Goal: Check status: Check status

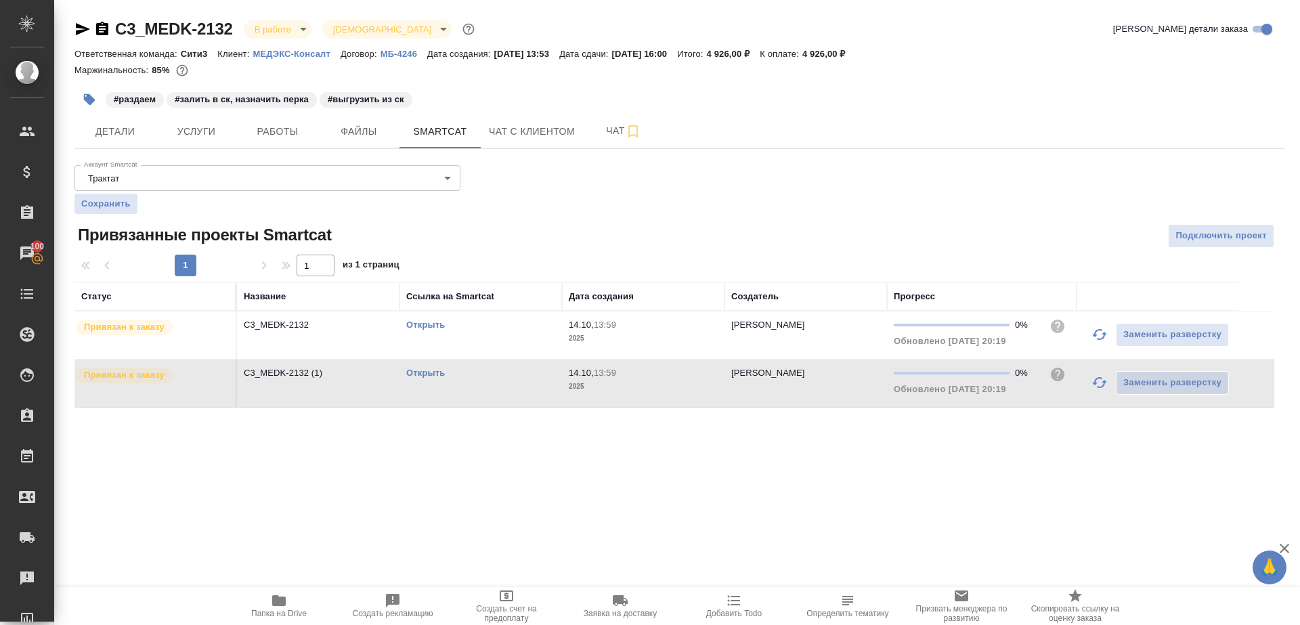
click at [1103, 333] on icon "button" at bounding box center [1099, 334] width 15 height 11
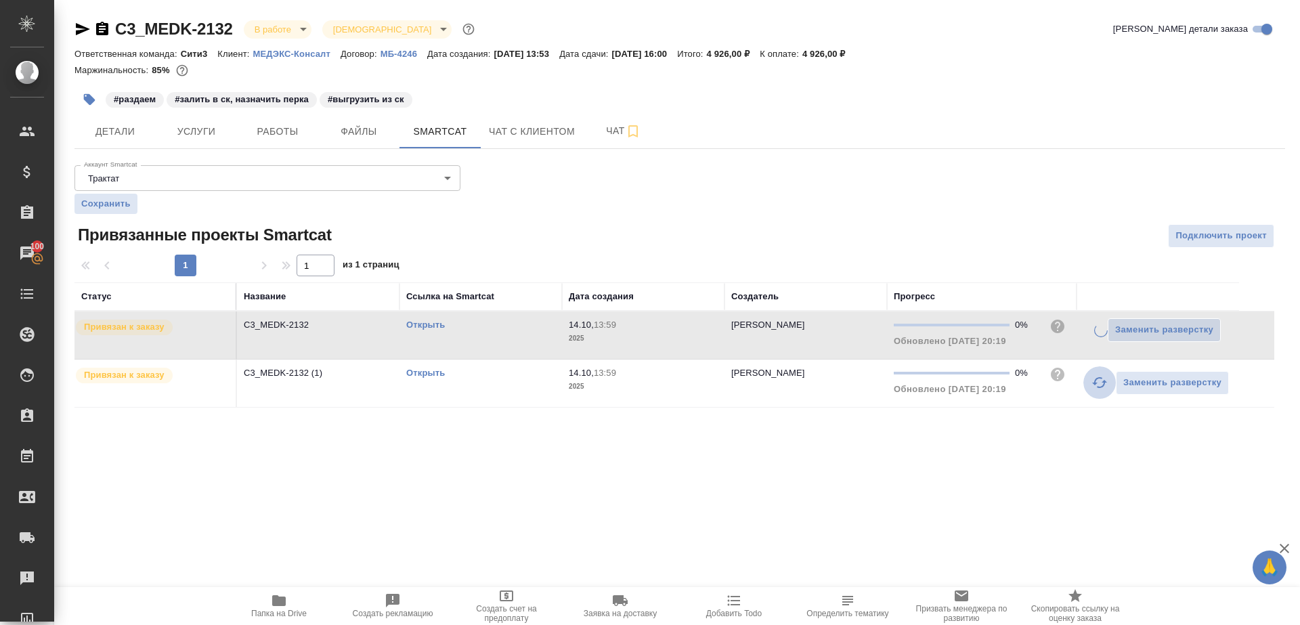
click at [1094, 384] on icon "button" at bounding box center [1099, 382] width 16 height 16
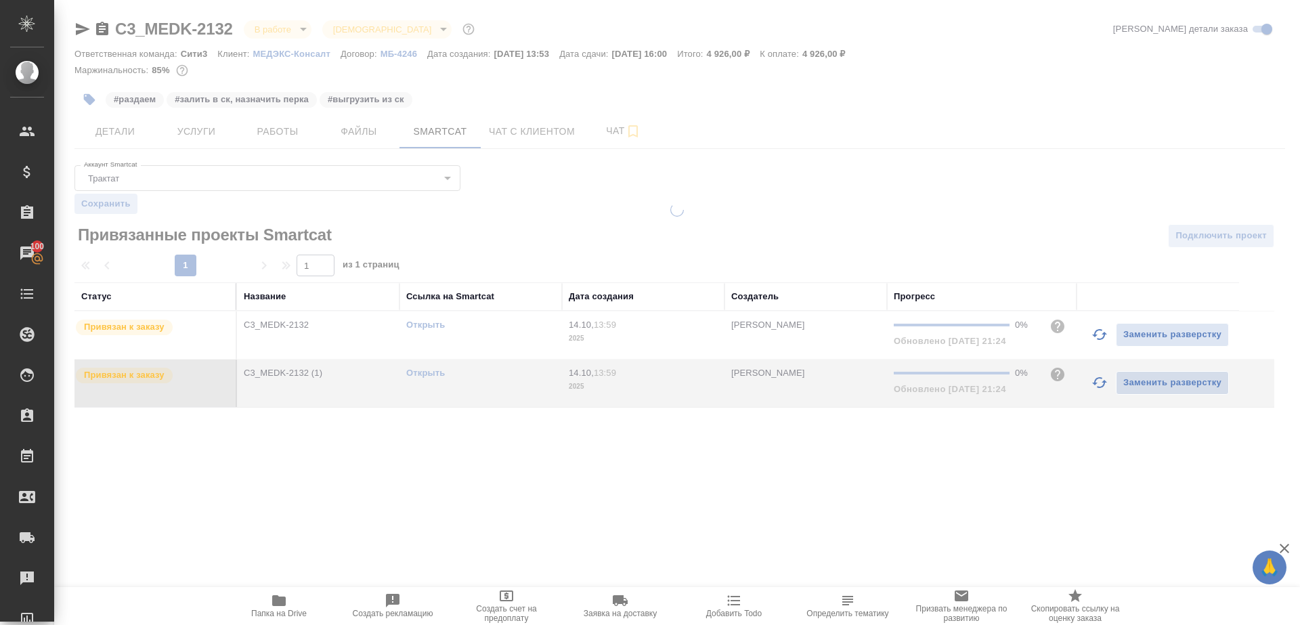
click at [919, 471] on div ".cls-1 fill:#fff; AWATERA Gazizov Rinat Клиенты Спецификации Заказы 100 Чаты To…" at bounding box center [650, 312] width 1300 height 625
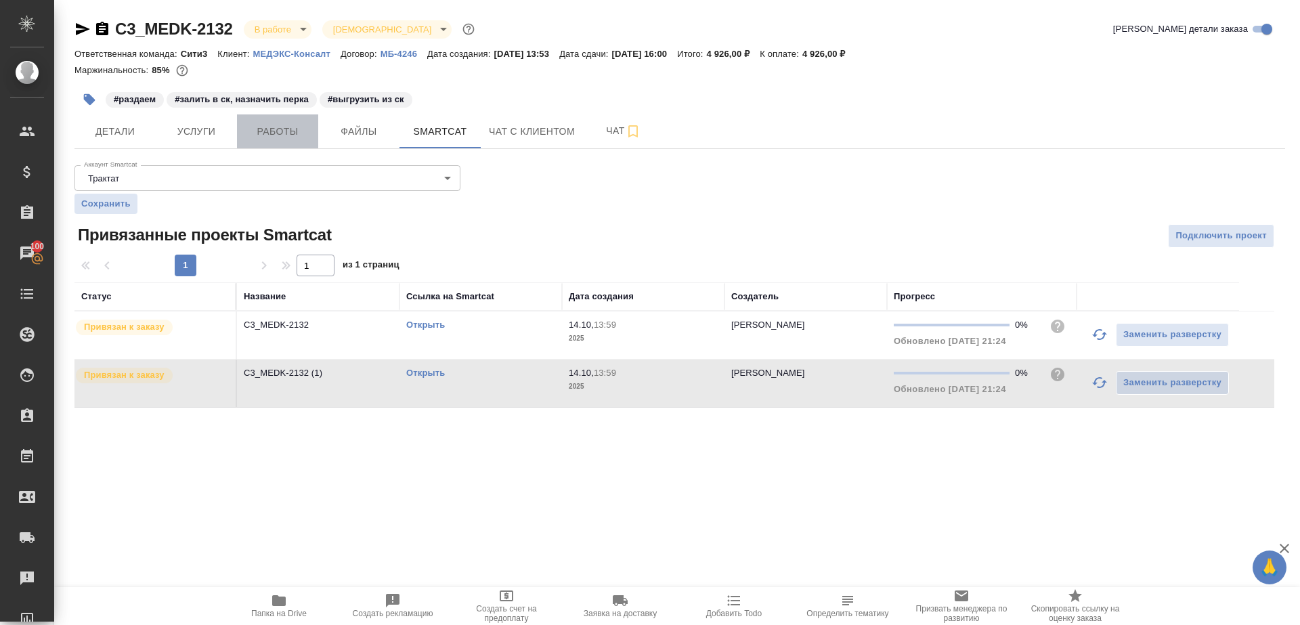
click at [280, 139] on span "Работы" at bounding box center [277, 131] width 65 height 17
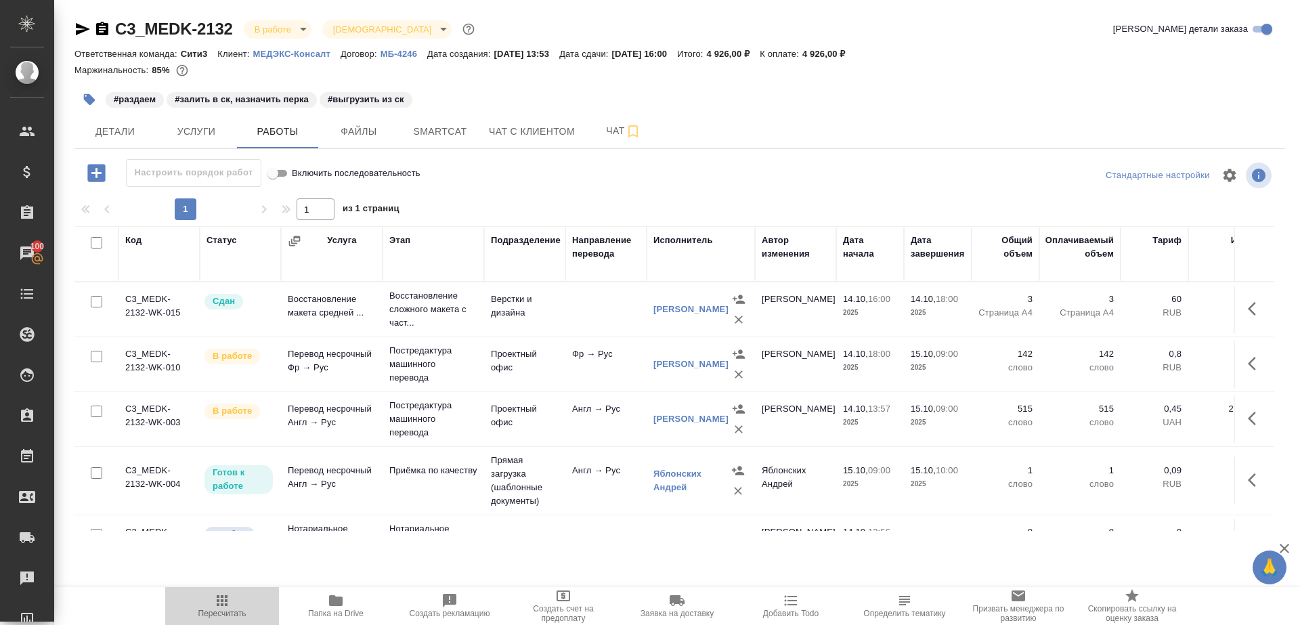
click at [221, 609] on span "Пересчитать" at bounding box center [222, 613] width 48 height 9
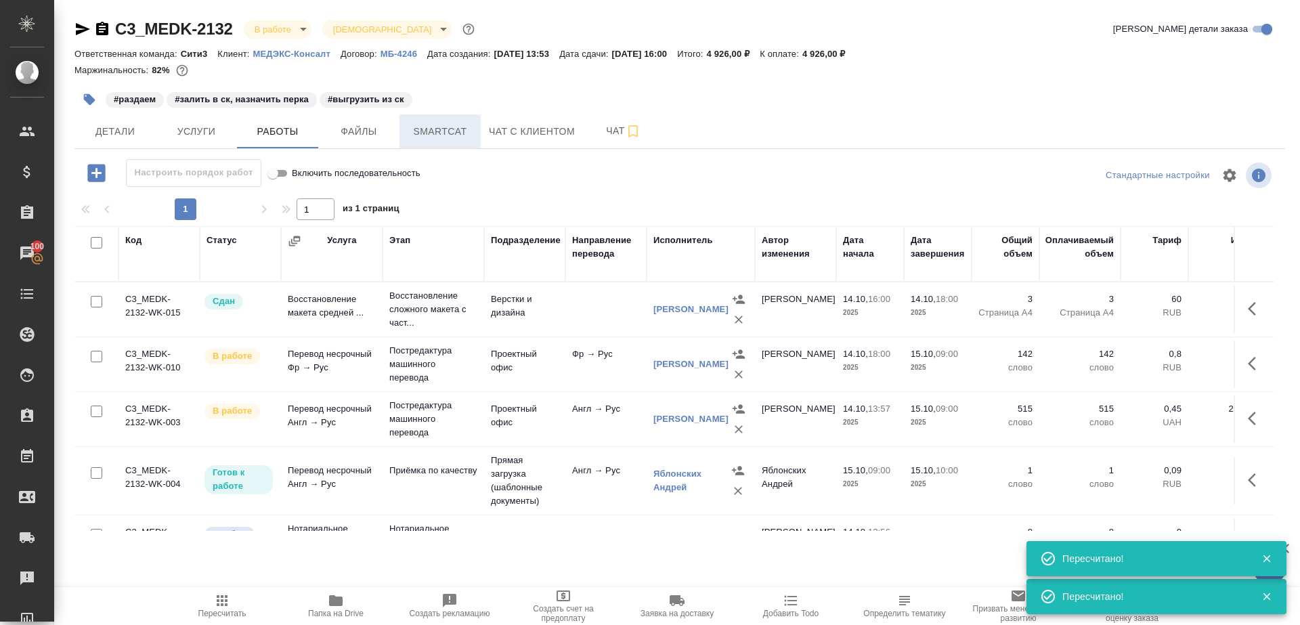
click at [457, 141] on button "Smartcat" at bounding box center [439, 131] width 81 height 34
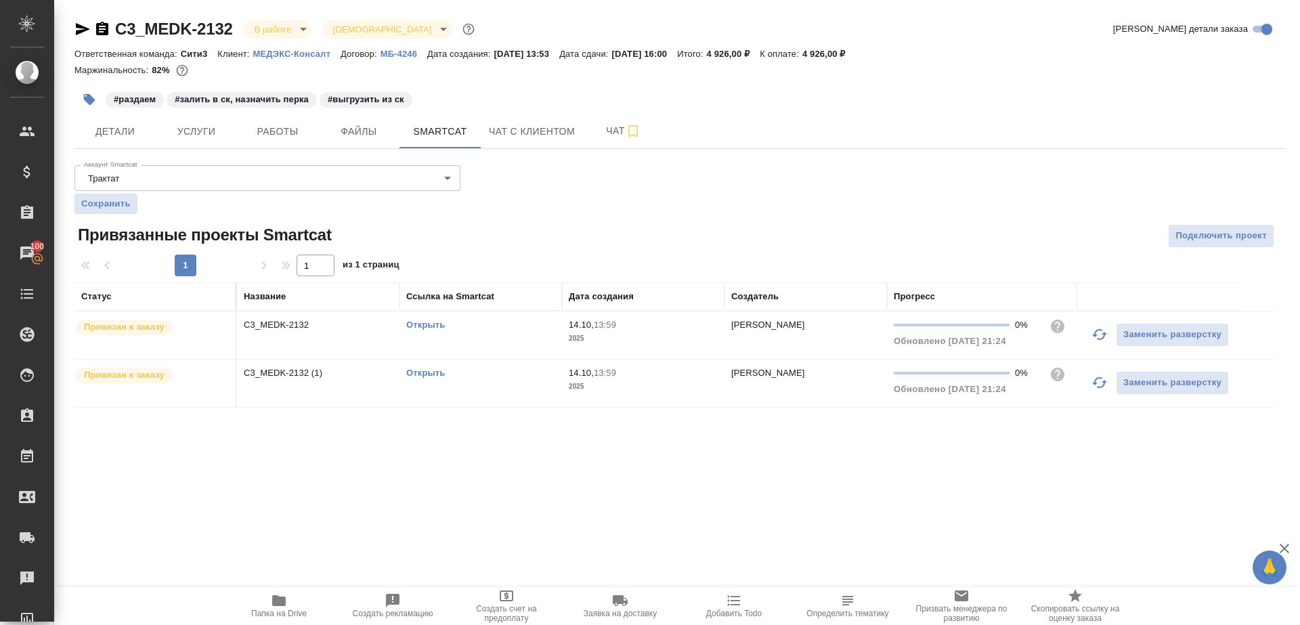
click at [427, 320] on link "Открыть" at bounding box center [425, 325] width 39 height 10
click at [429, 378] on div "Открыть" at bounding box center [480, 373] width 149 height 14
click at [431, 366] on div "Открыть" at bounding box center [480, 373] width 149 height 14
click at [422, 376] on link "Открыть" at bounding box center [425, 373] width 39 height 10
click at [1099, 322] on button "button" at bounding box center [1099, 334] width 32 height 32
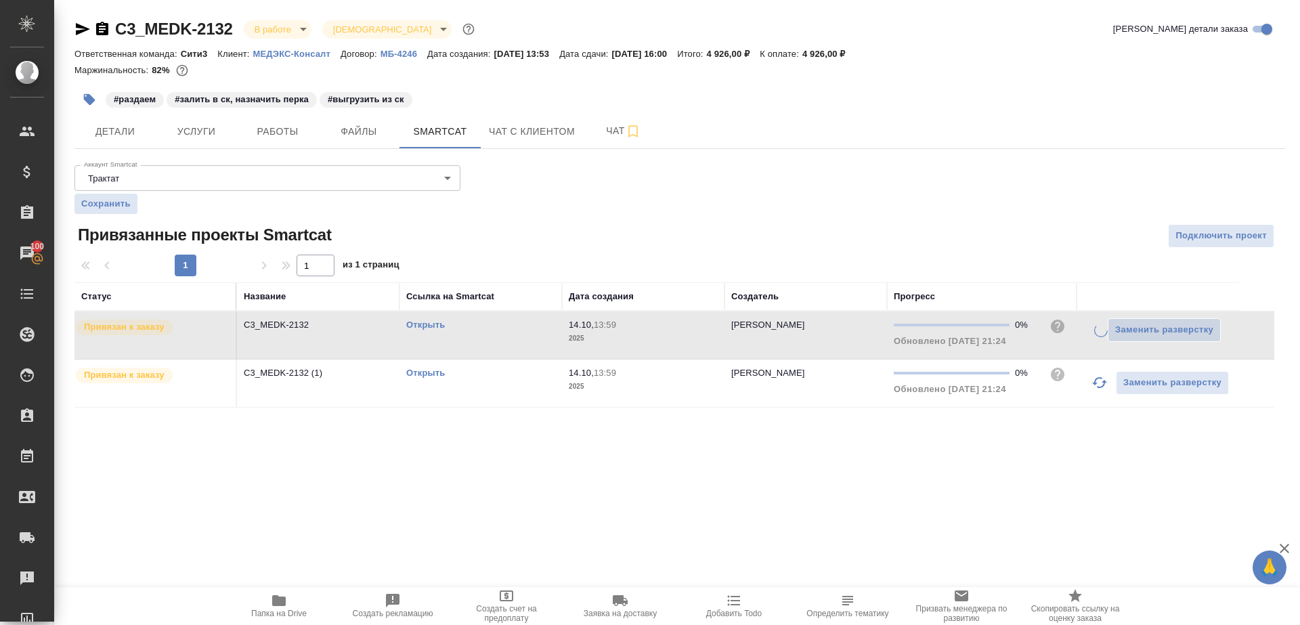
click at [1098, 381] on icon "button" at bounding box center [1099, 382] width 16 height 16
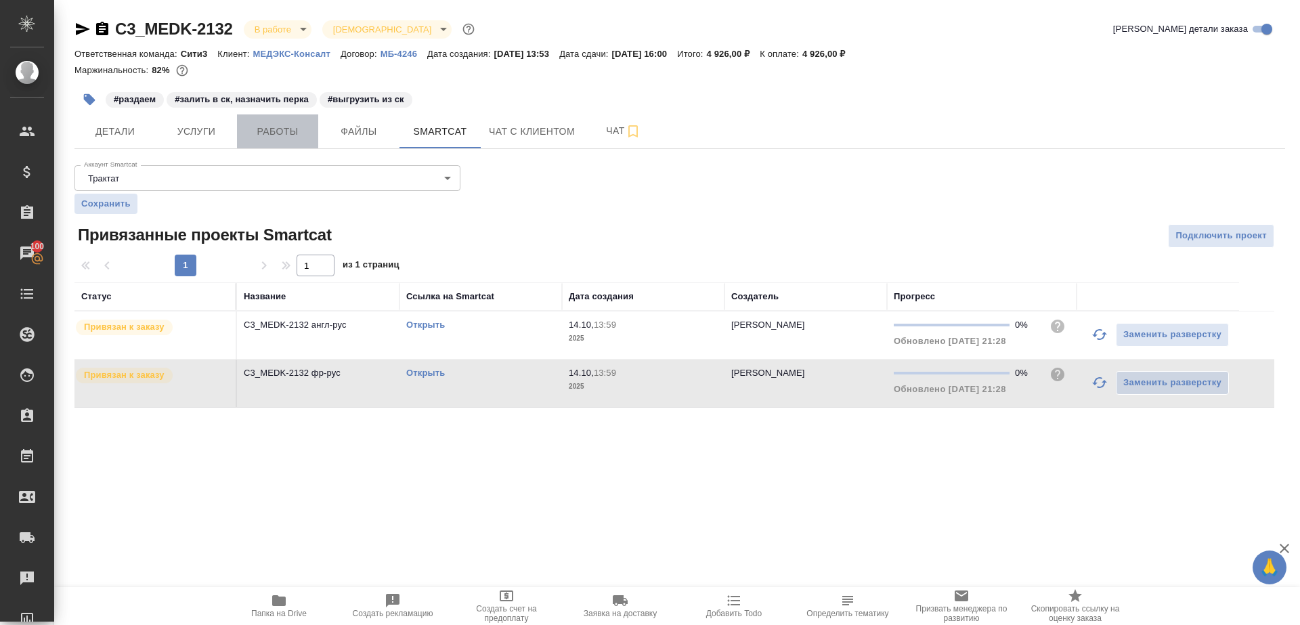
click at [264, 127] on span "Работы" at bounding box center [277, 131] width 65 height 17
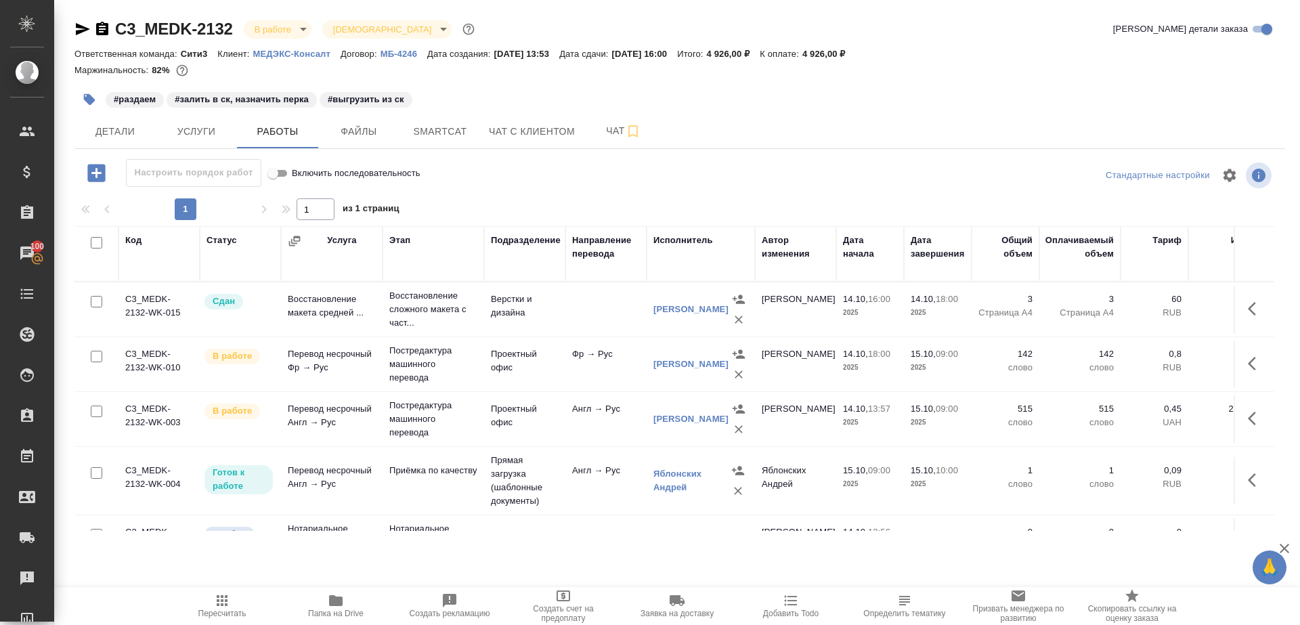
click at [83, 95] on icon "button" at bounding box center [90, 100] width 14 height 14
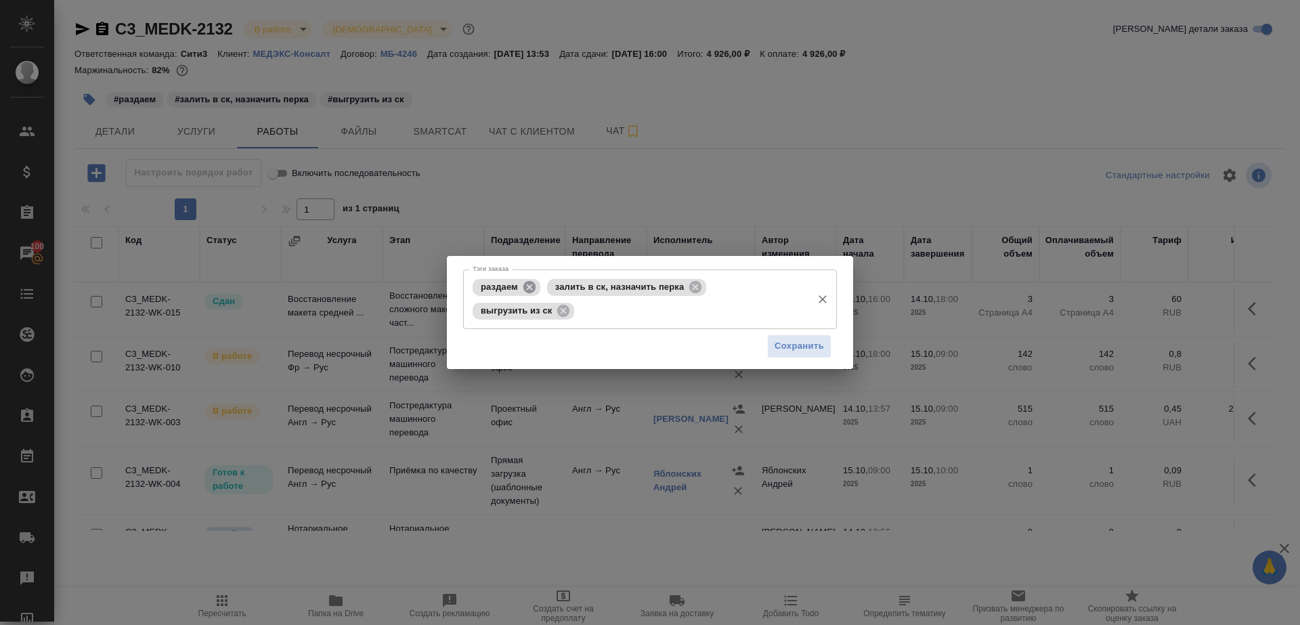
click at [534, 288] on icon at bounding box center [529, 286] width 12 height 12
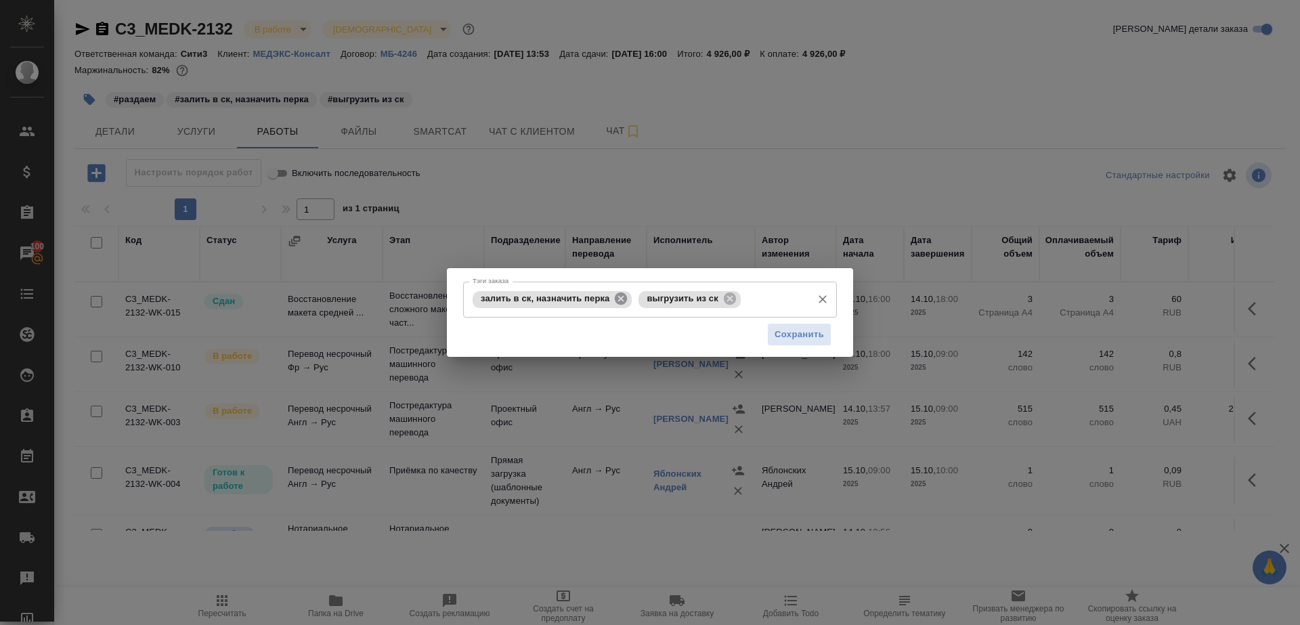
click at [621, 297] on icon at bounding box center [620, 298] width 15 height 15
click at [783, 347] on div "Сохранить" at bounding box center [650, 335] width 374 height 35
click at [792, 334] on span "Сохранить" at bounding box center [799, 335] width 49 height 16
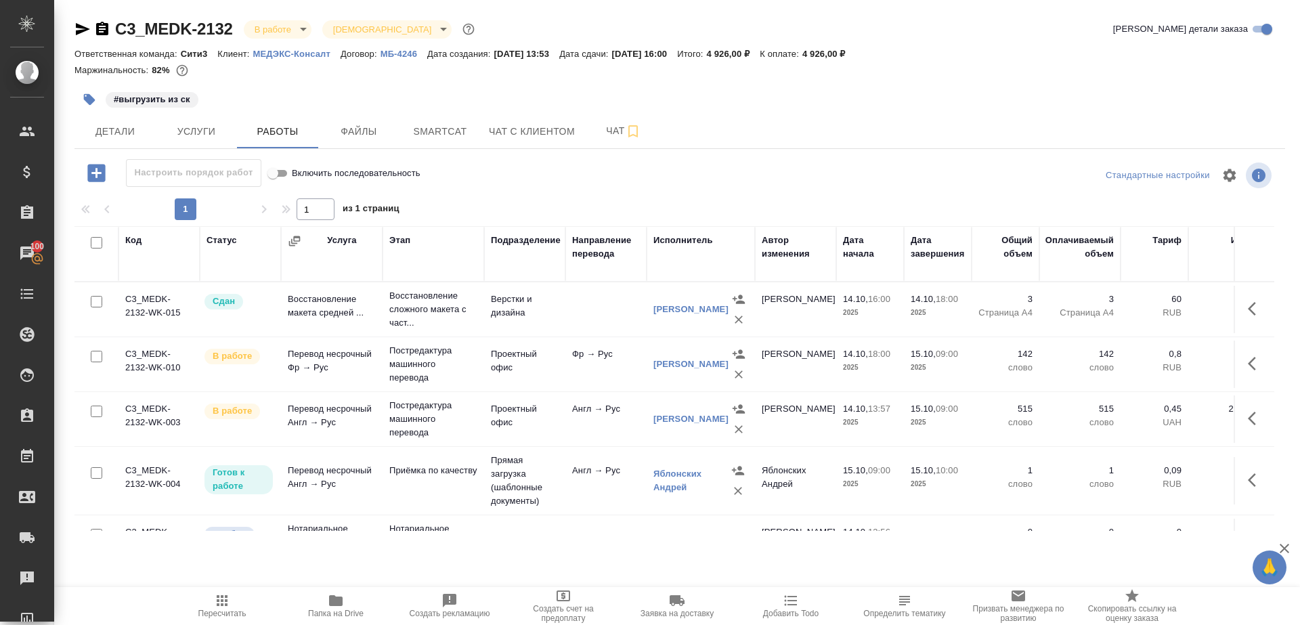
scroll to position [37, 0]
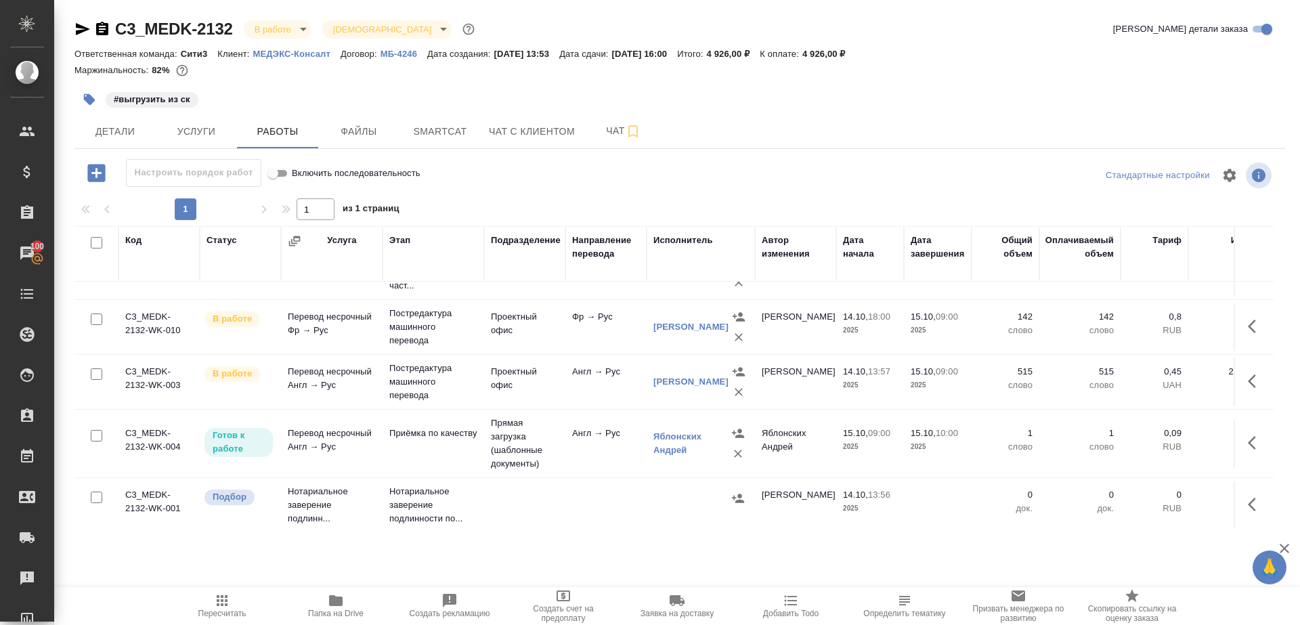
click at [235, 603] on span "Пересчитать" at bounding box center [221, 605] width 97 height 26
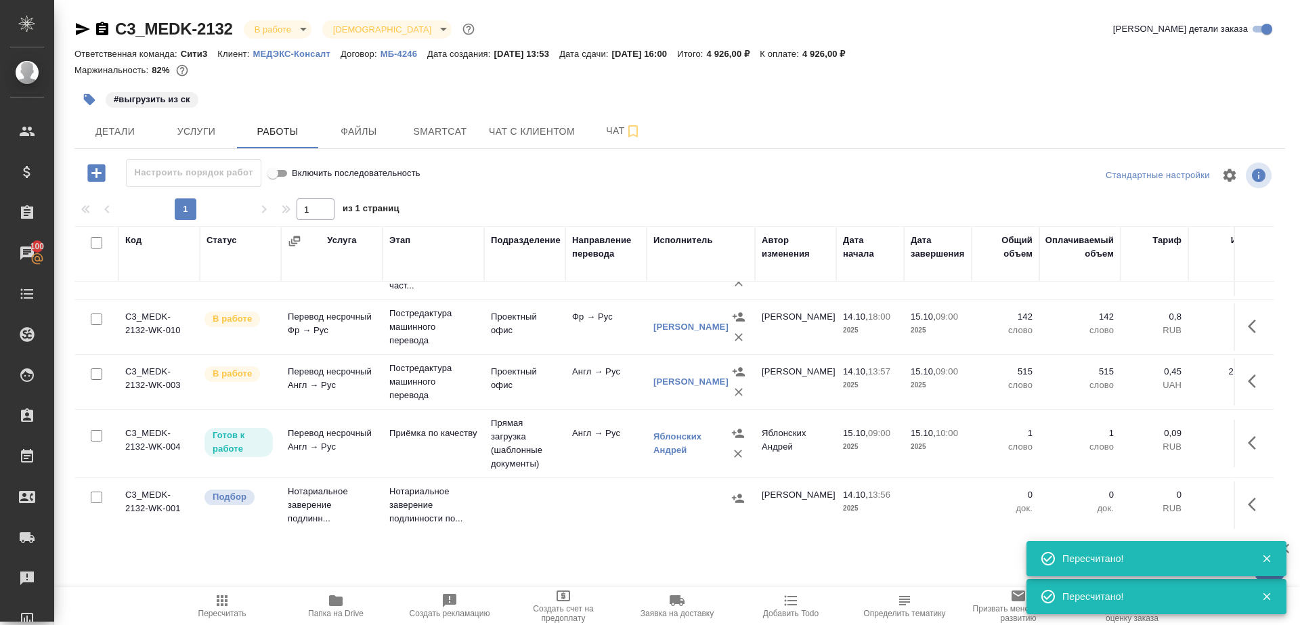
scroll to position [0, 0]
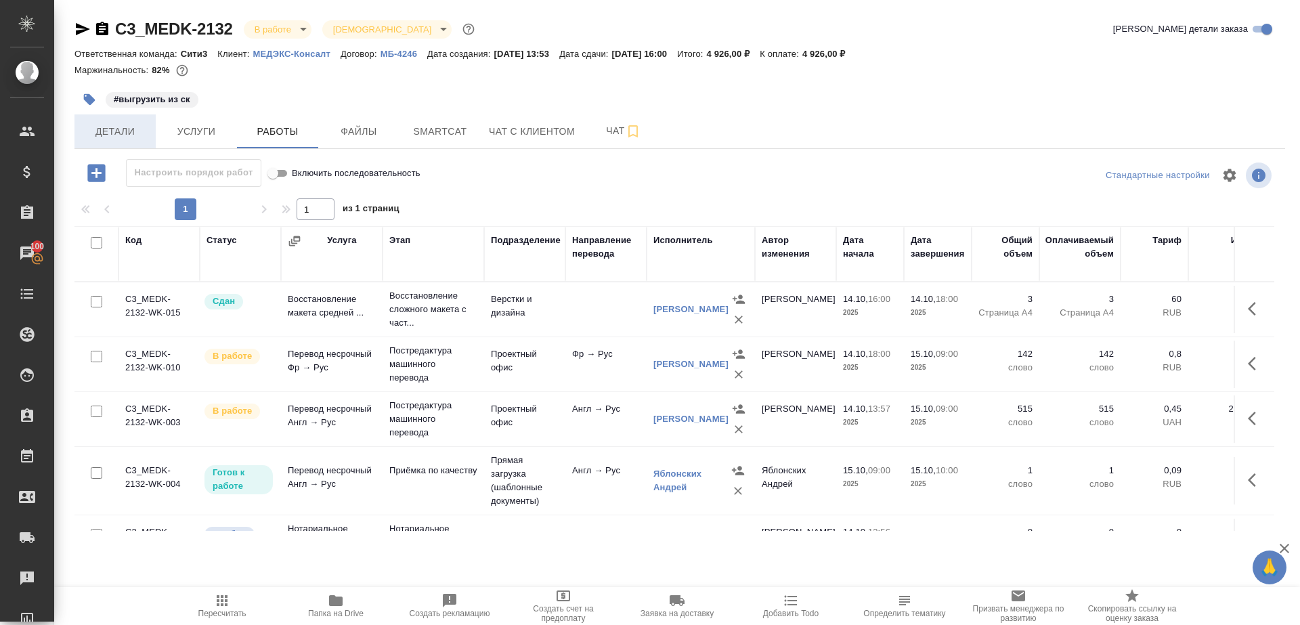
click at [131, 140] on button "Детали" at bounding box center [114, 131] width 81 height 34
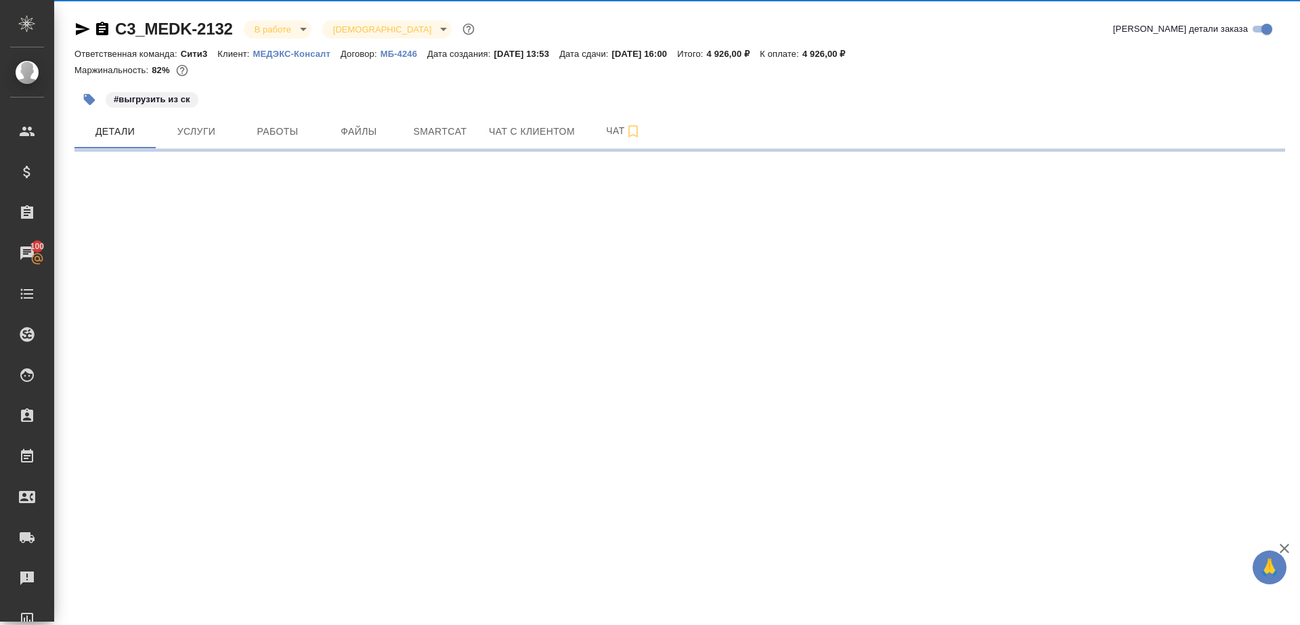
select select "RU"
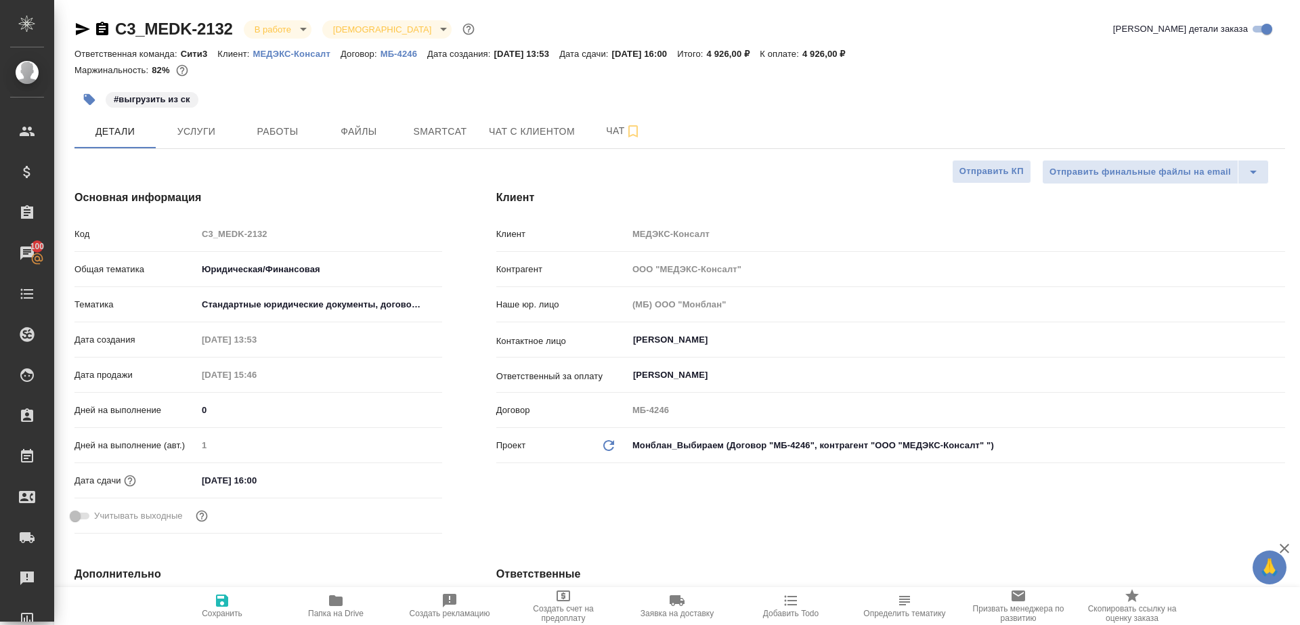
type textarea "x"
type input "Баданян Артак"
type input "Газизов Ринат"
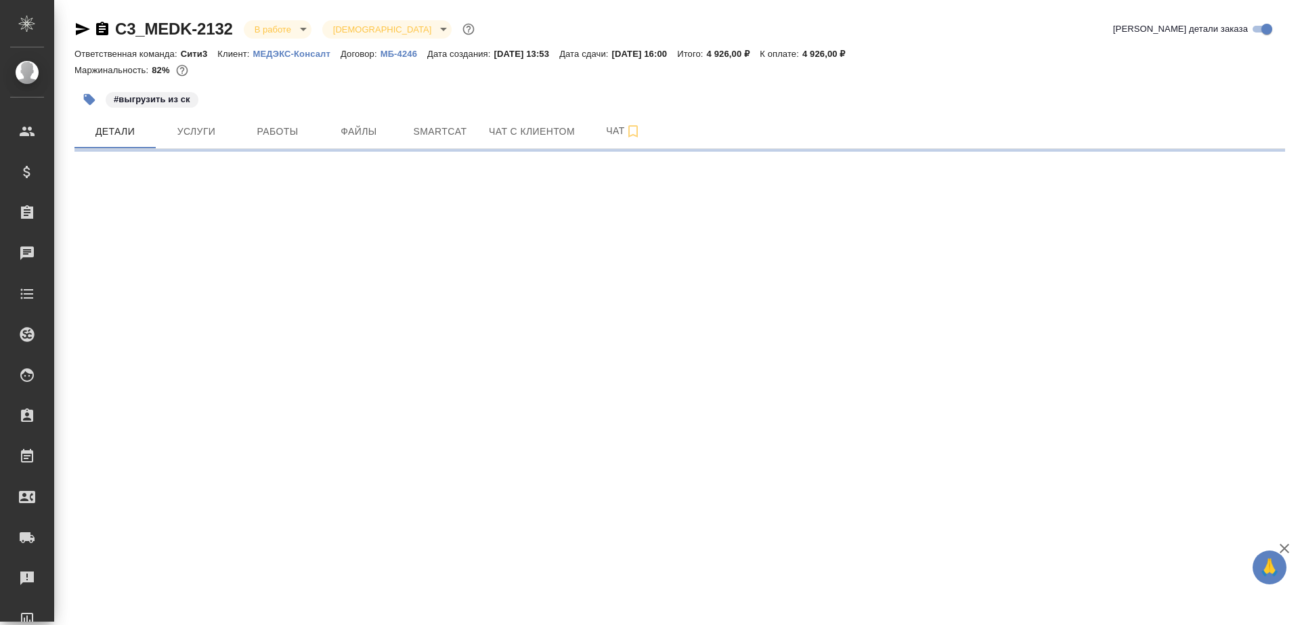
select select "RU"
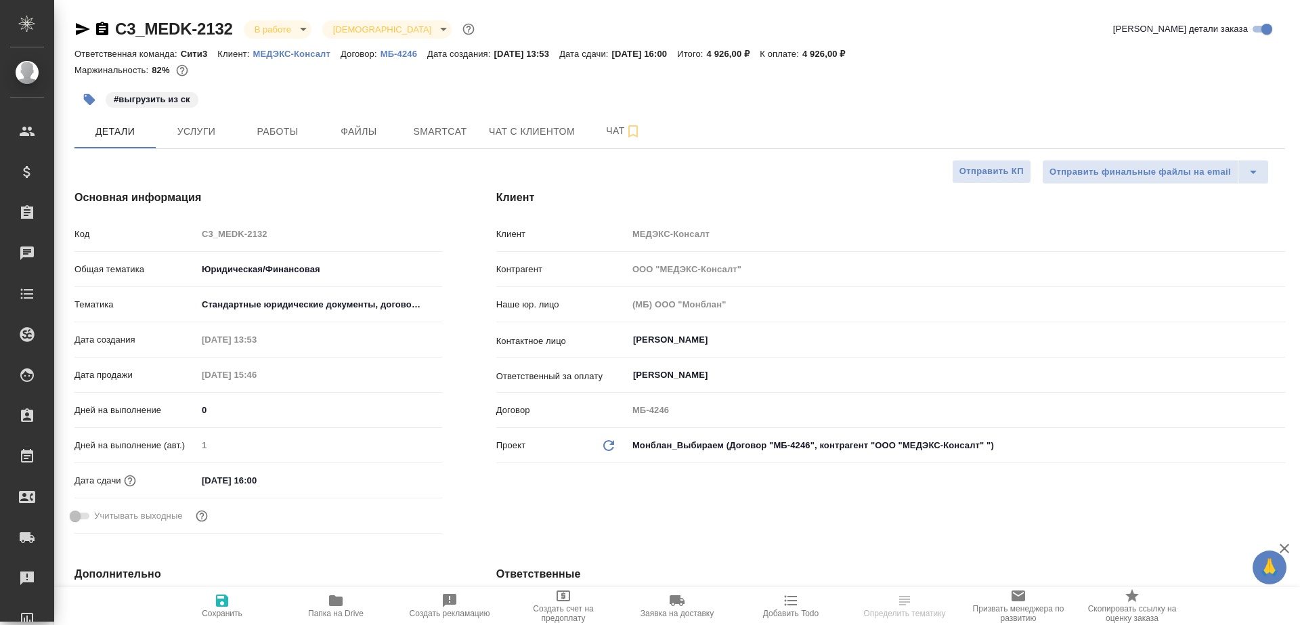
type textarea "x"
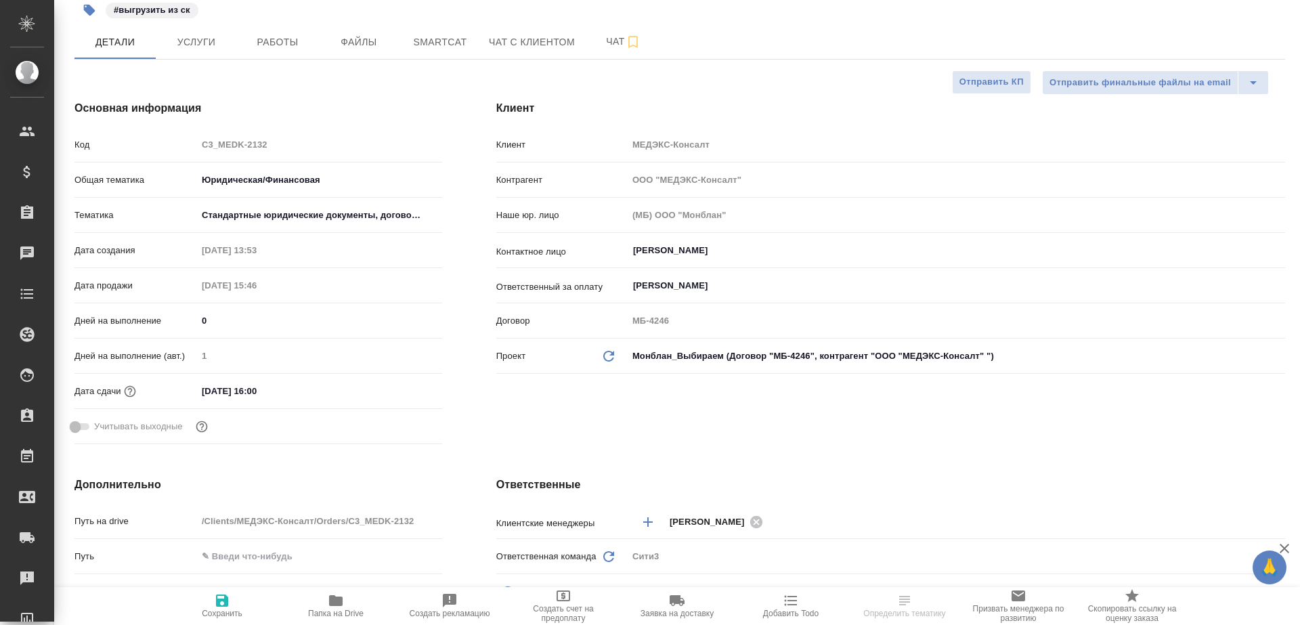
type textarea "x"
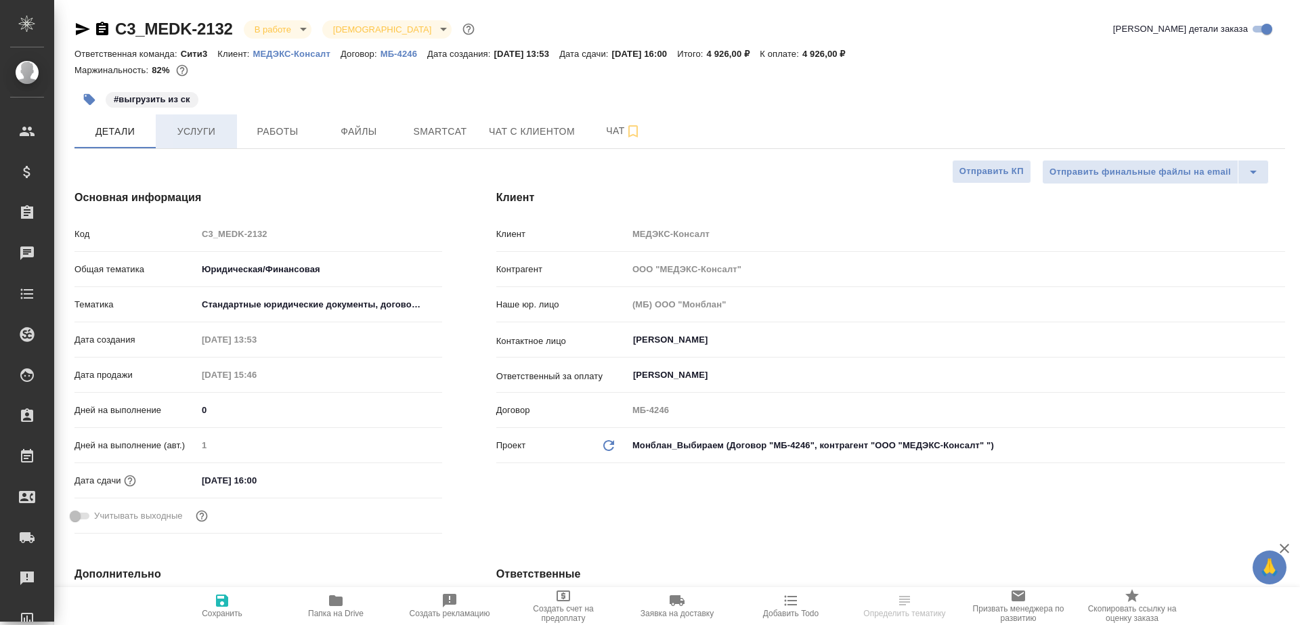
click at [223, 125] on span "Услуги" at bounding box center [196, 131] width 65 height 17
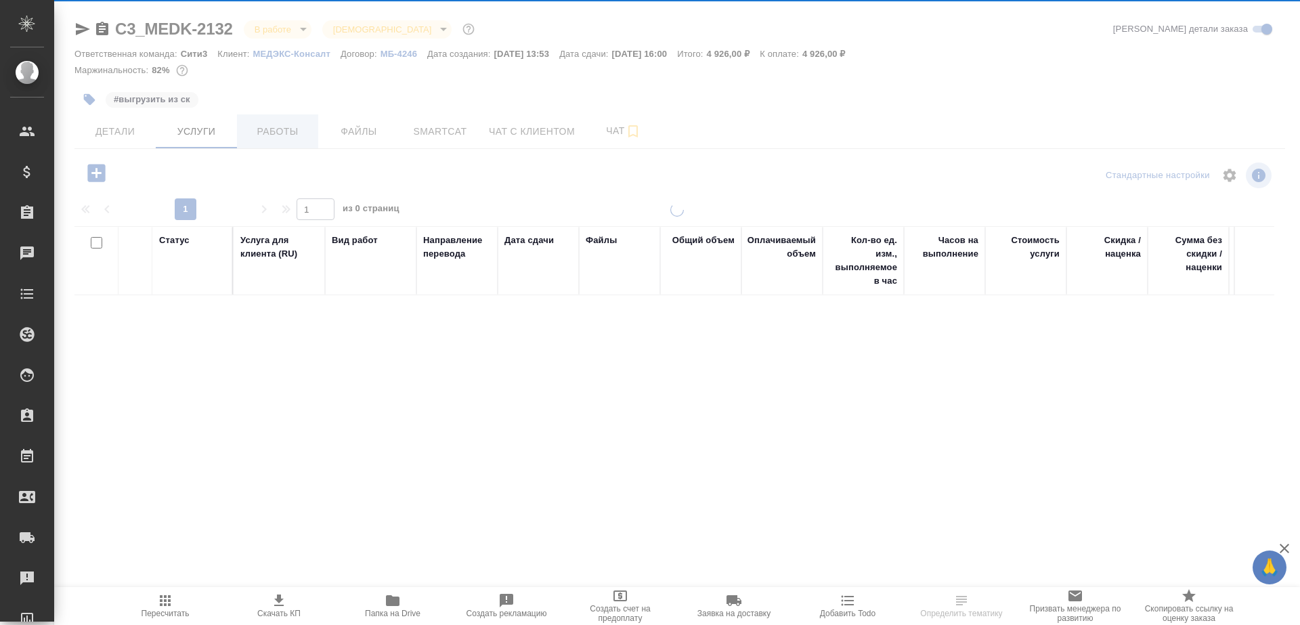
click at [280, 132] on div at bounding box center [677, 276] width 1246 height 552
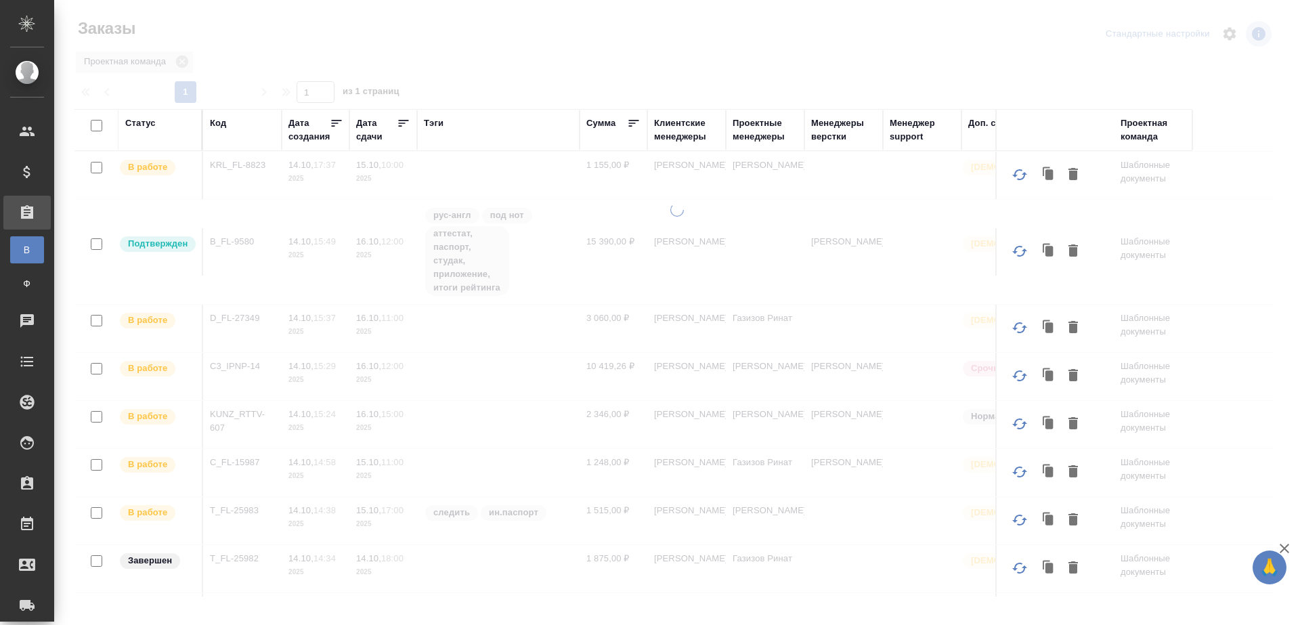
click at [432, 123] on div "Тэги" at bounding box center [434, 123] width 20 height 14
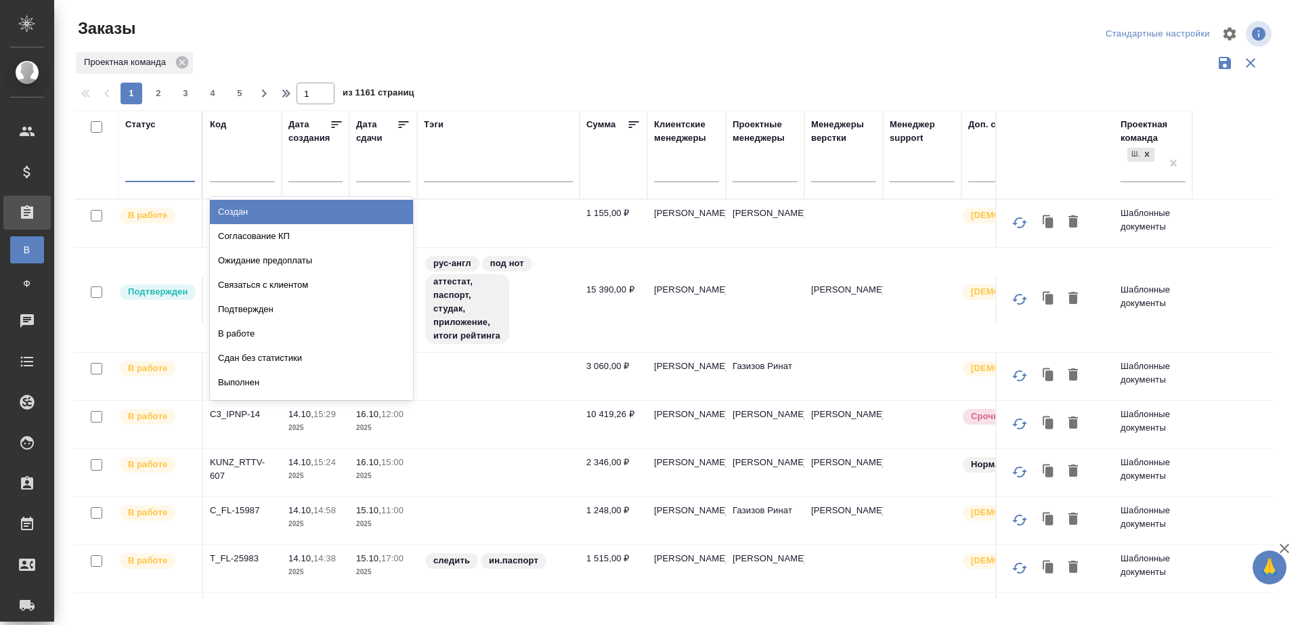
click at [183, 160] on div at bounding box center [160, 168] width 70 height 20
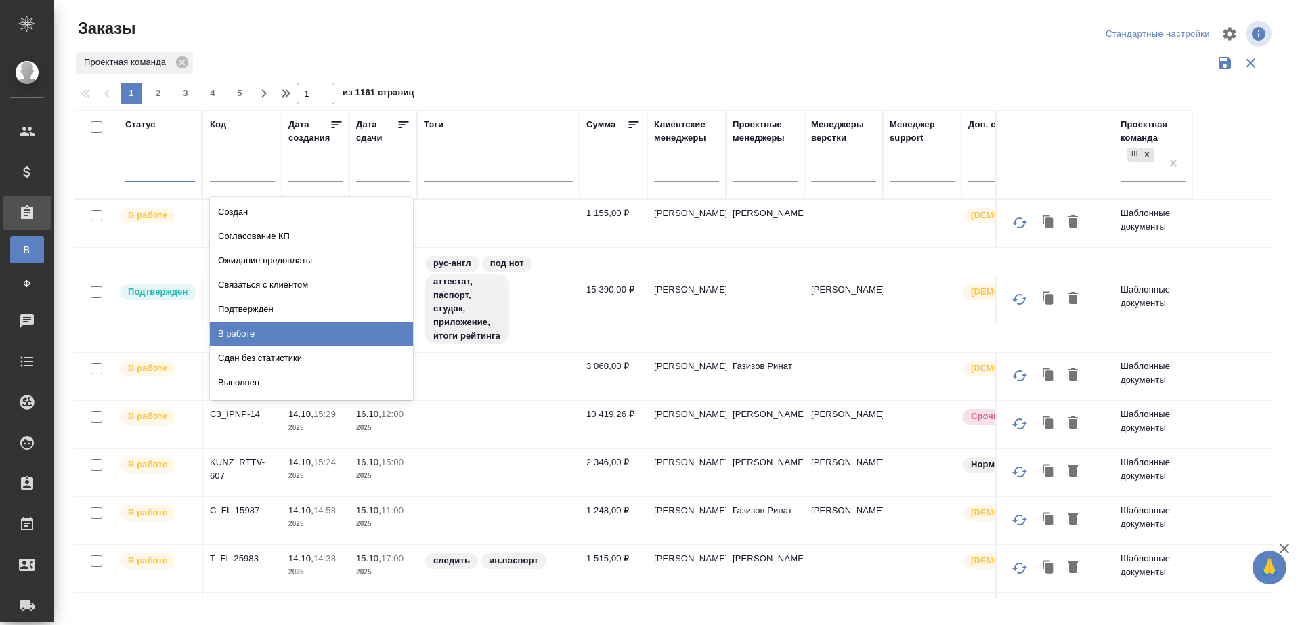
click at [296, 323] on div "В работе" at bounding box center [311, 334] width 203 height 24
click at [404, 125] on icon at bounding box center [404, 124] width 10 height 7
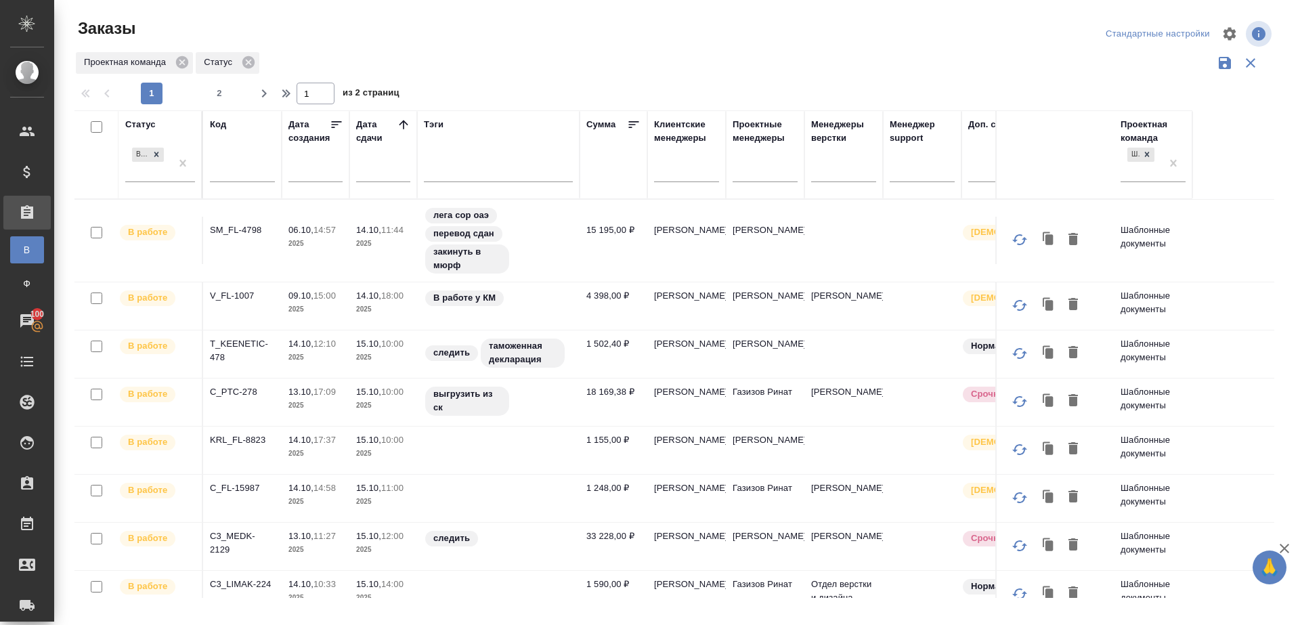
click at [609, 58] on div "Проектная команда Статус" at bounding box center [674, 63] width 1200 height 26
click at [768, 176] on div at bounding box center [765, 168] width 65 height 20
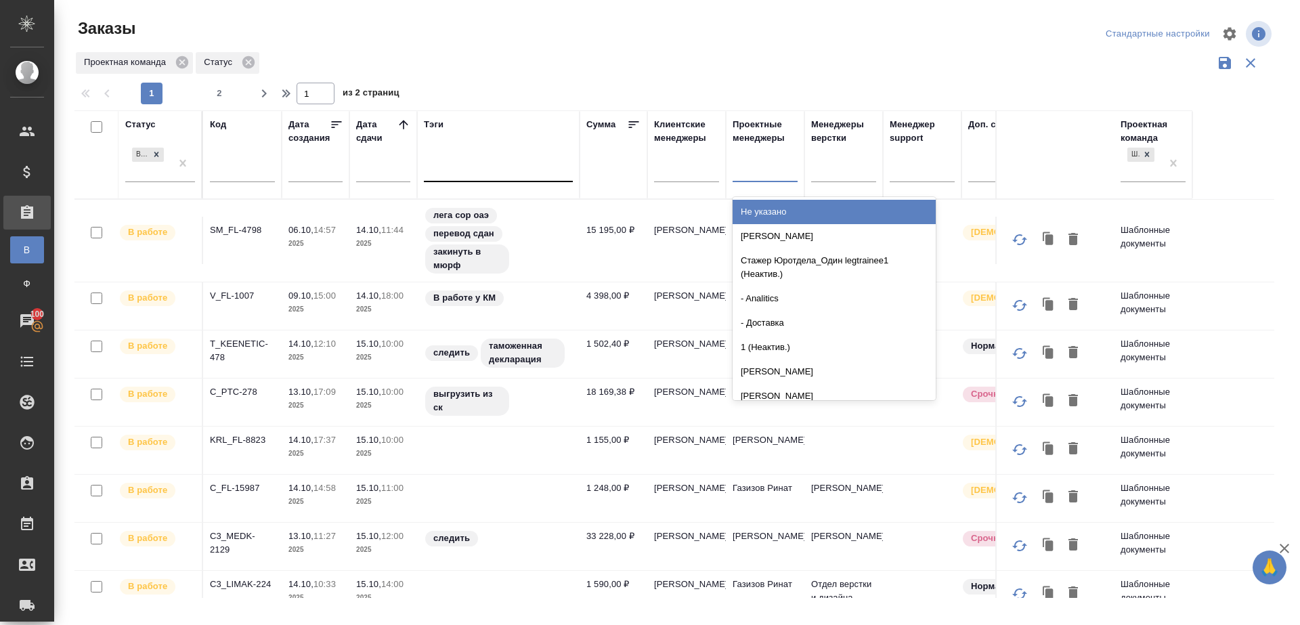
click at [456, 169] on div at bounding box center [498, 168] width 149 height 20
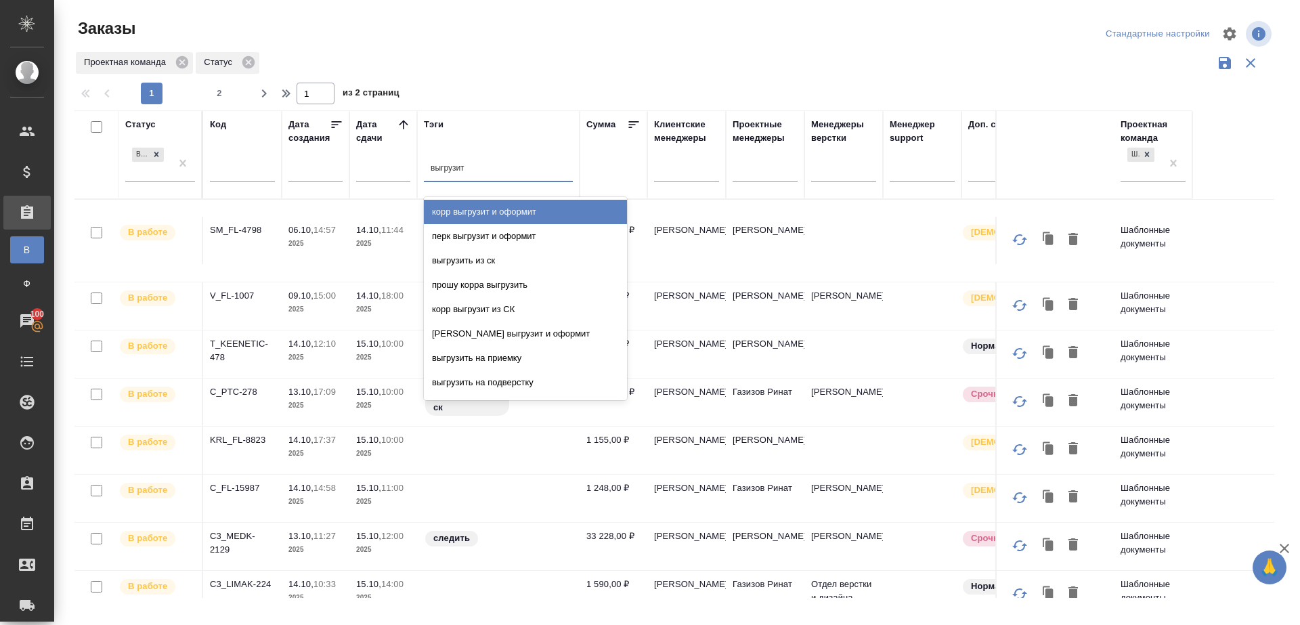
type input "выгрузить"
click at [474, 210] on div "выгрузить из ск" at bounding box center [525, 212] width 203 height 24
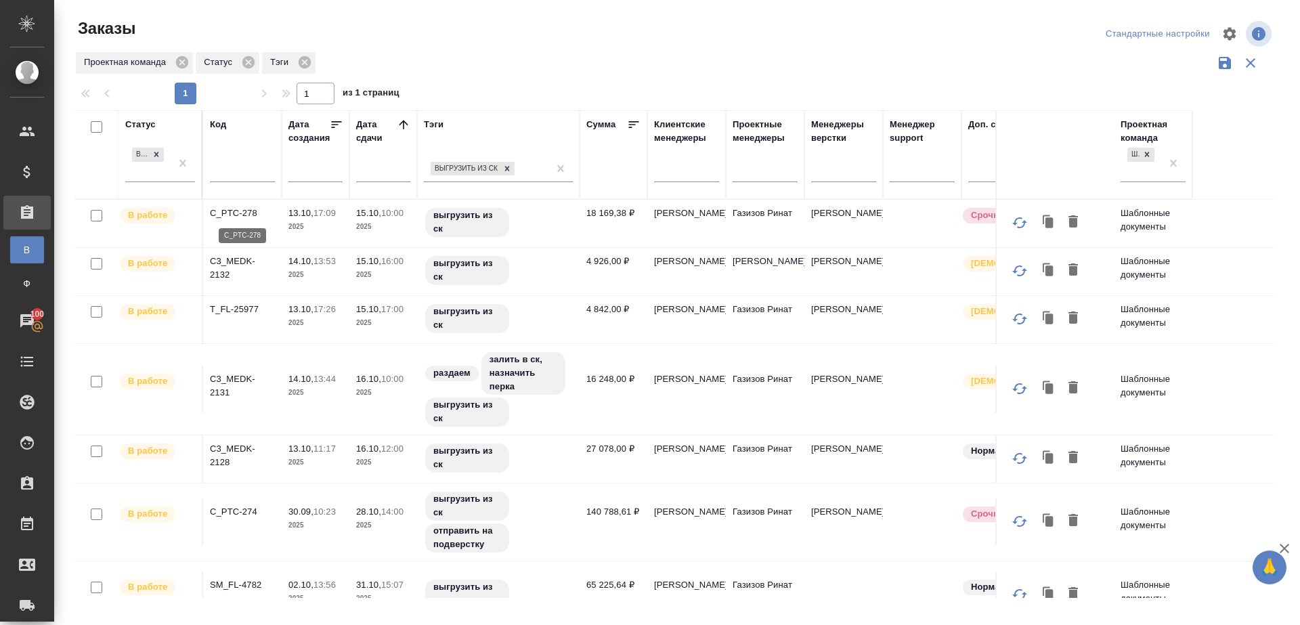
click at [240, 209] on p "C_PTC-278" at bounding box center [242, 213] width 65 height 14
click at [240, 261] on p "C3_MEDK-2132" at bounding box center [242, 268] width 65 height 27
click at [240, 307] on p "T_FL-25977" at bounding box center [242, 310] width 65 height 14
click at [237, 372] on p "C3_MEDK-2131" at bounding box center [242, 385] width 65 height 27
click at [230, 447] on p "C3_MEDK-2128" at bounding box center [242, 455] width 65 height 27
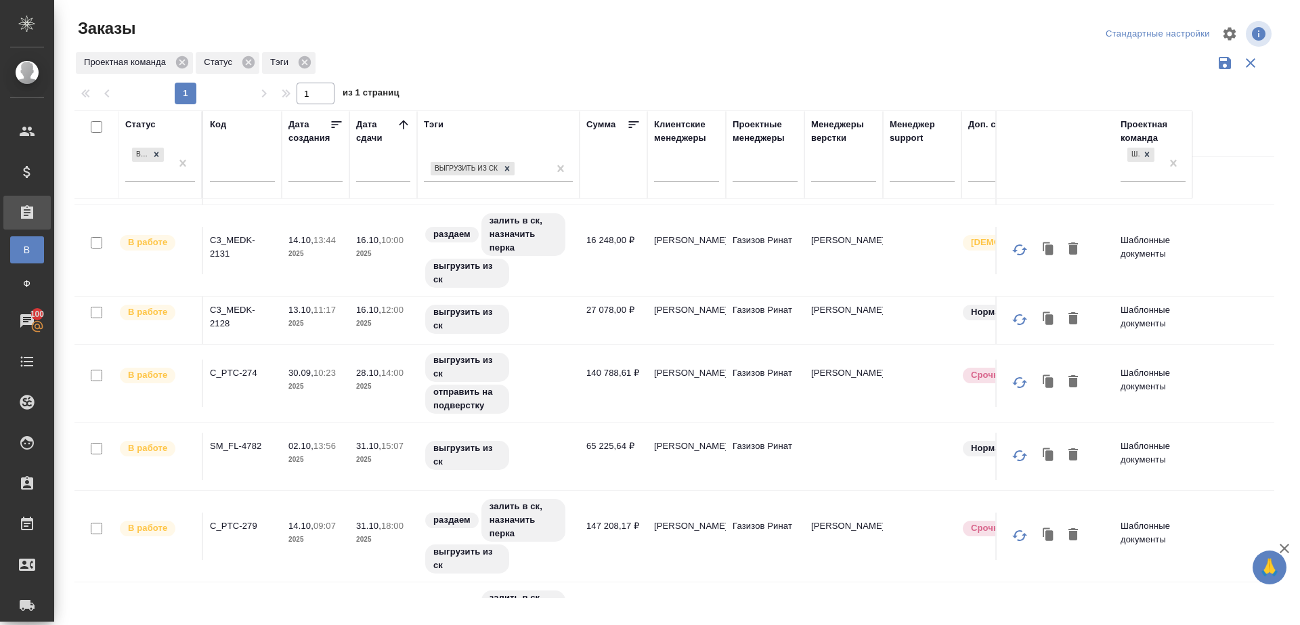
scroll to position [211, 0]
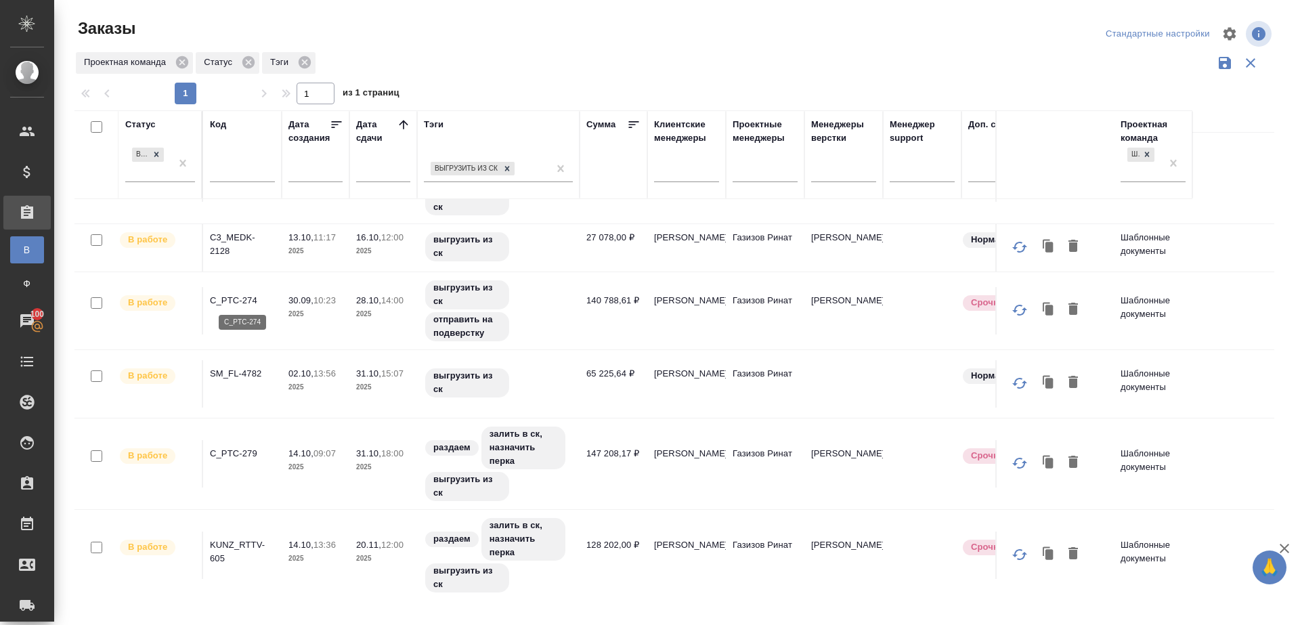
click at [236, 301] on p "C_PTC-274" at bounding box center [242, 301] width 65 height 14
click at [237, 371] on p "SM_FL-4782" at bounding box center [242, 374] width 65 height 14
click at [237, 448] on p "C_PTC-279" at bounding box center [242, 454] width 65 height 14
click at [232, 541] on p "KUNZ_RTTV-605" at bounding box center [242, 551] width 65 height 27
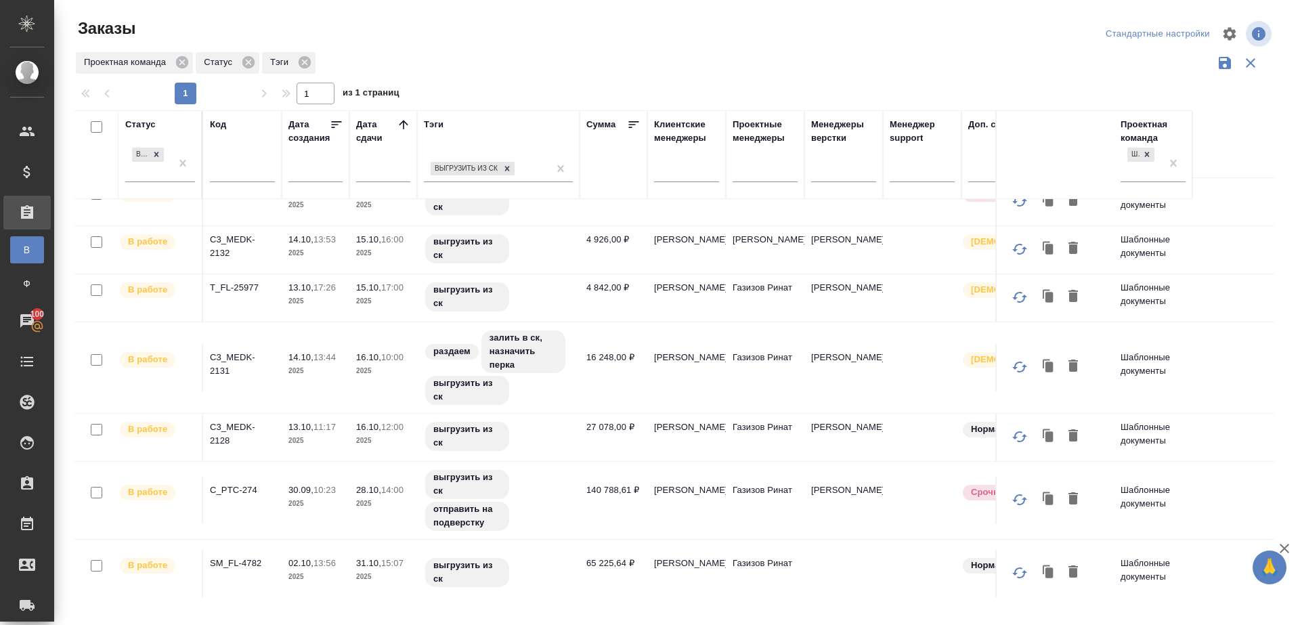
scroll to position [0, 0]
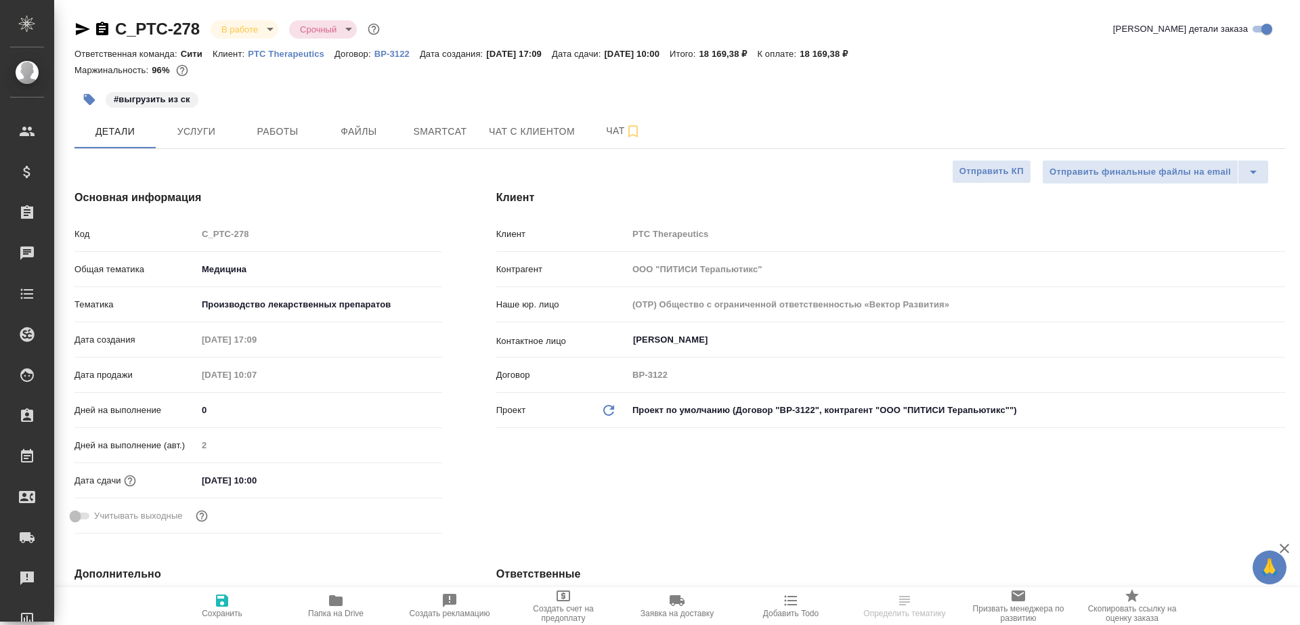
select select "RU"
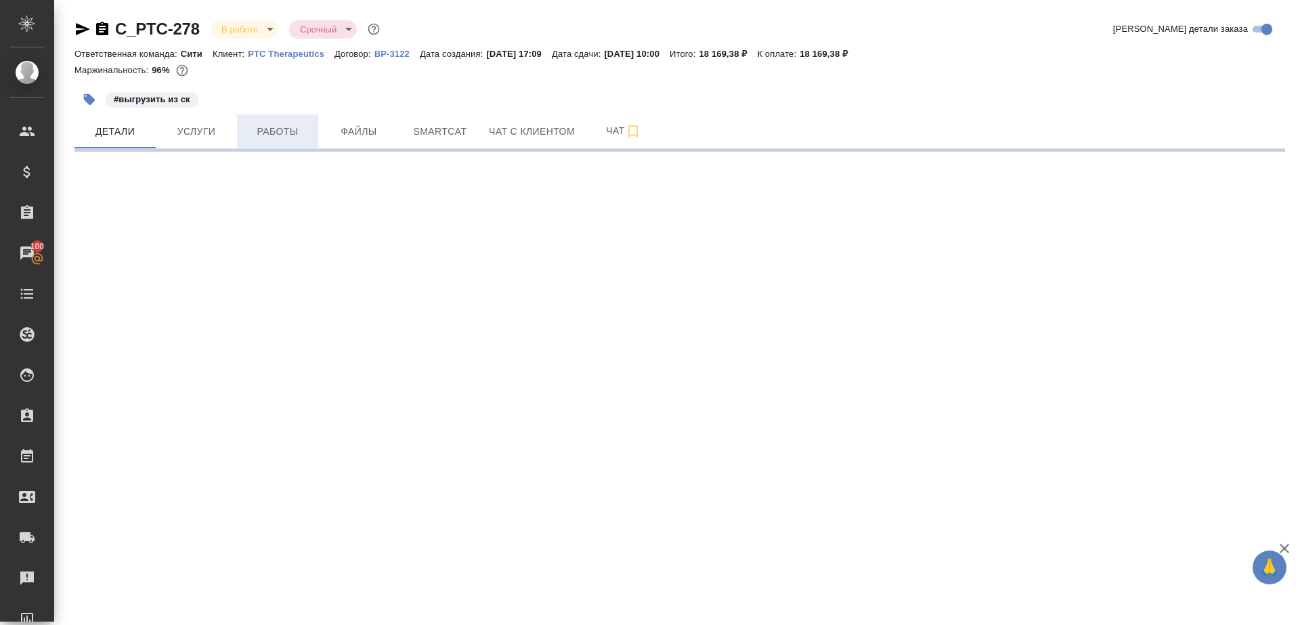
click at [257, 123] on span "Работы" at bounding box center [277, 131] width 65 height 17
select select "RU"
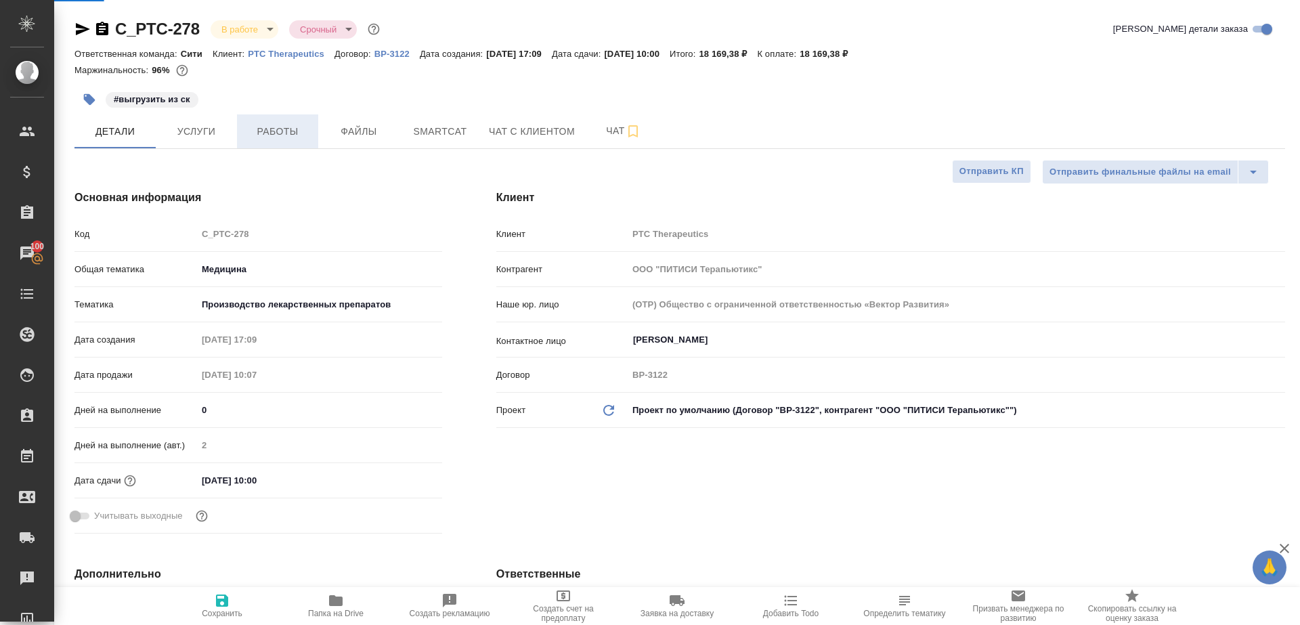
type textarea "x"
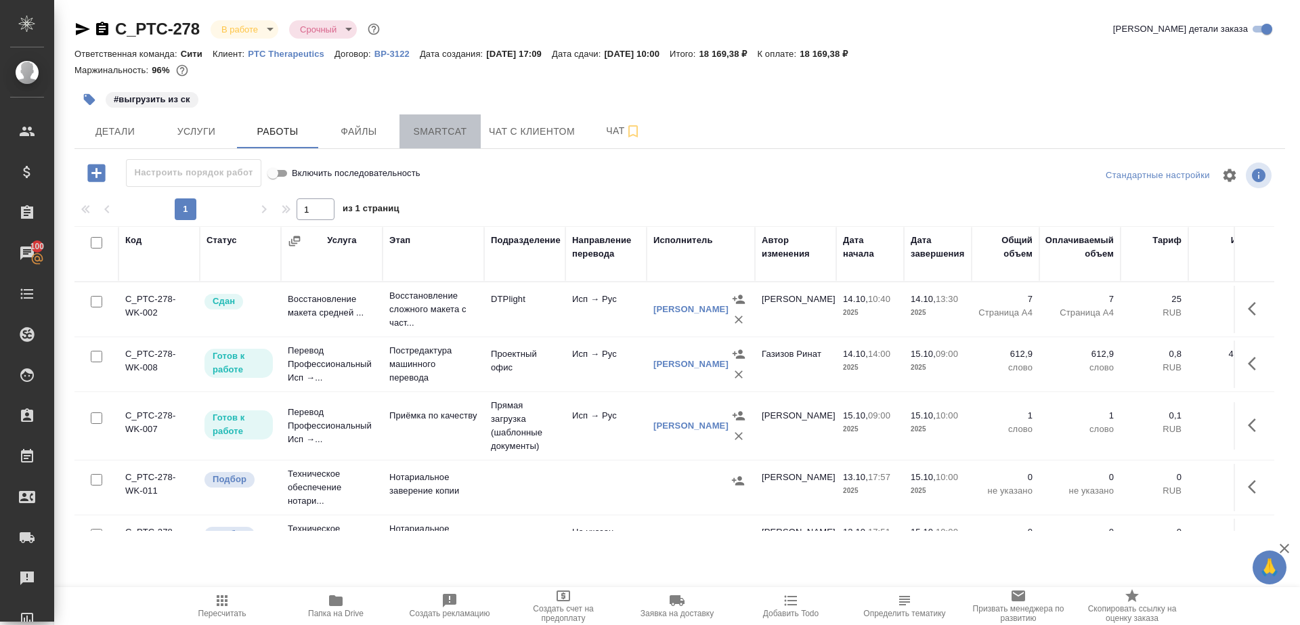
click at [452, 129] on span "Smartcat" at bounding box center [440, 131] width 65 height 17
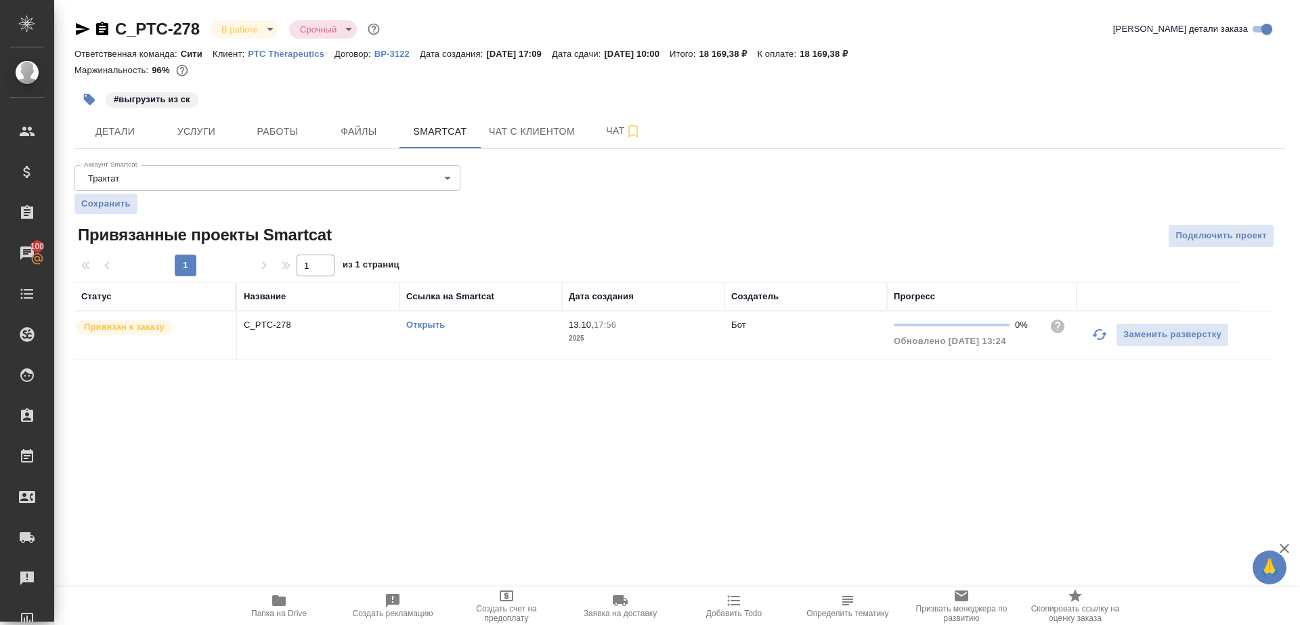
click at [1097, 331] on icon "button" at bounding box center [1099, 334] width 16 height 16
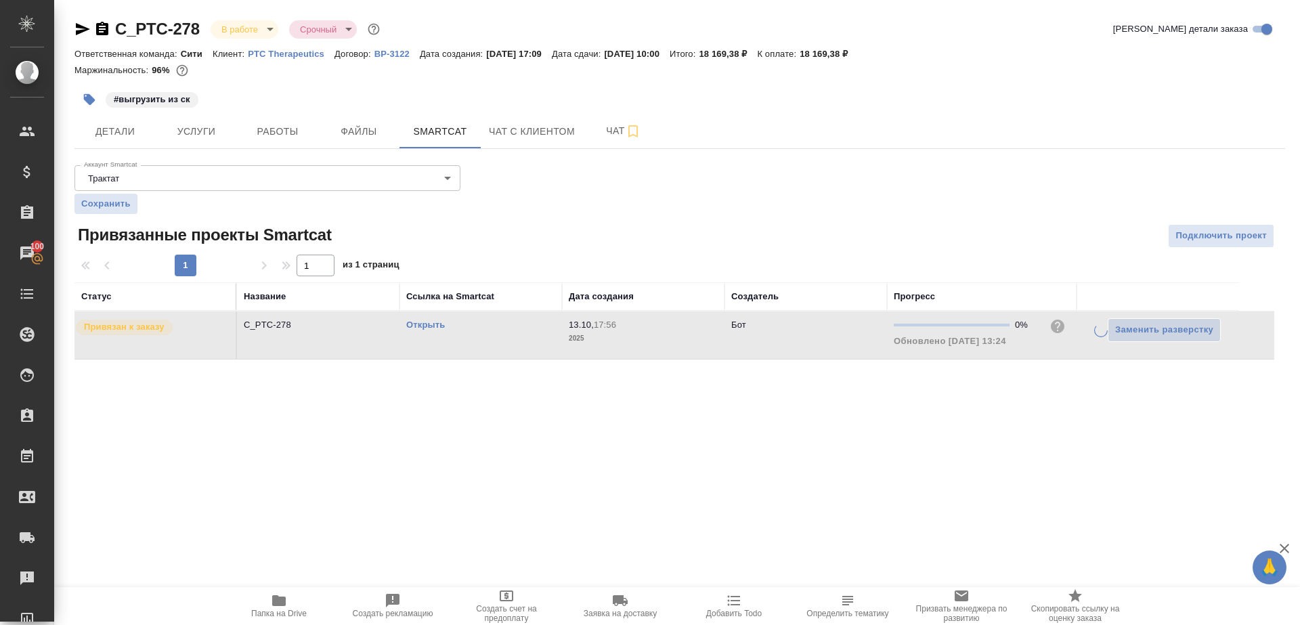
click at [765, 446] on div ".cls-1 fill:#fff; AWATERA Gazizov Rinat Клиенты Спецификации Заказы 100 Чаты To…" at bounding box center [650, 312] width 1300 height 625
click at [278, 141] on button "Работы" at bounding box center [277, 131] width 81 height 34
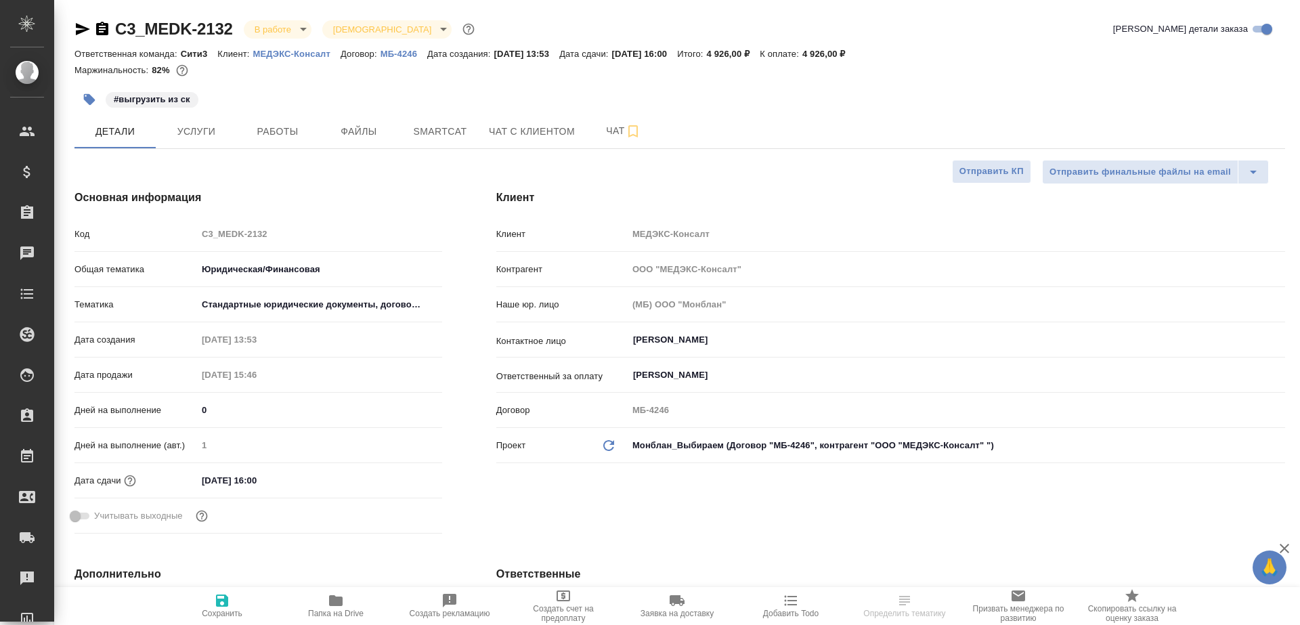
select select "RU"
type textarea "x"
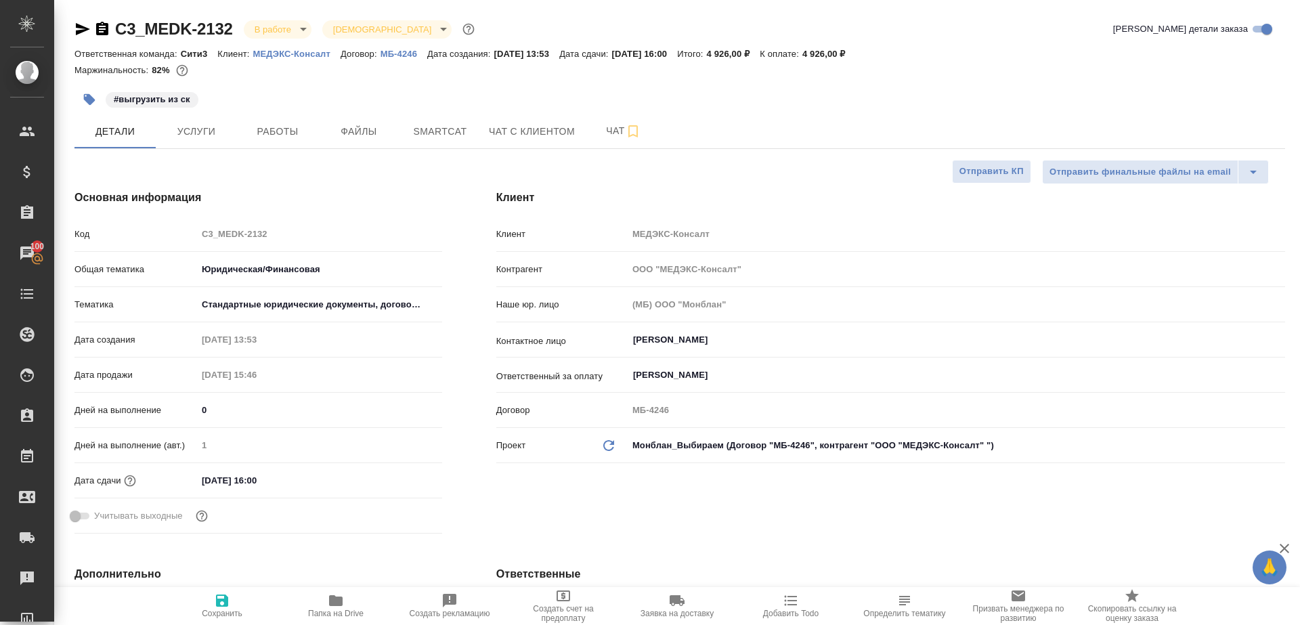
type textarea "x"
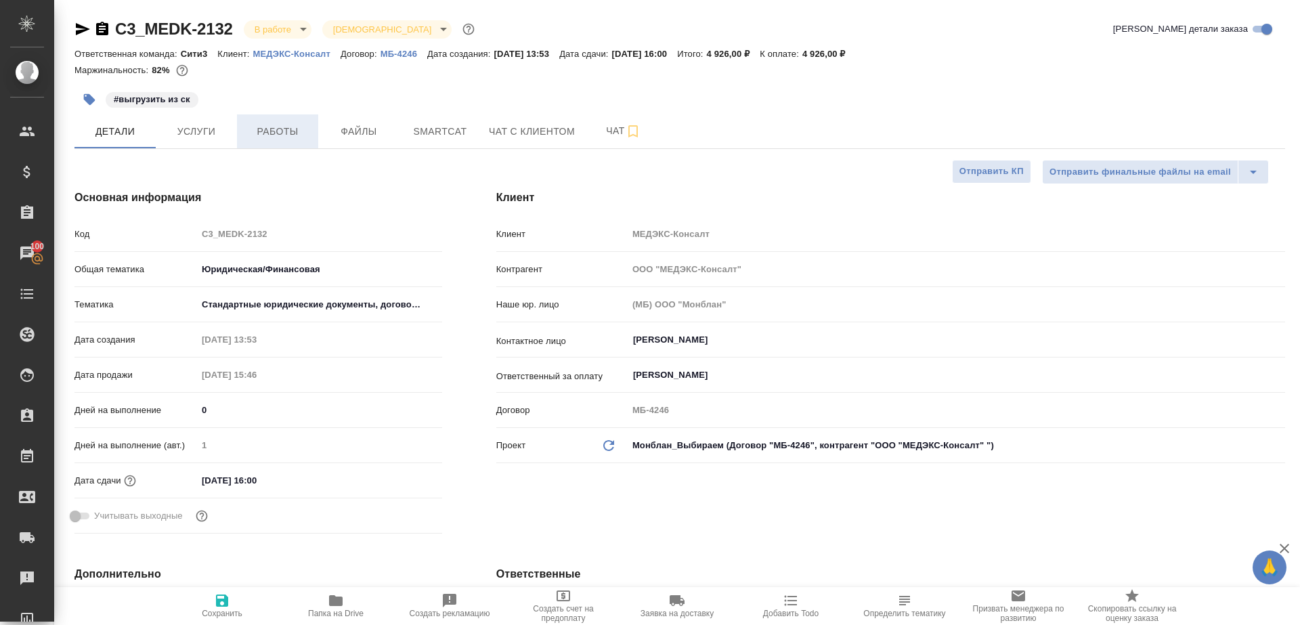
type textarea "x"
click at [257, 136] on span "Работы" at bounding box center [277, 131] width 65 height 17
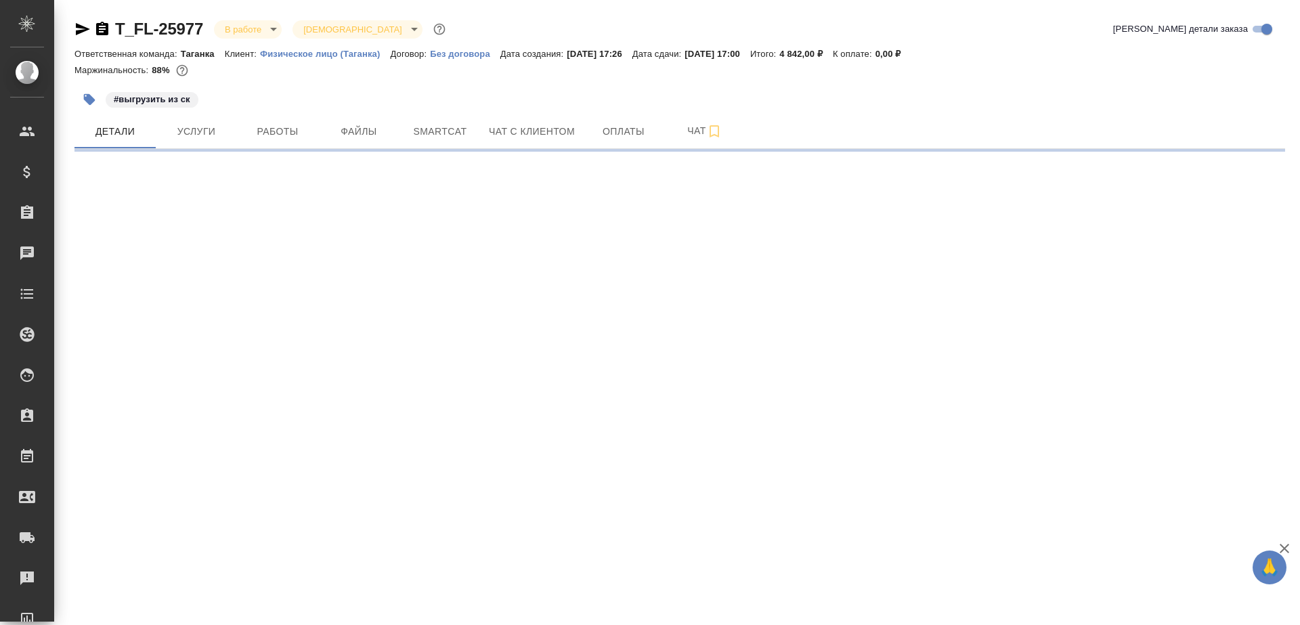
select select "RU"
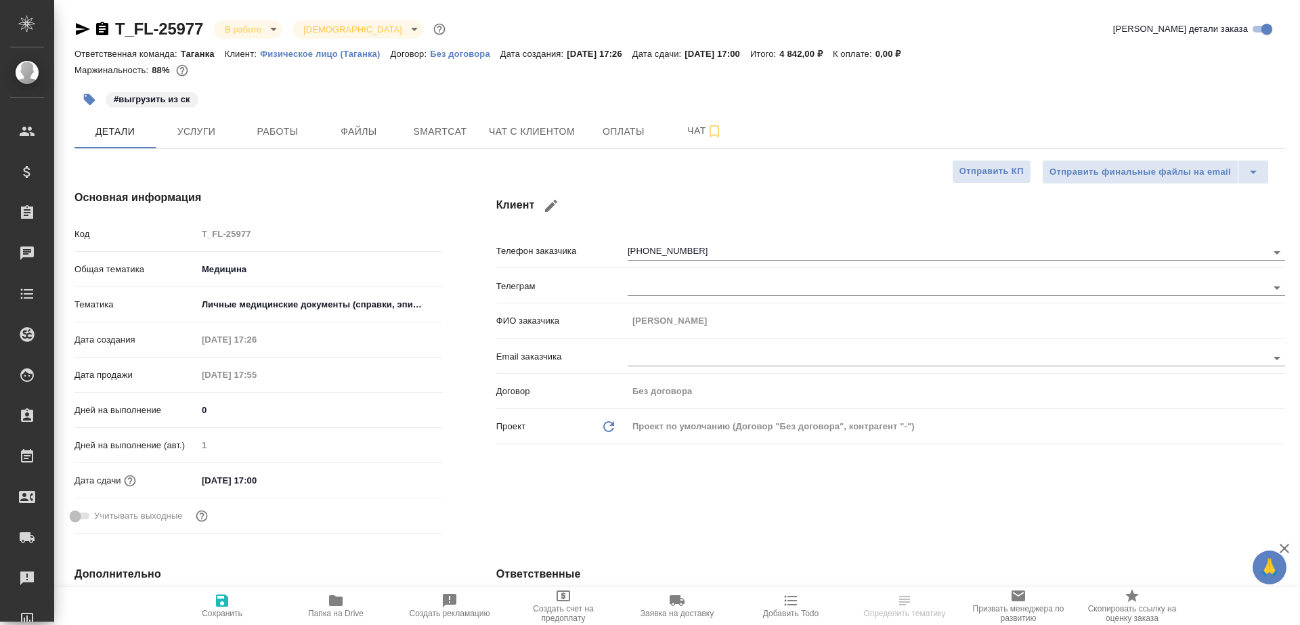
type textarea "x"
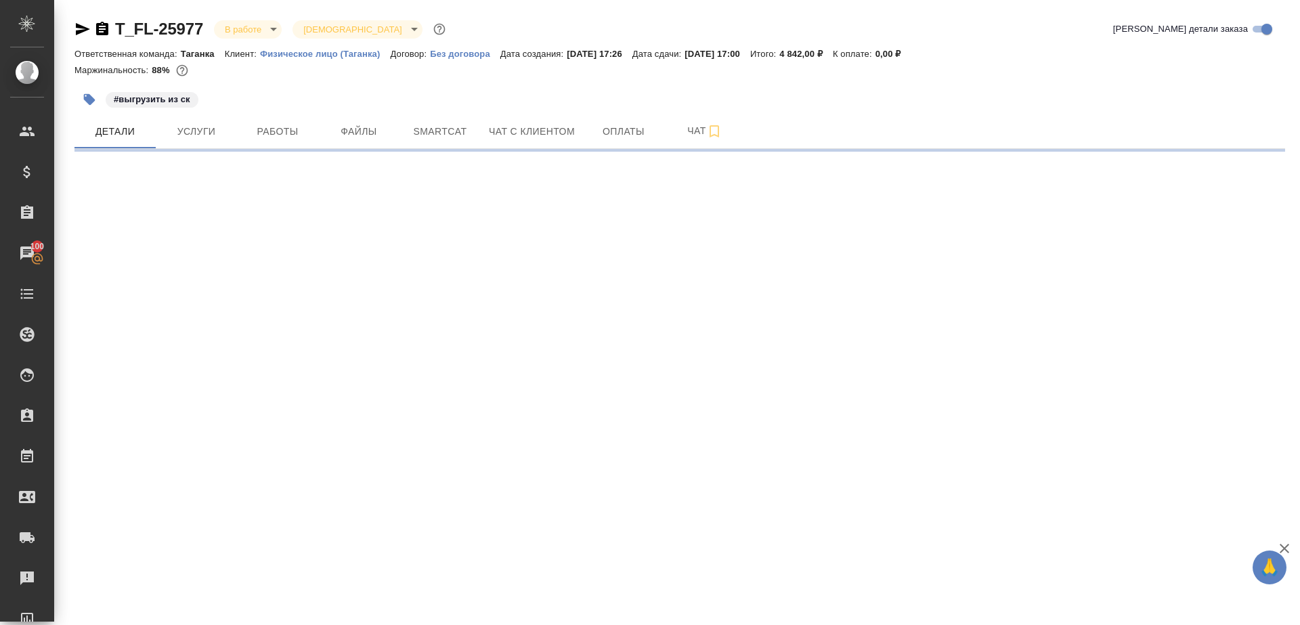
select select "RU"
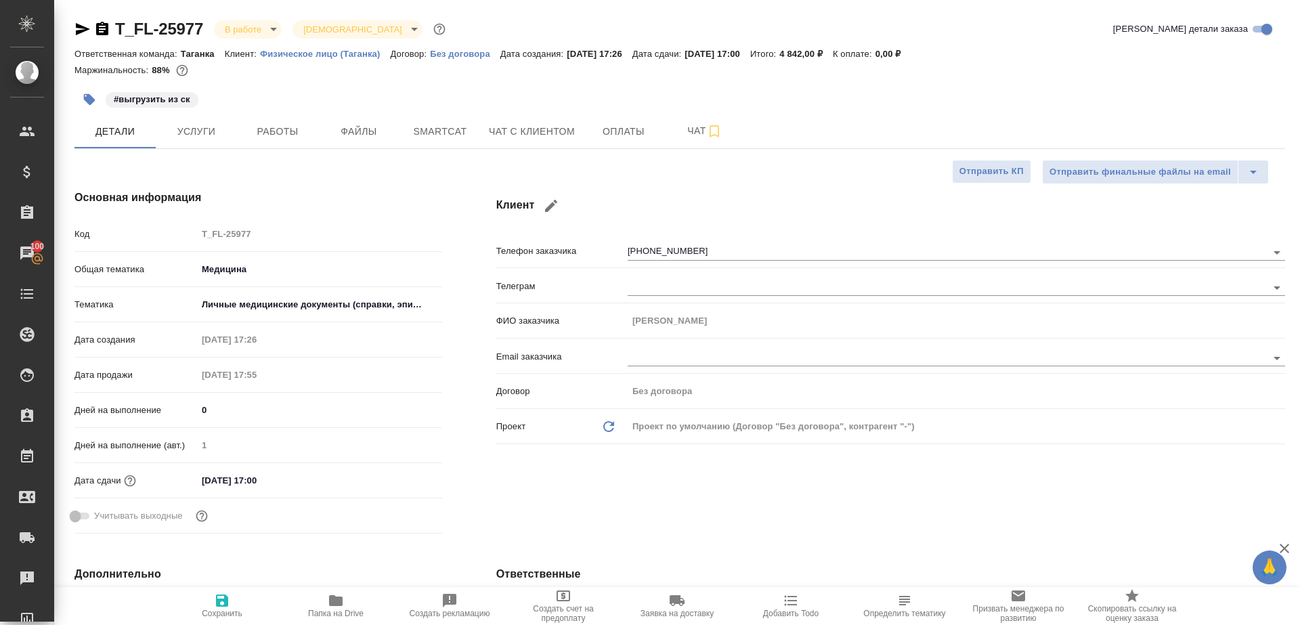
type textarea "x"
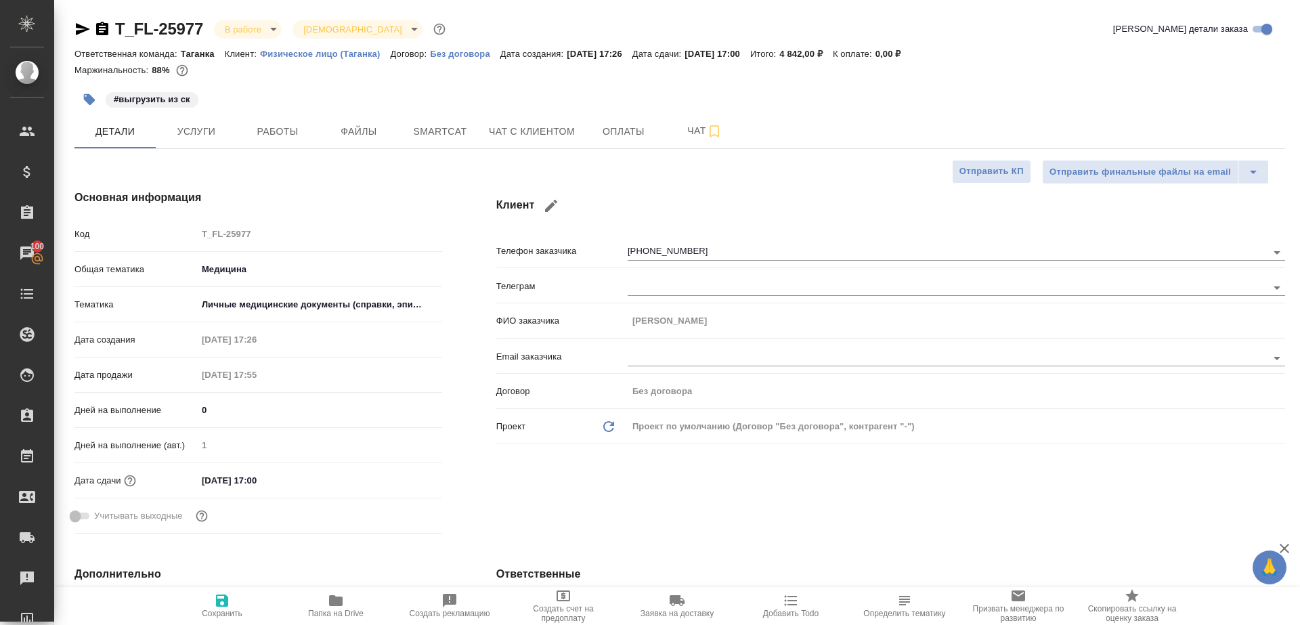
type textarea "x"
click at [273, 131] on span "Работы" at bounding box center [277, 131] width 65 height 17
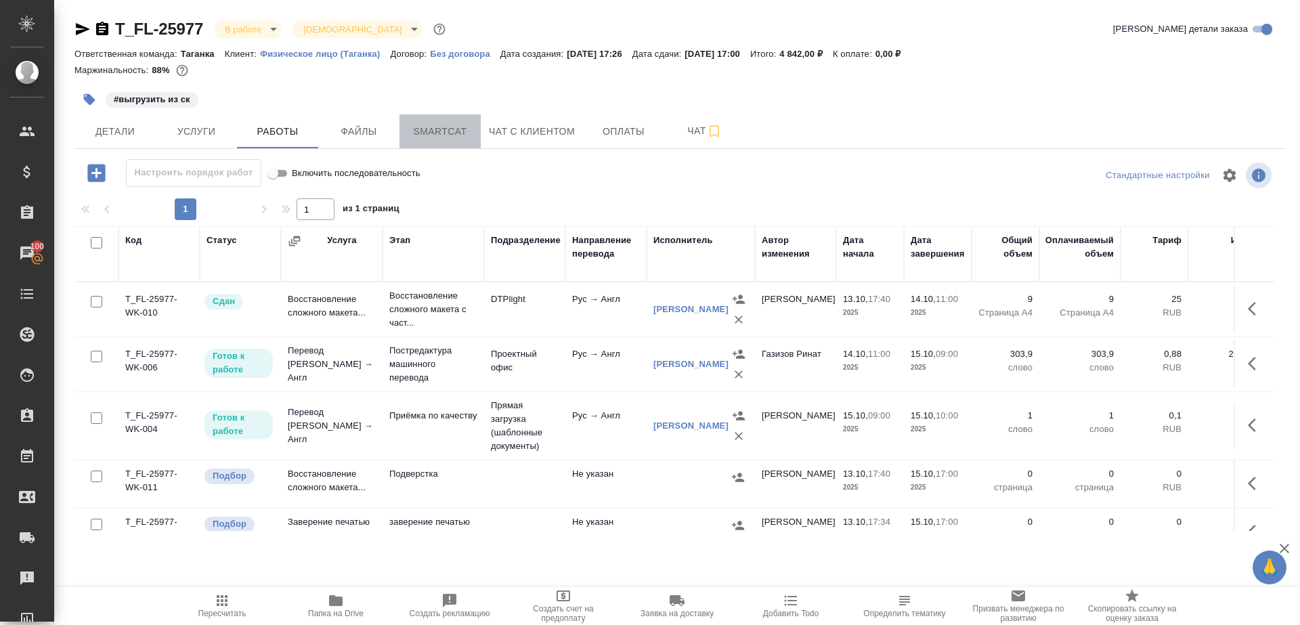
click at [441, 135] on span "Smartcat" at bounding box center [440, 131] width 65 height 17
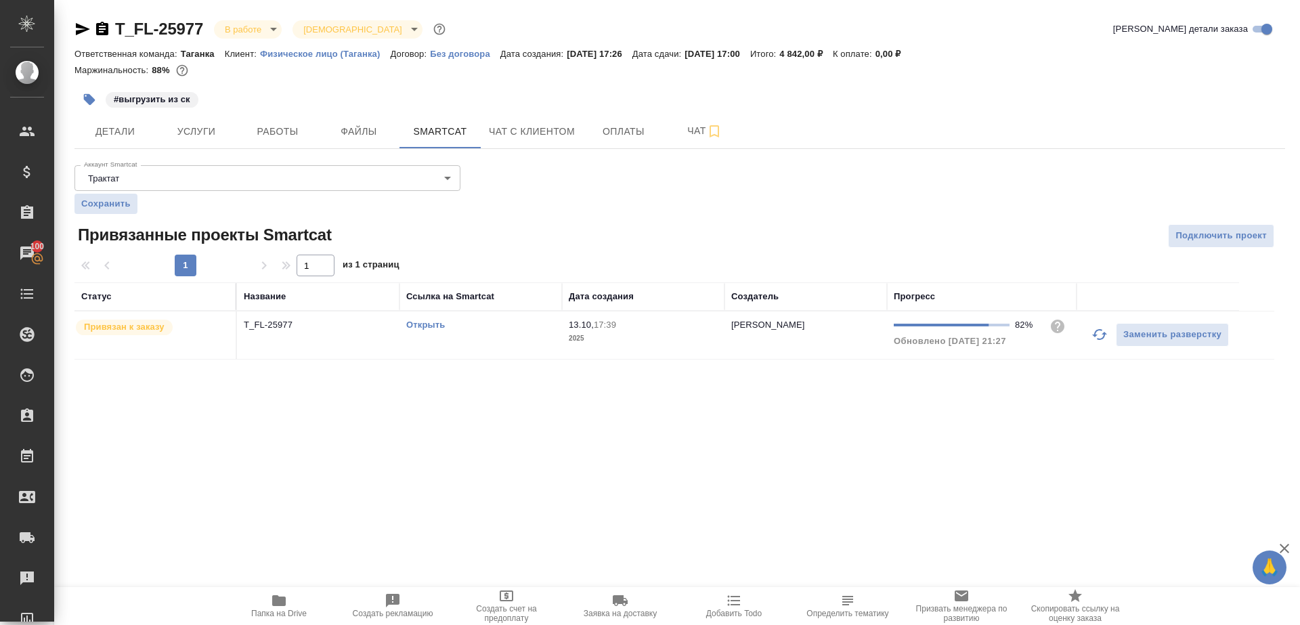
click at [1106, 336] on icon "button" at bounding box center [1099, 334] width 16 height 16
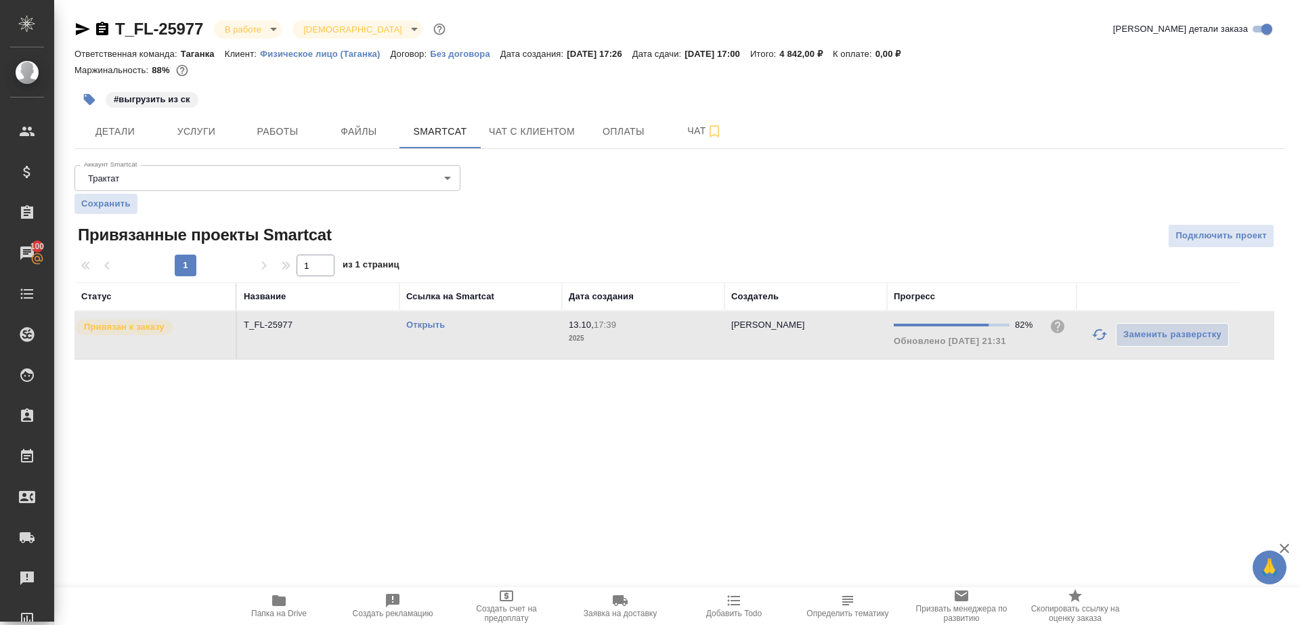
click at [957, 443] on div ".cls-1 fill:#fff; AWATERA [PERSON_NAME] Клиенты Спецификации Заказы 100 Чаты To…" at bounding box center [650, 312] width 1300 height 625
click at [414, 327] on link "Открыть" at bounding box center [425, 325] width 39 height 10
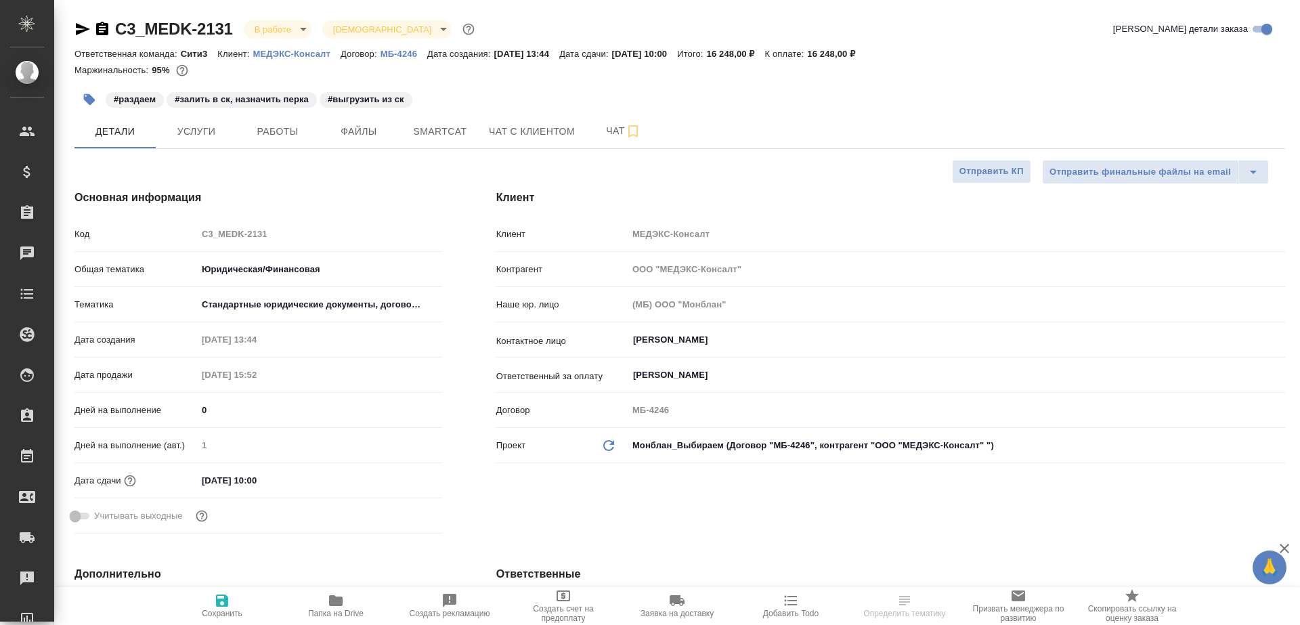
select select "RU"
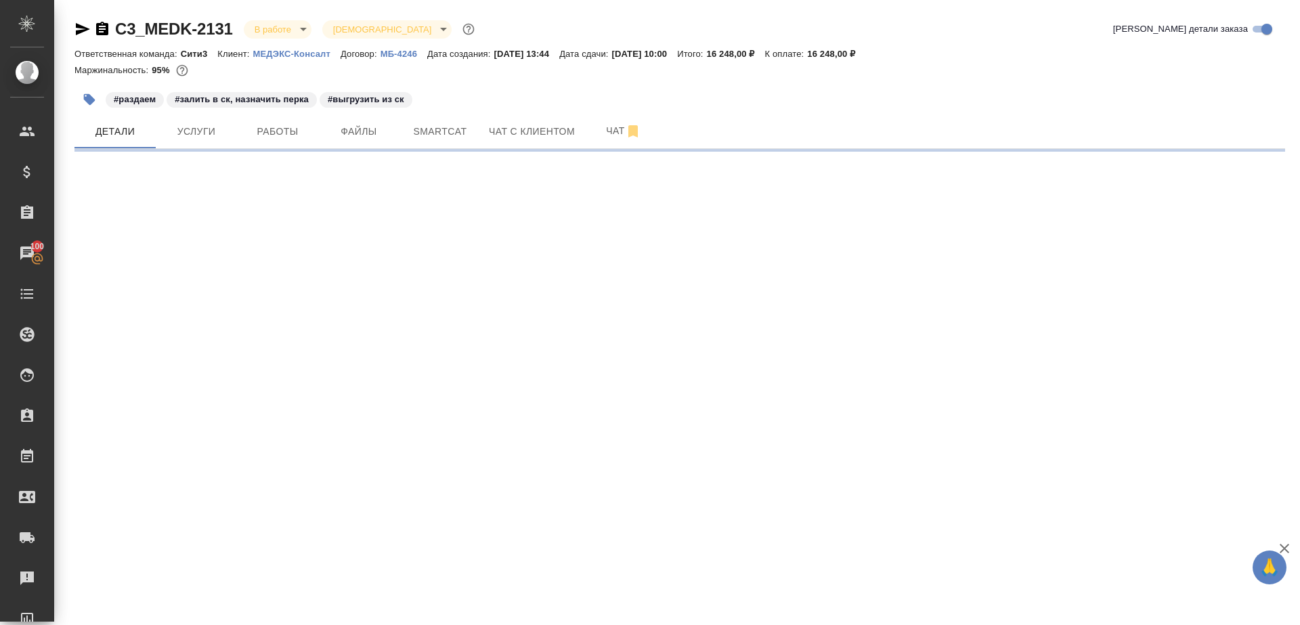
select select "RU"
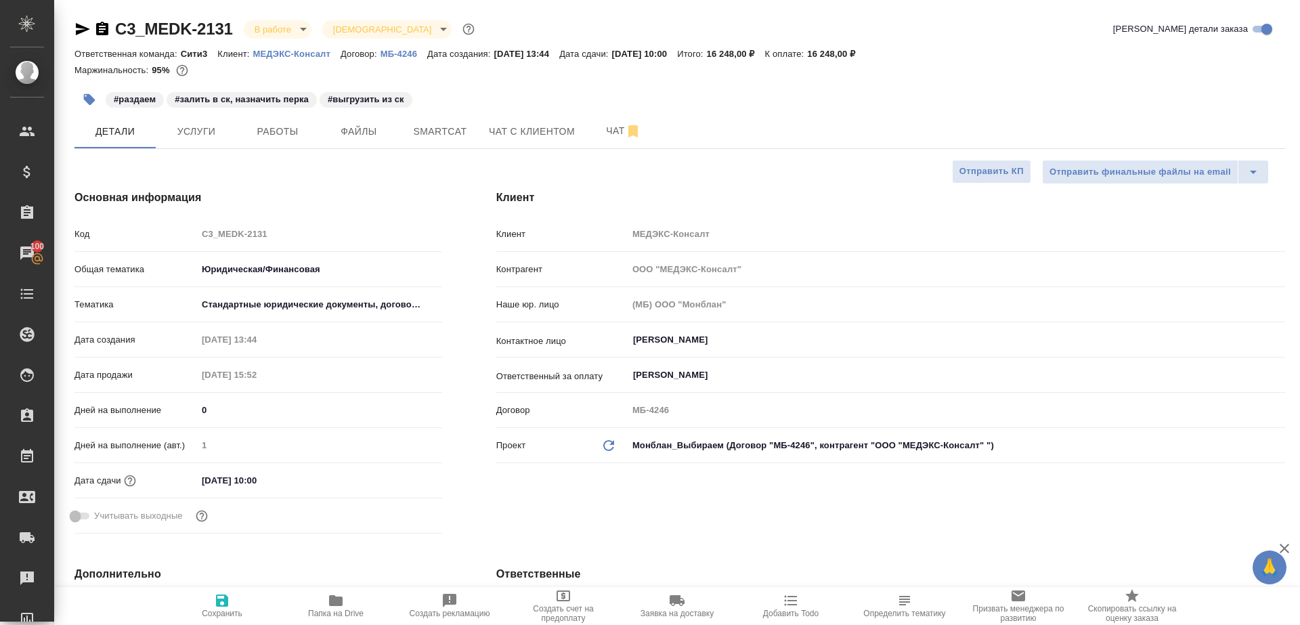
type textarea "x"
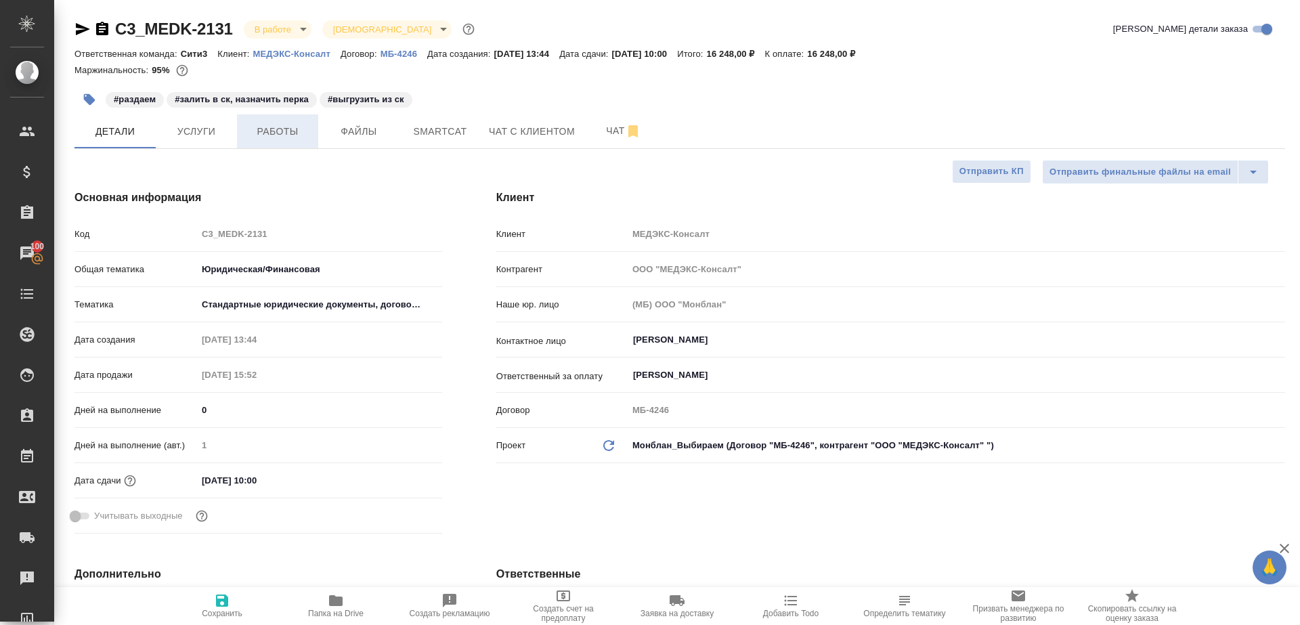
type textarea "x"
click at [265, 130] on span "Работы" at bounding box center [277, 131] width 65 height 17
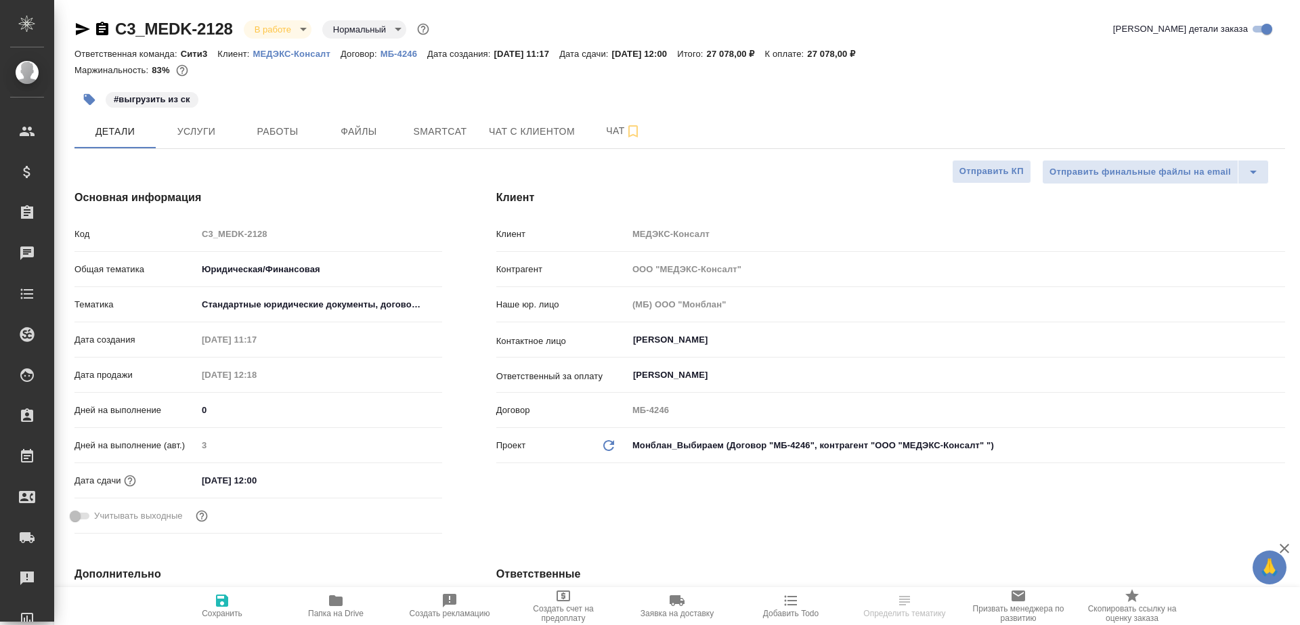
select select "RU"
type textarea "x"
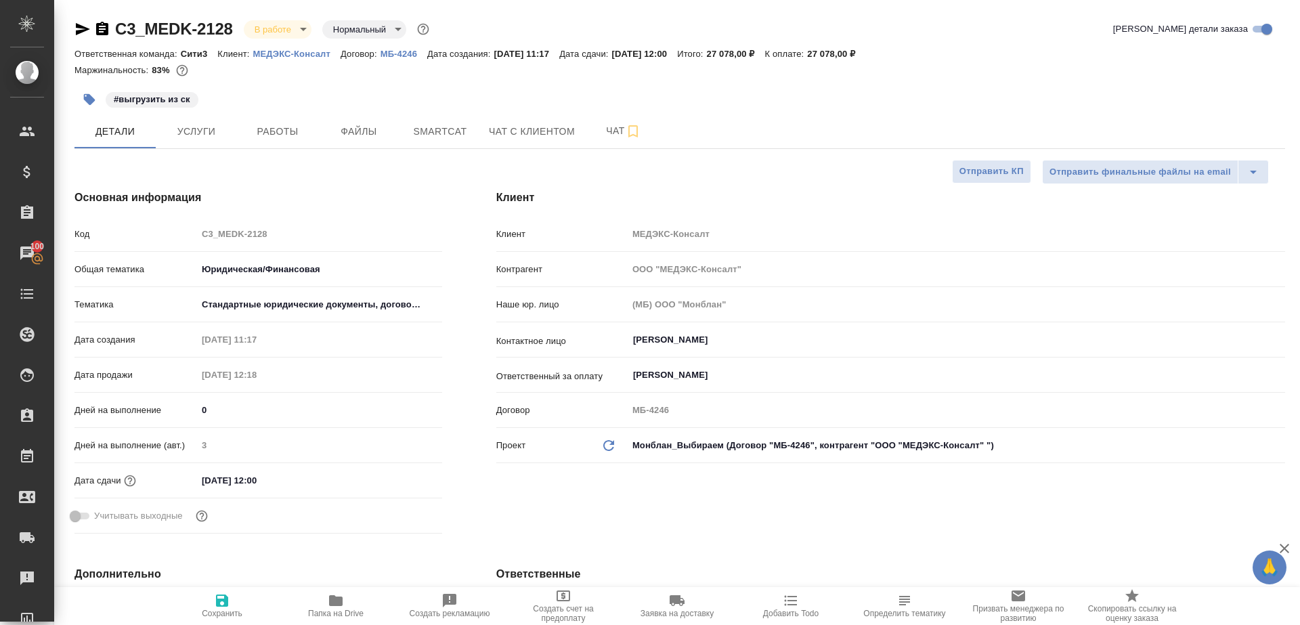
type textarea "x"
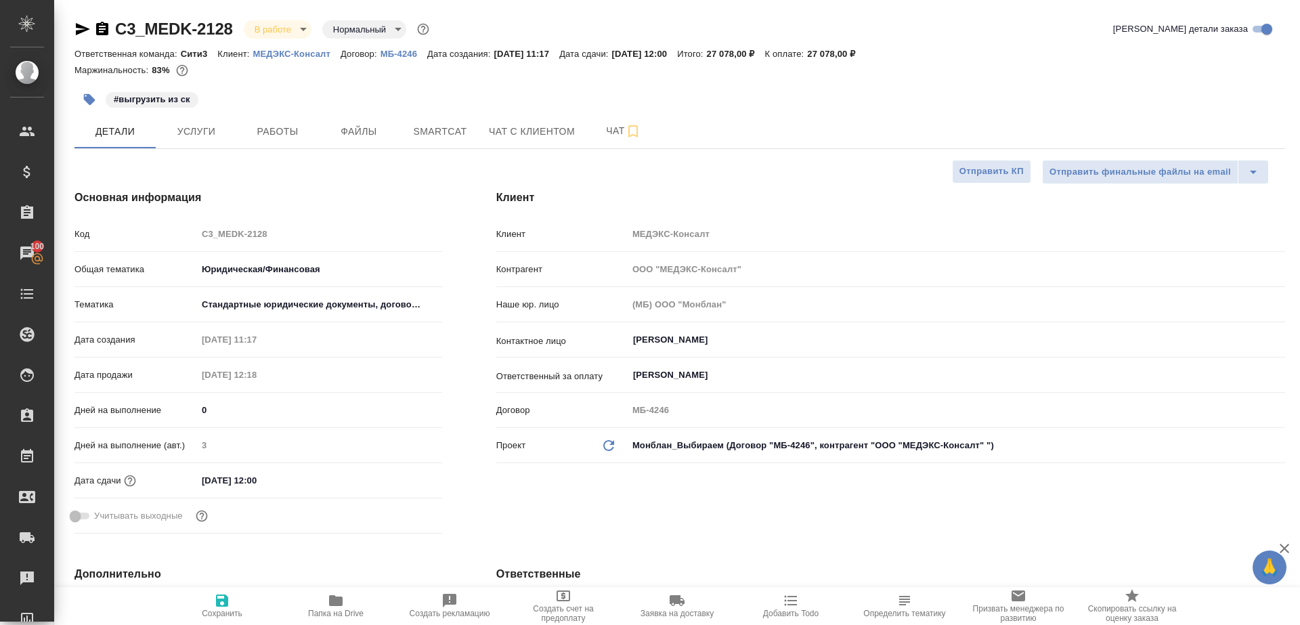
type textarea "x"
click at [290, 127] on span "Работы" at bounding box center [277, 131] width 65 height 17
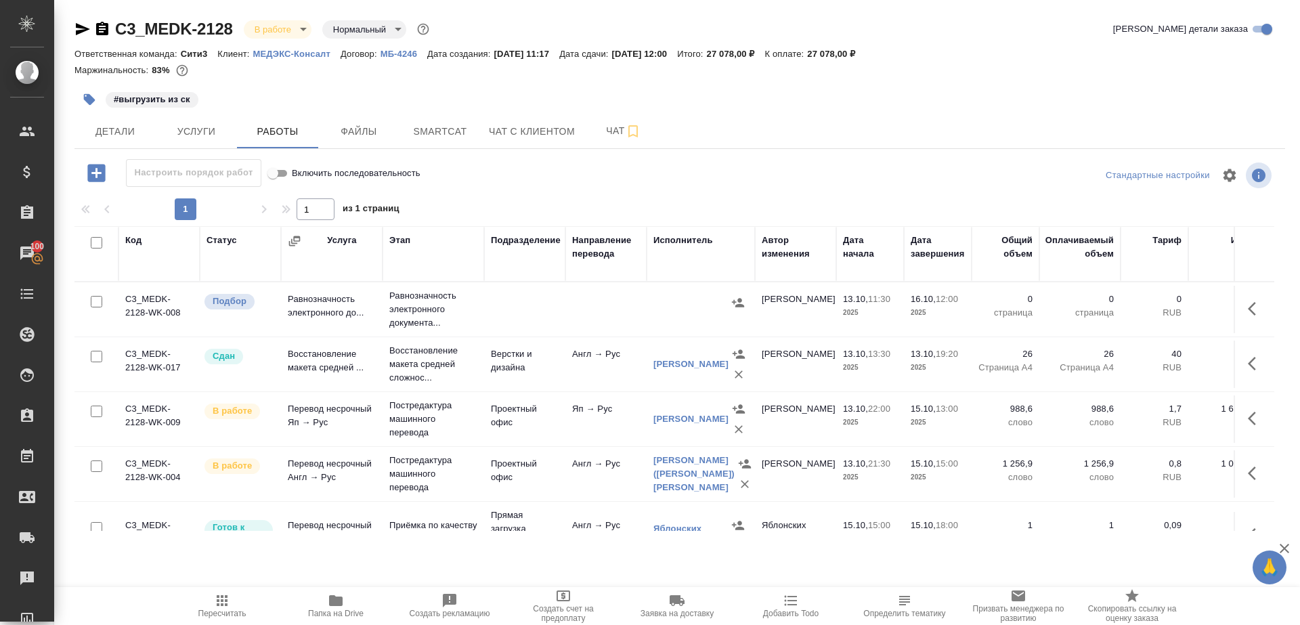
click at [531, 187] on div at bounding box center [680, 175] width 404 height 32
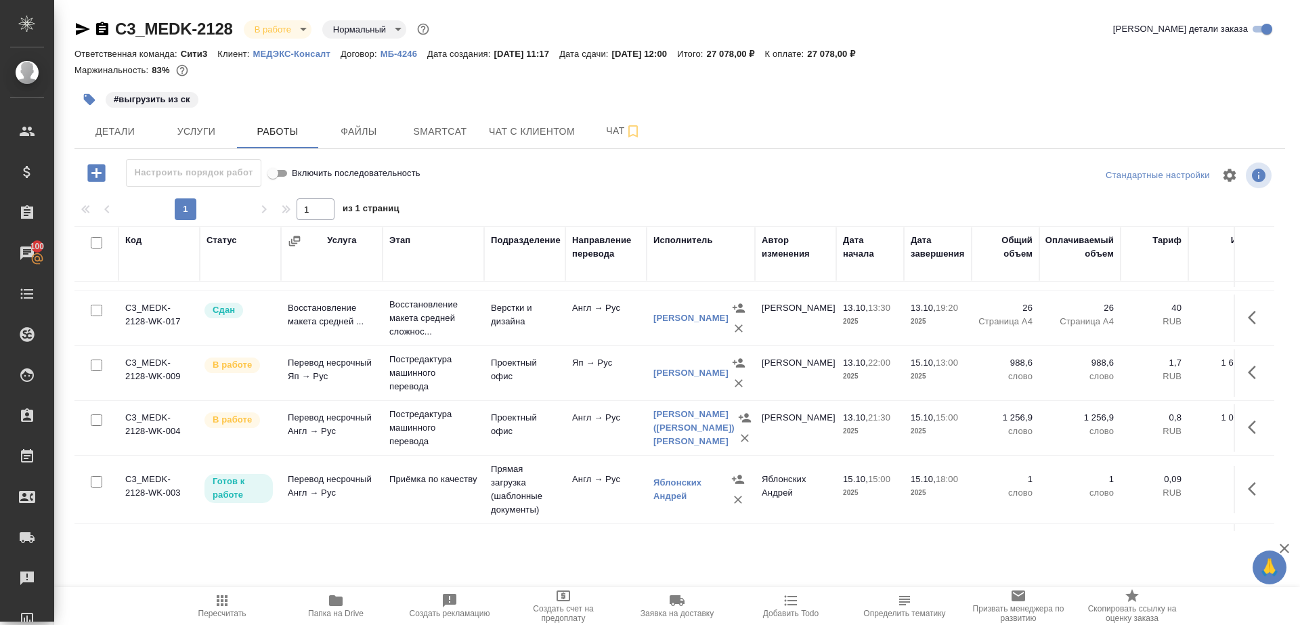
scroll to position [51, 0]
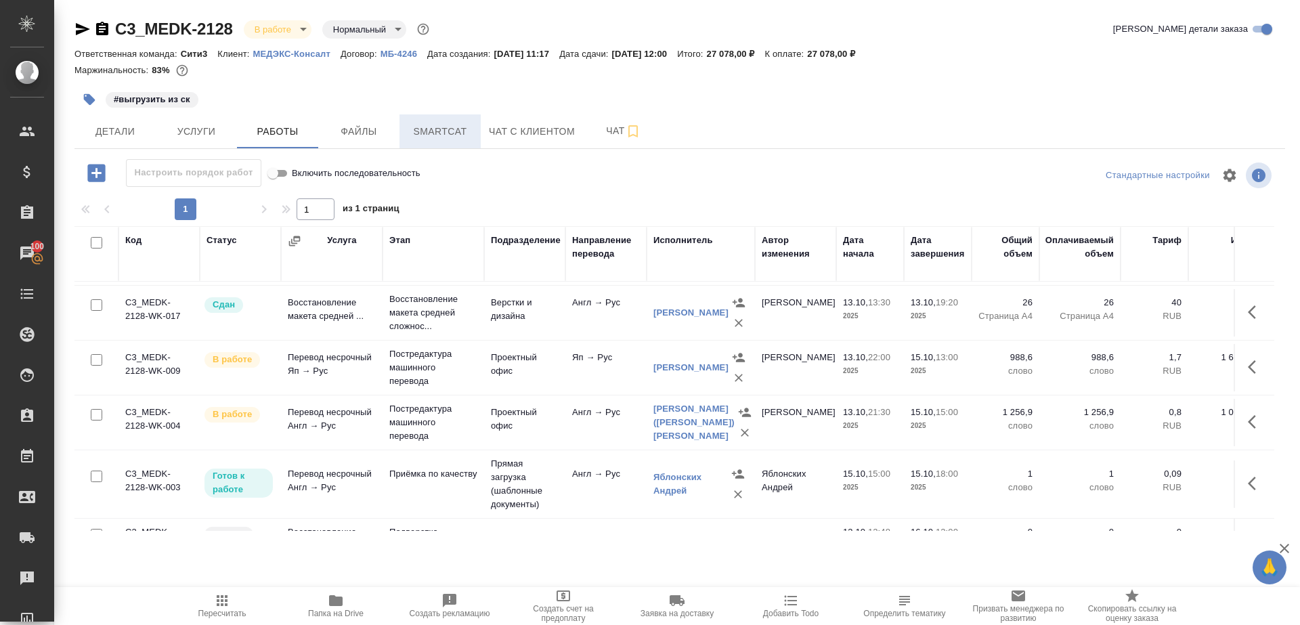
click at [429, 134] on span "Smartcat" at bounding box center [440, 131] width 65 height 17
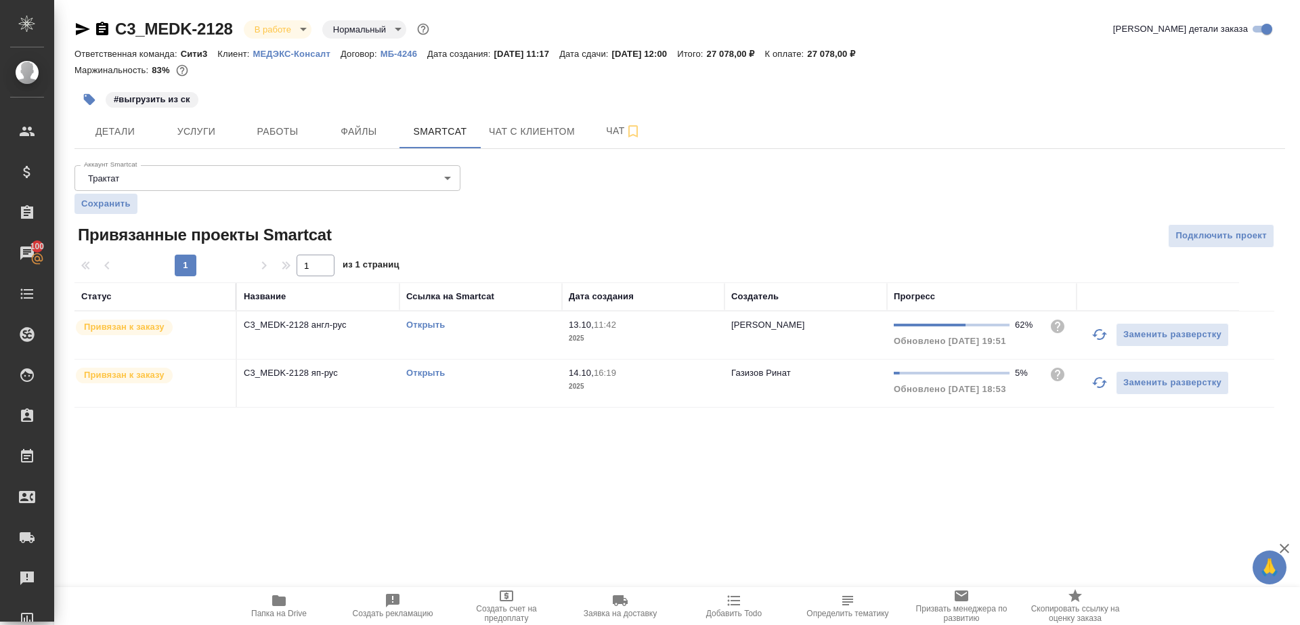
click at [1095, 335] on icon "button" at bounding box center [1099, 334] width 15 height 11
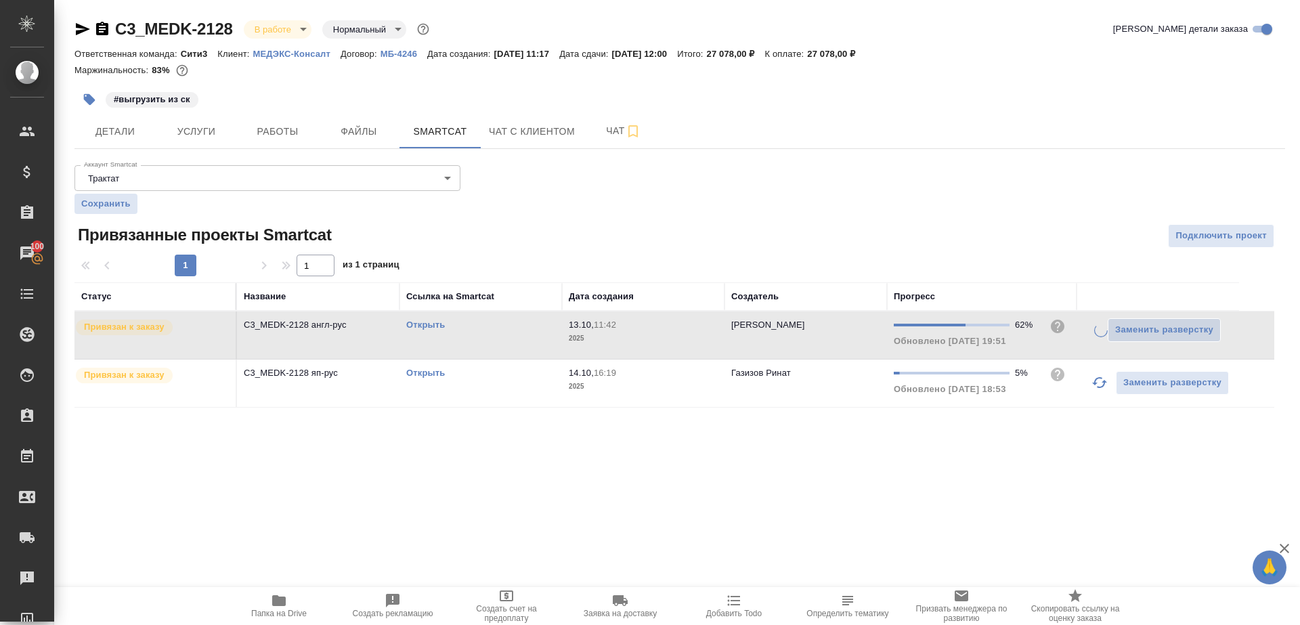
click at [1100, 387] on icon "button" at bounding box center [1099, 382] width 15 height 11
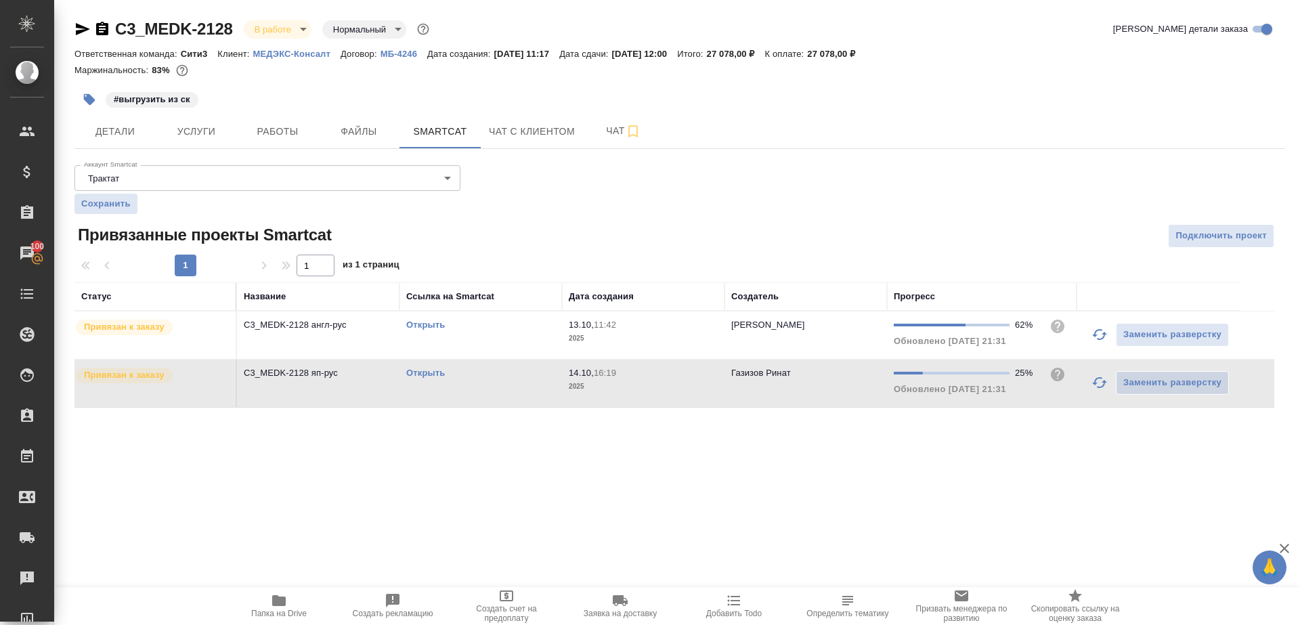
click at [429, 371] on link "Открыть" at bounding box center [425, 373] width 39 height 10
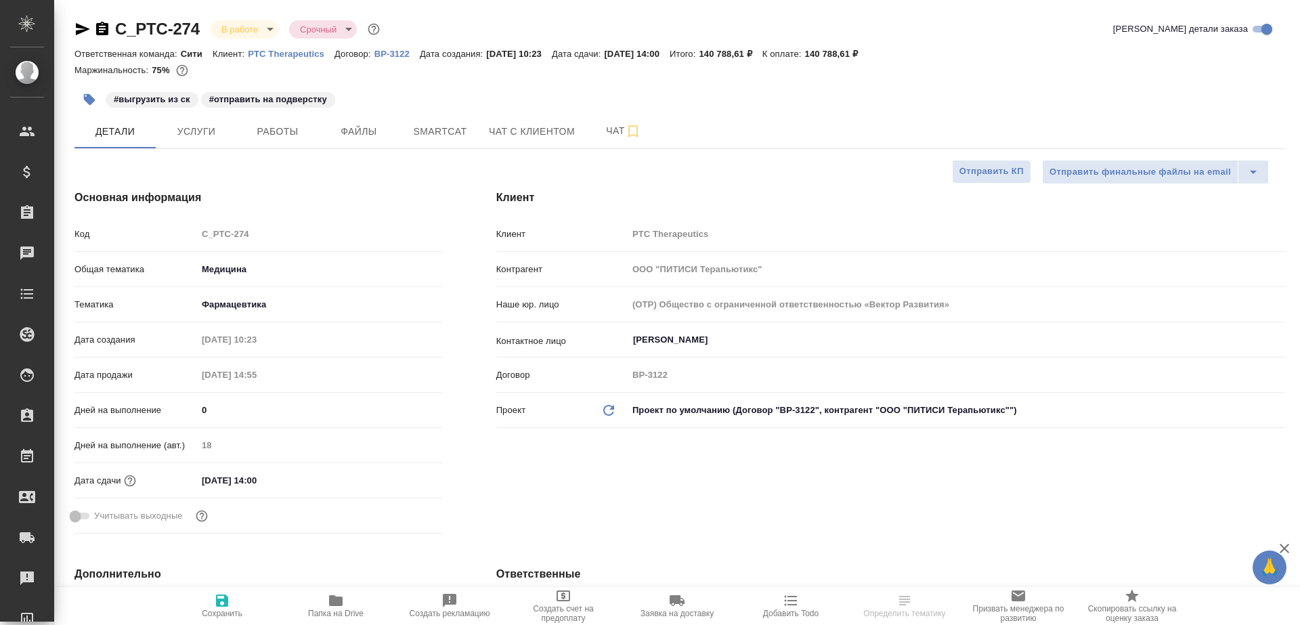
select select "RU"
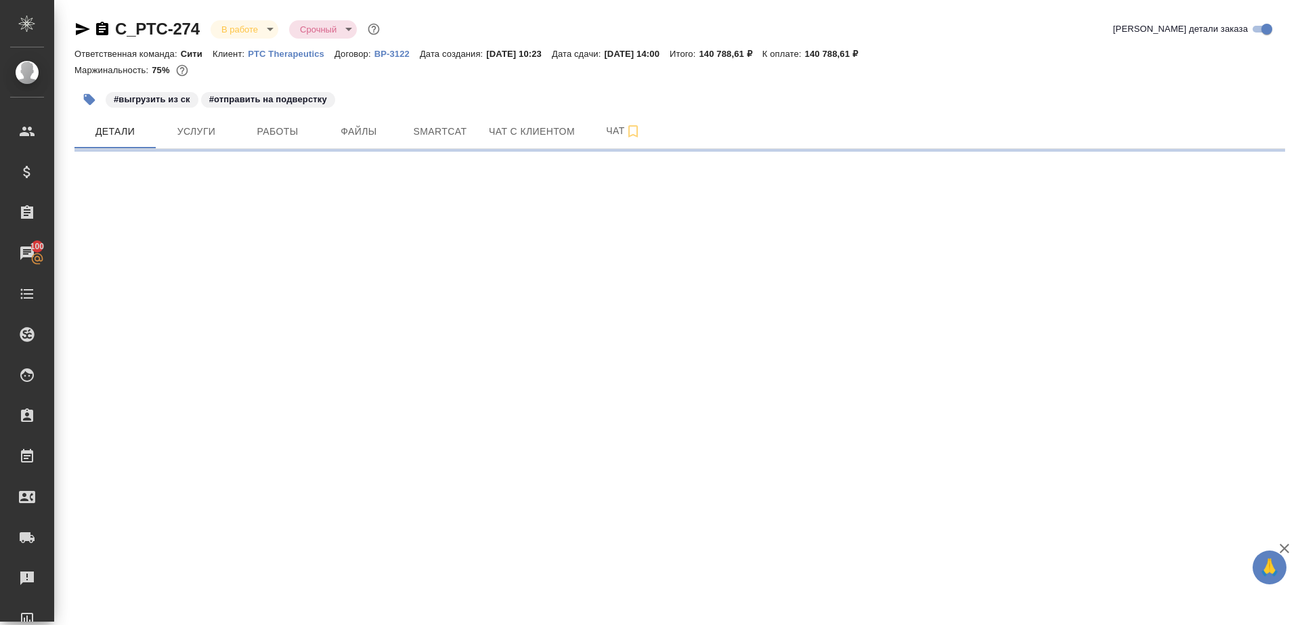
select select "RU"
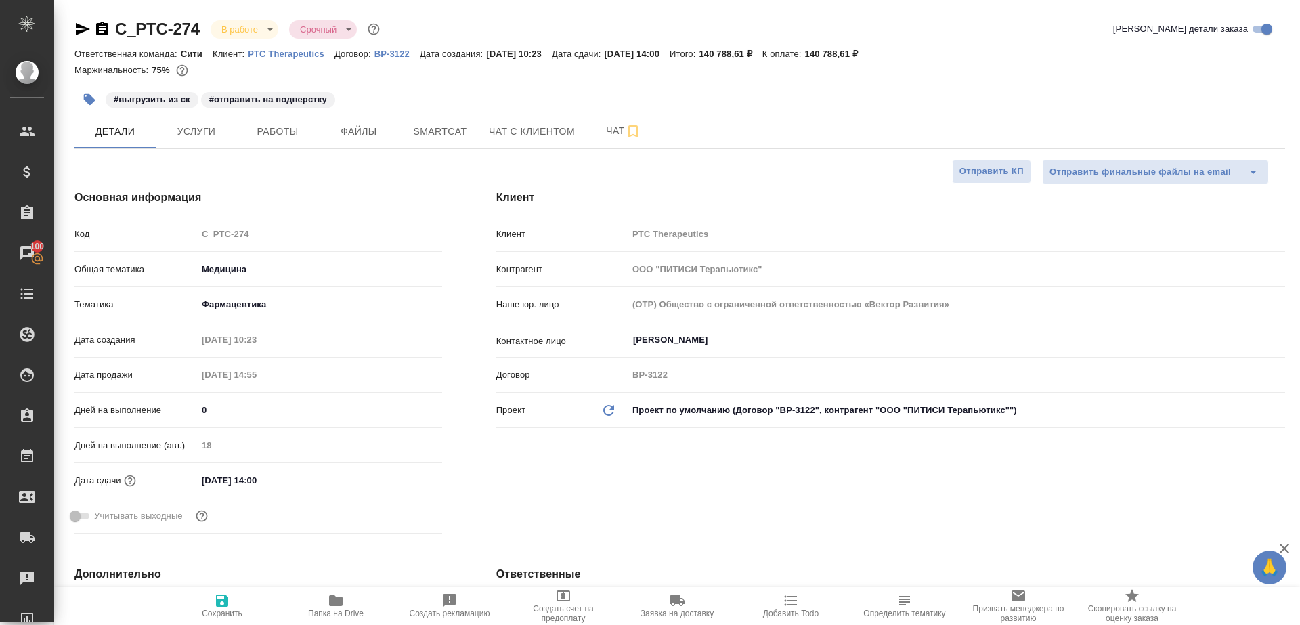
type textarea "x"
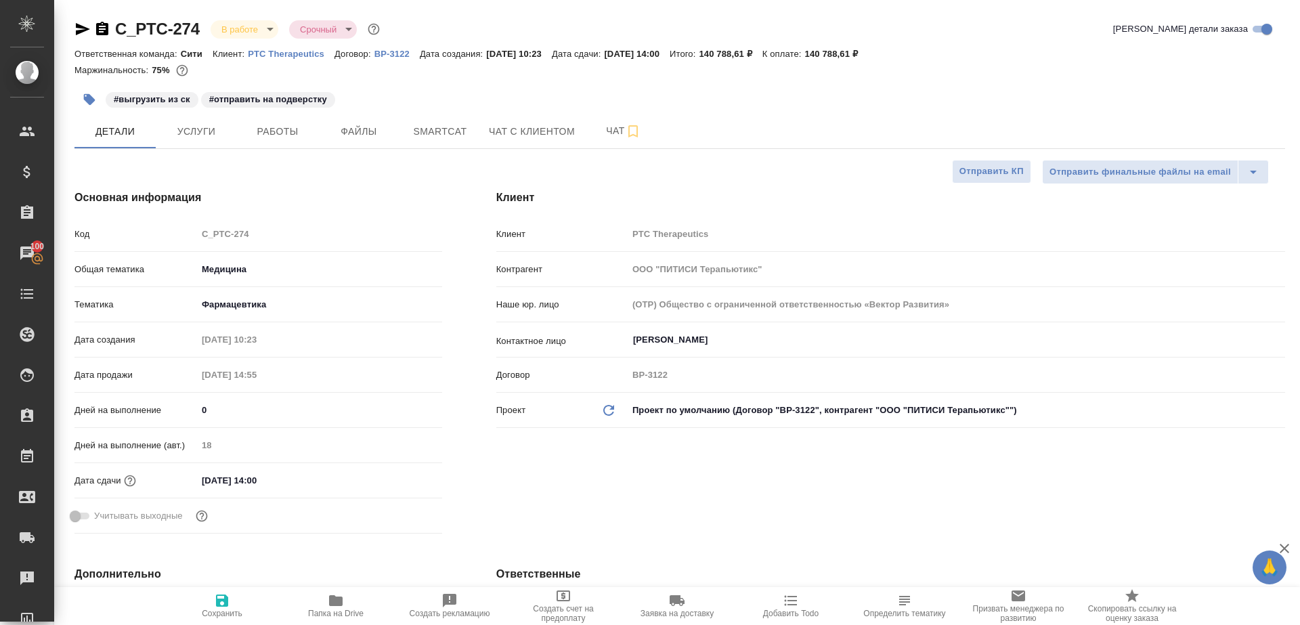
type textarea "x"
click at [290, 129] on span "Работы" at bounding box center [277, 131] width 65 height 17
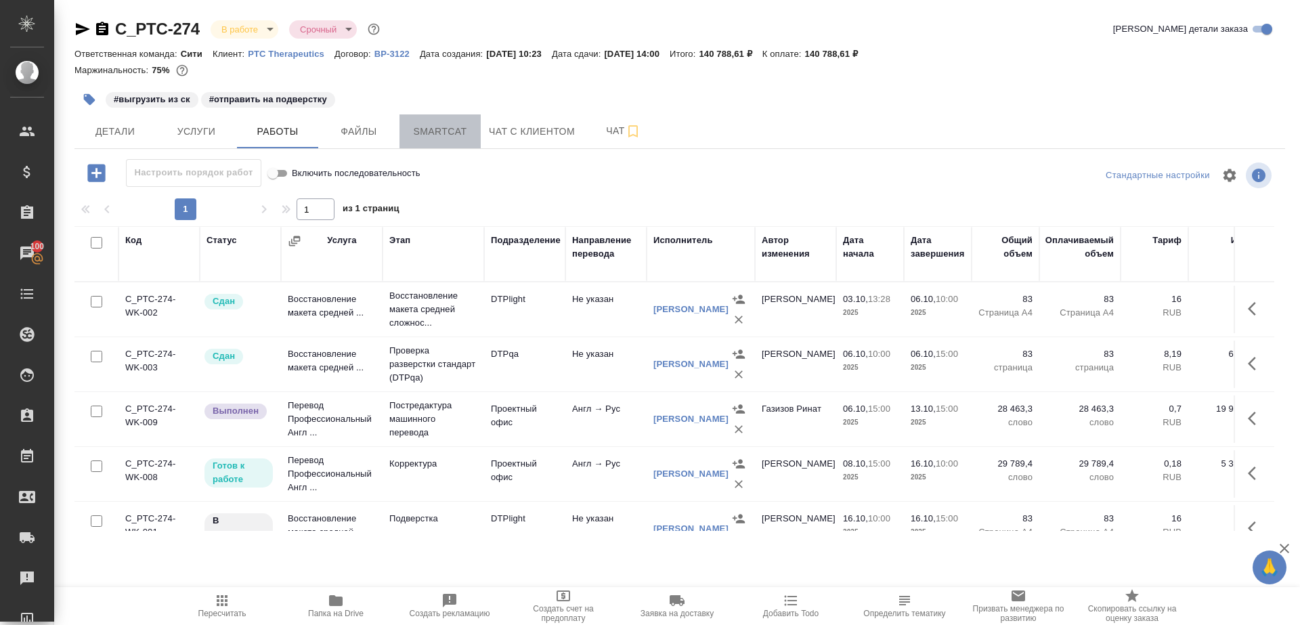
click at [431, 137] on span "Smartcat" at bounding box center [440, 131] width 65 height 17
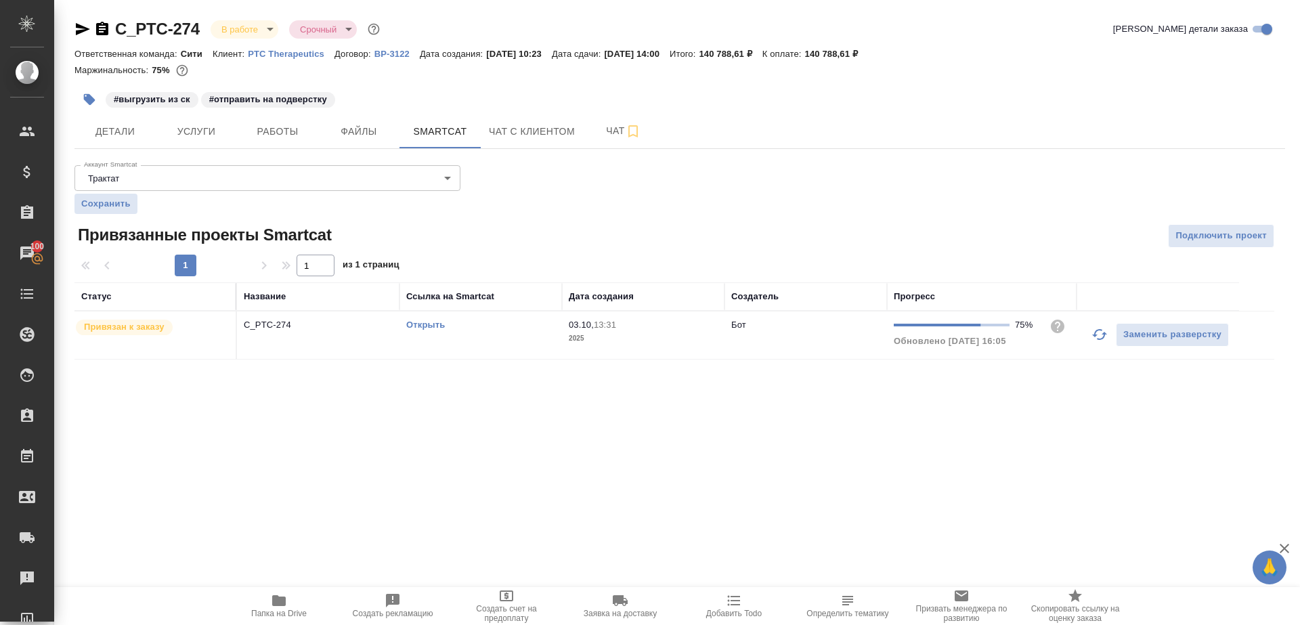
click at [1091, 336] on icon "button" at bounding box center [1099, 334] width 16 height 16
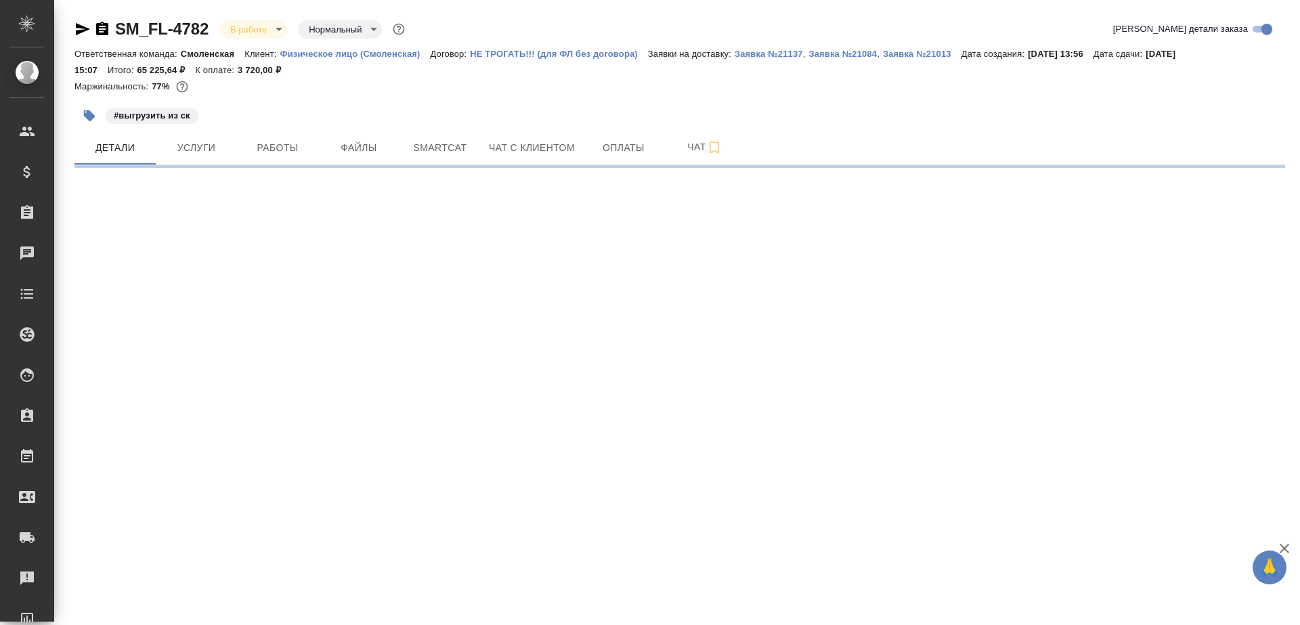
select select "RU"
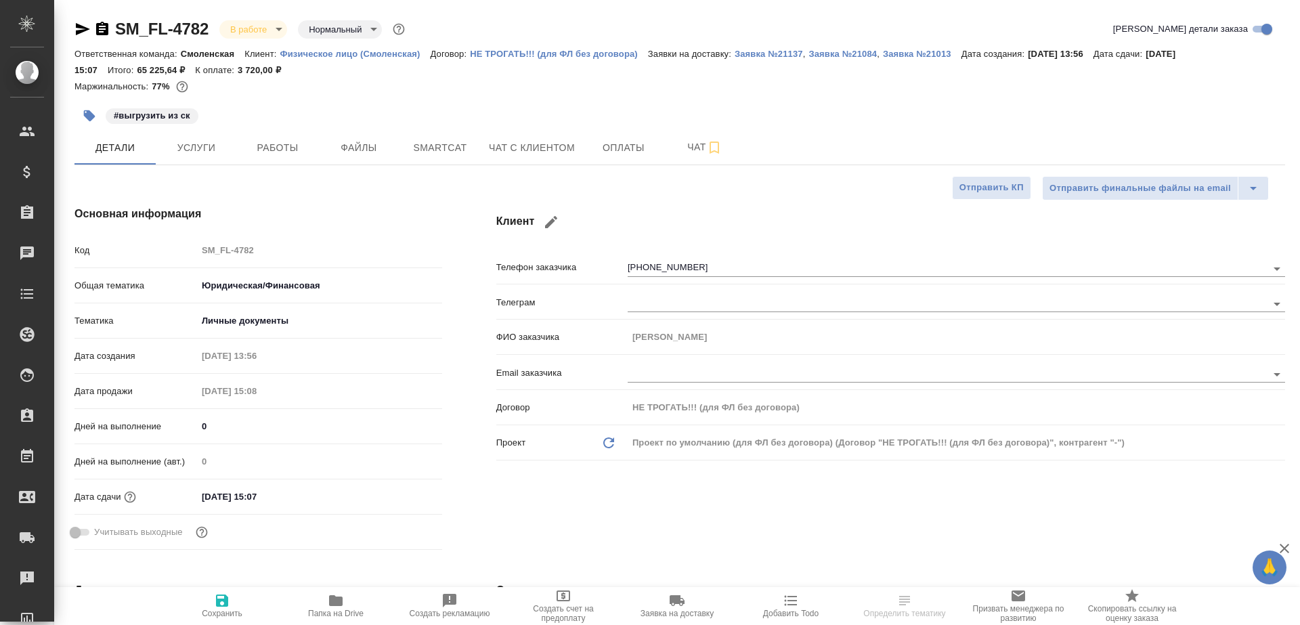
type textarea "x"
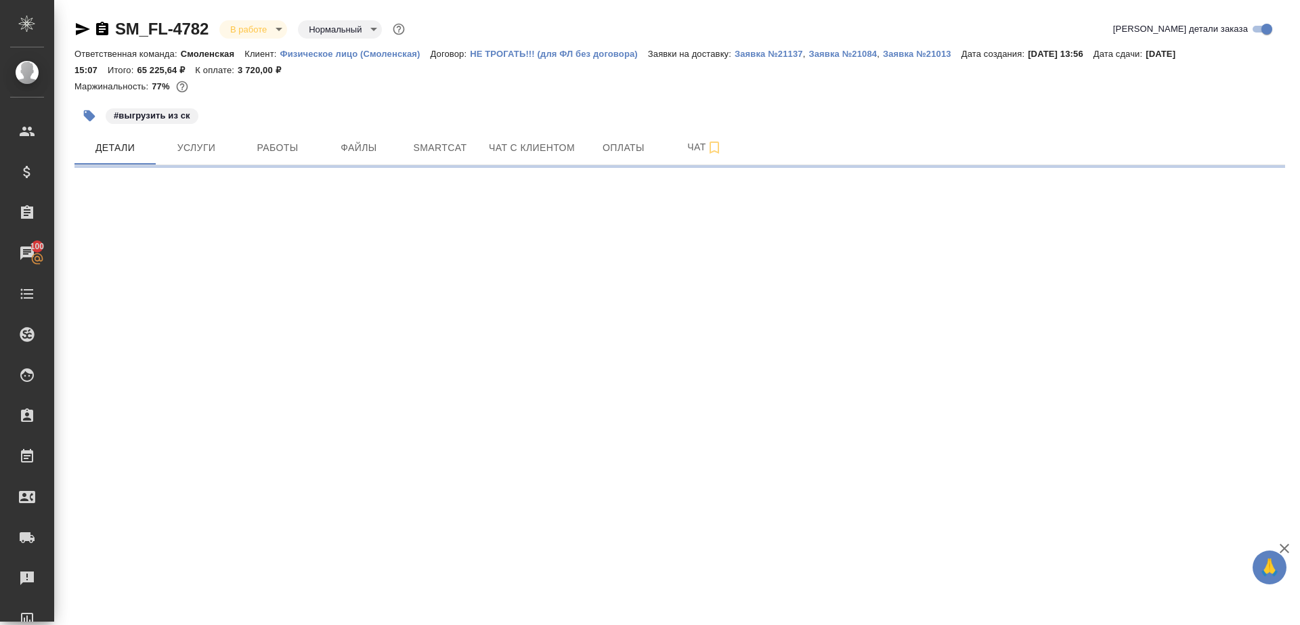
select select "RU"
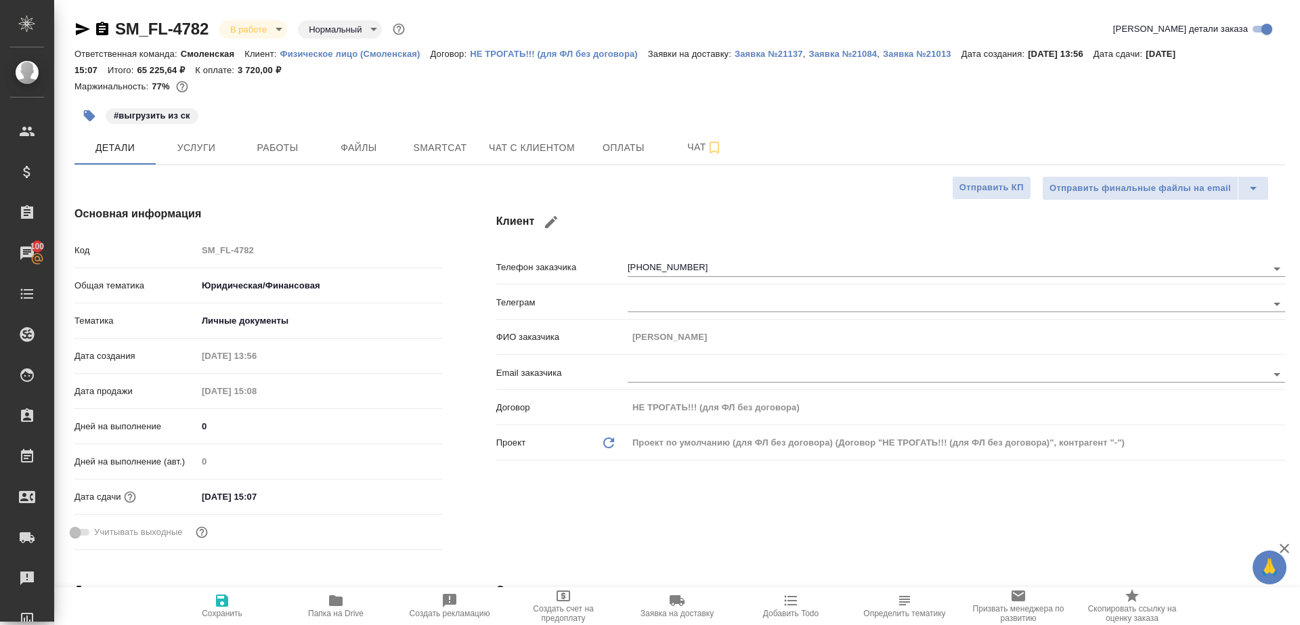
type textarea "x"
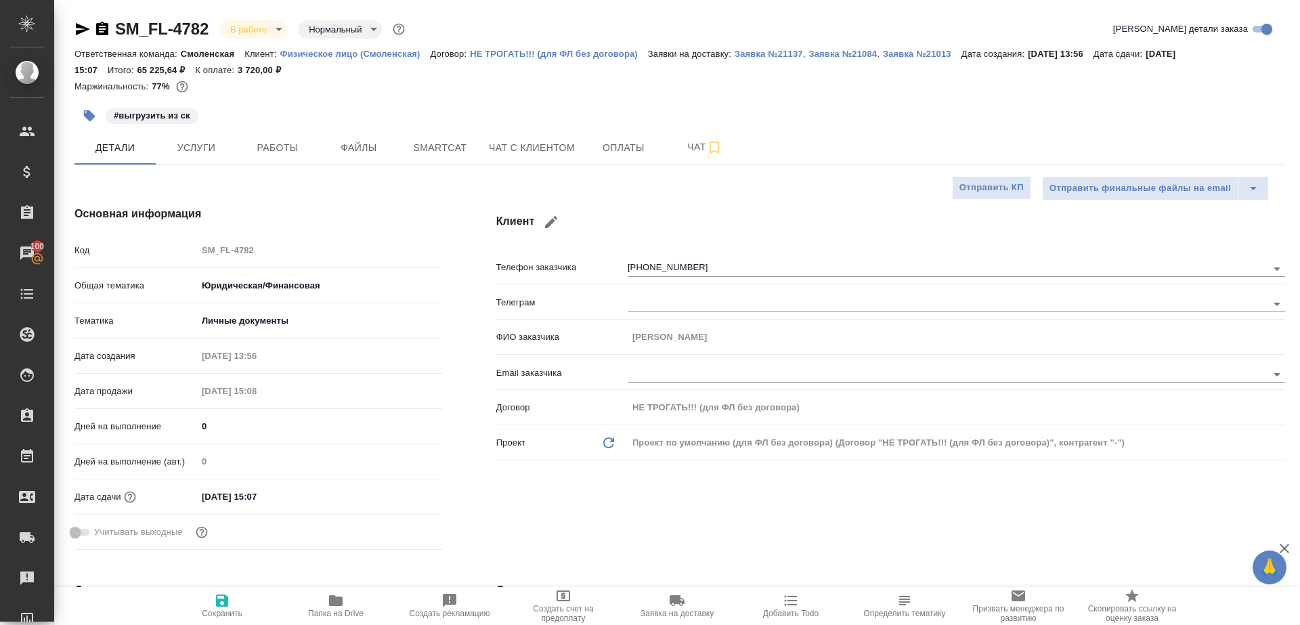
type textarea "x"
click at [274, 155] on span "Работы" at bounding box center [277, 147] width 65 height 17
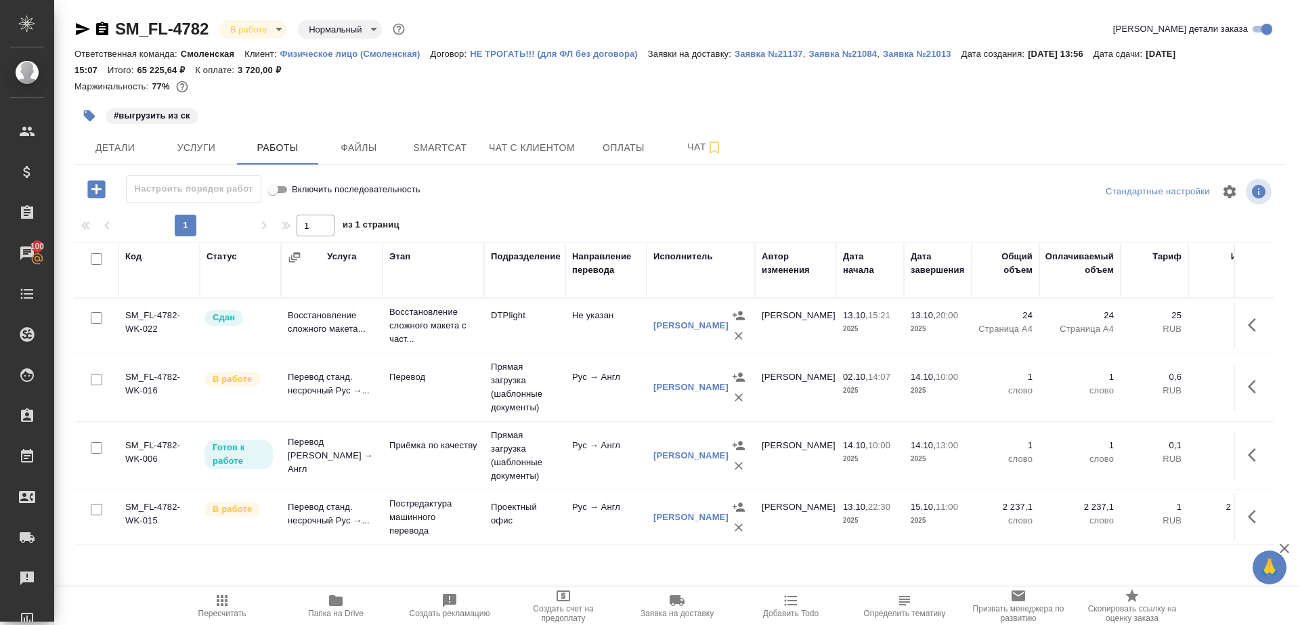
click at [501, 196] on div at bounding box center [680, 191] width 404 height 32
click at [442, 151] on span "Smartcat" at bounding box center [440, 147] width 65 height 17
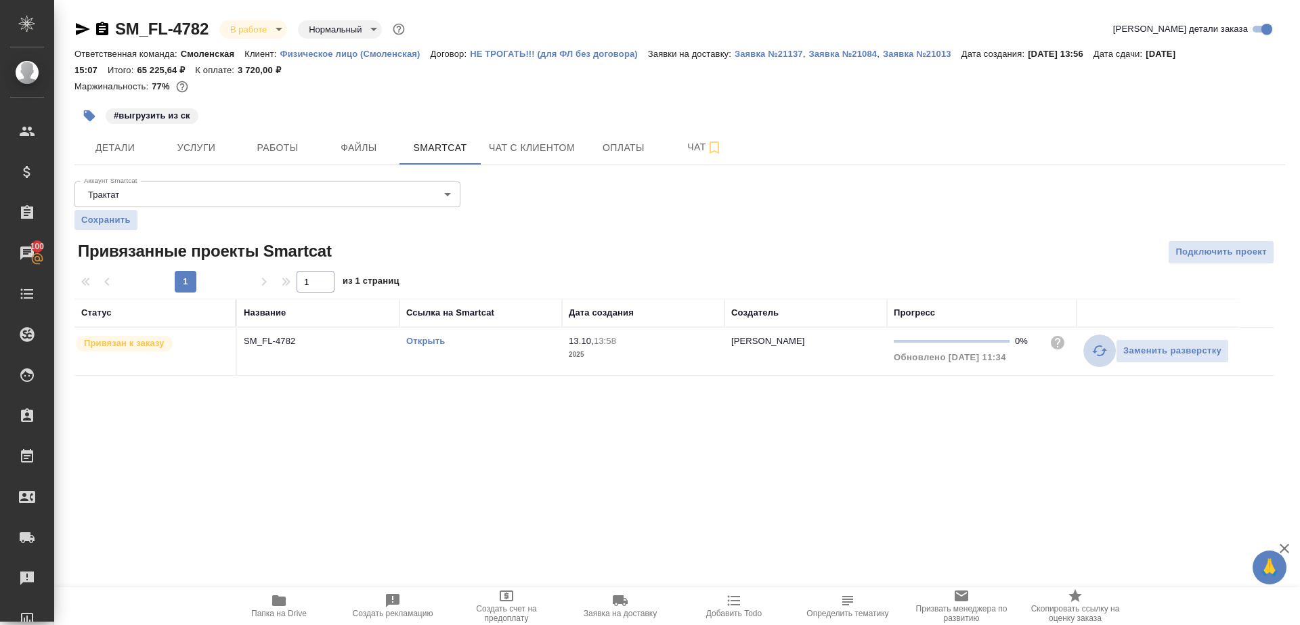
click at [1090, 341] on button "button" at bounding box center [1099, 350] width 32 height 32
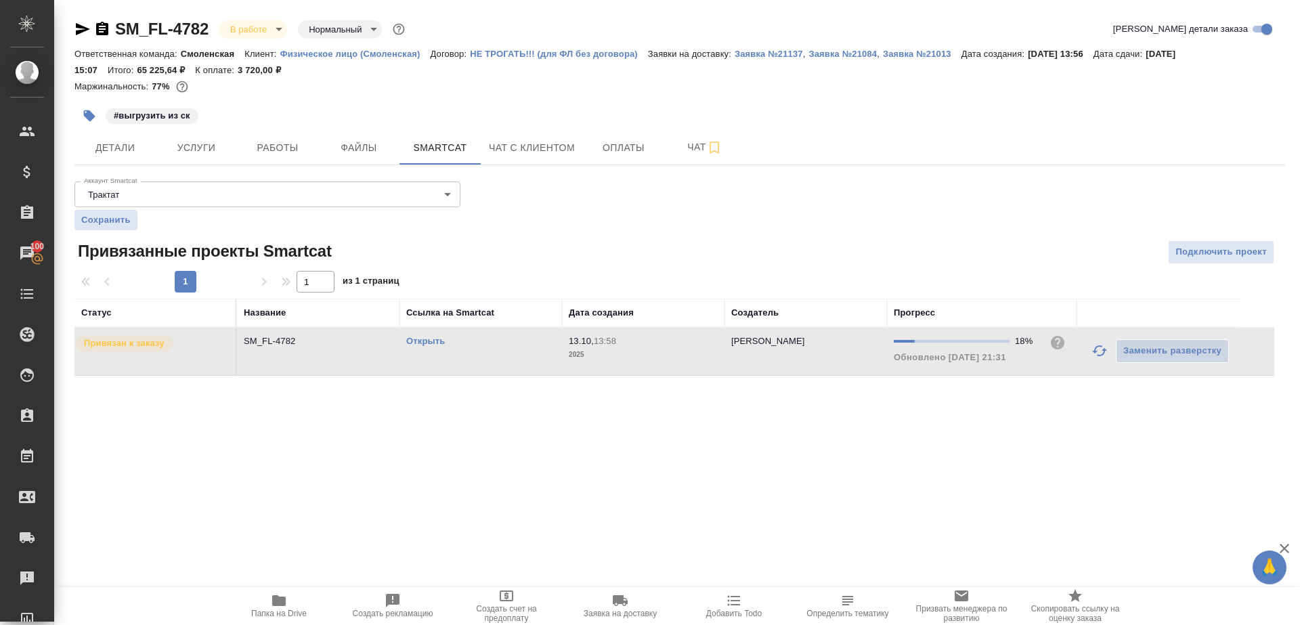
click at [284, 151] on span "Работы" at bounding box center [277, 147] width 65 height 17
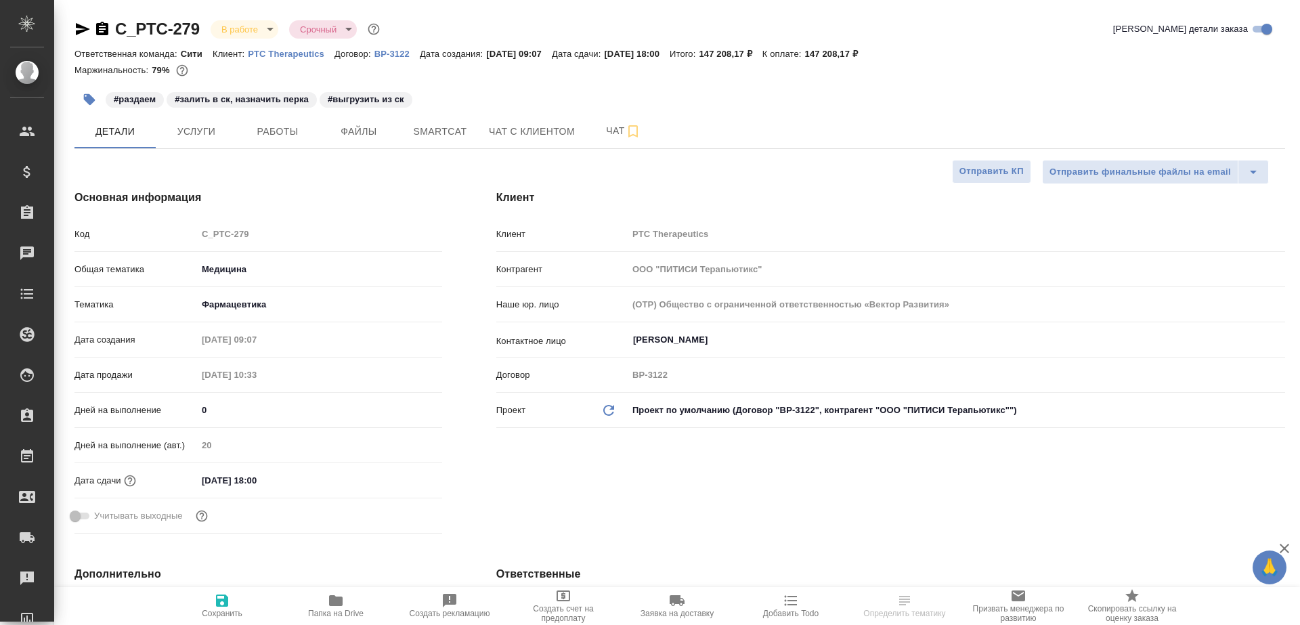
select select "RU"
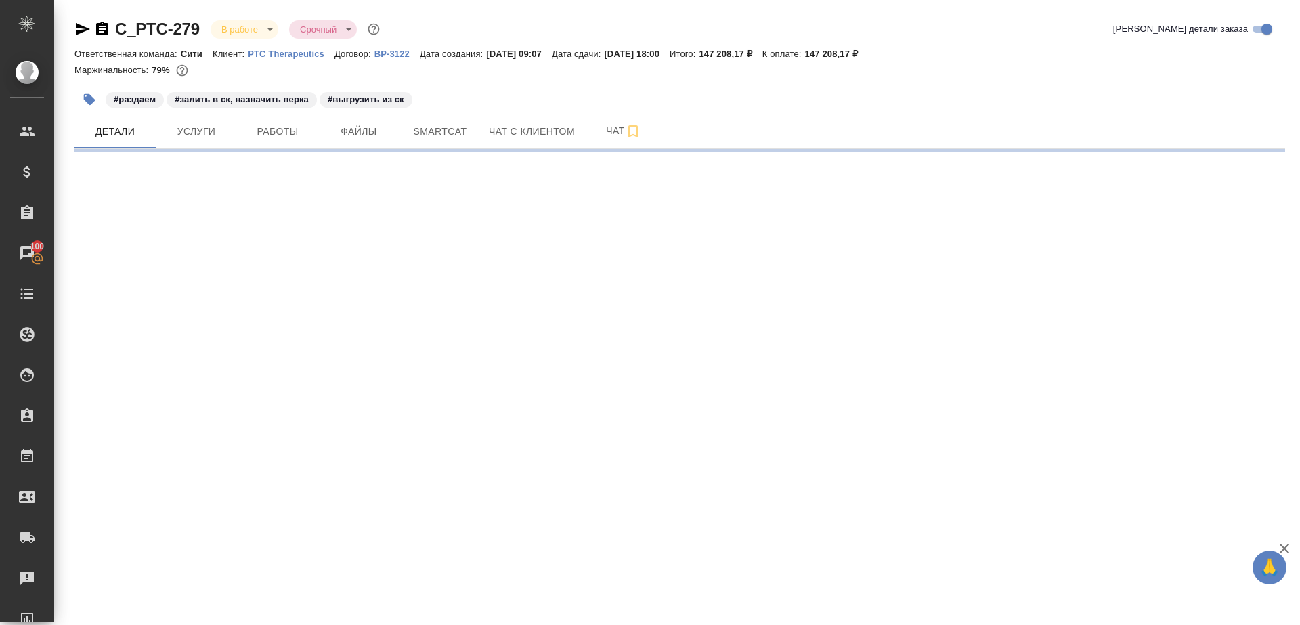
select select "RU"
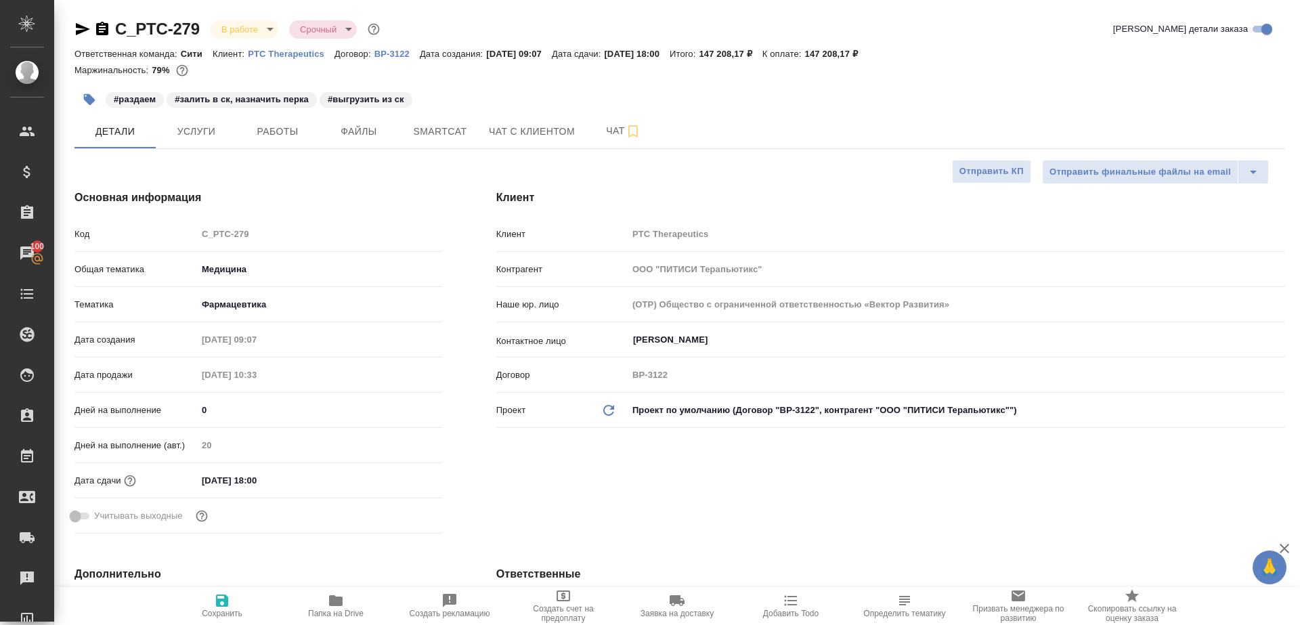
type textarea "x"
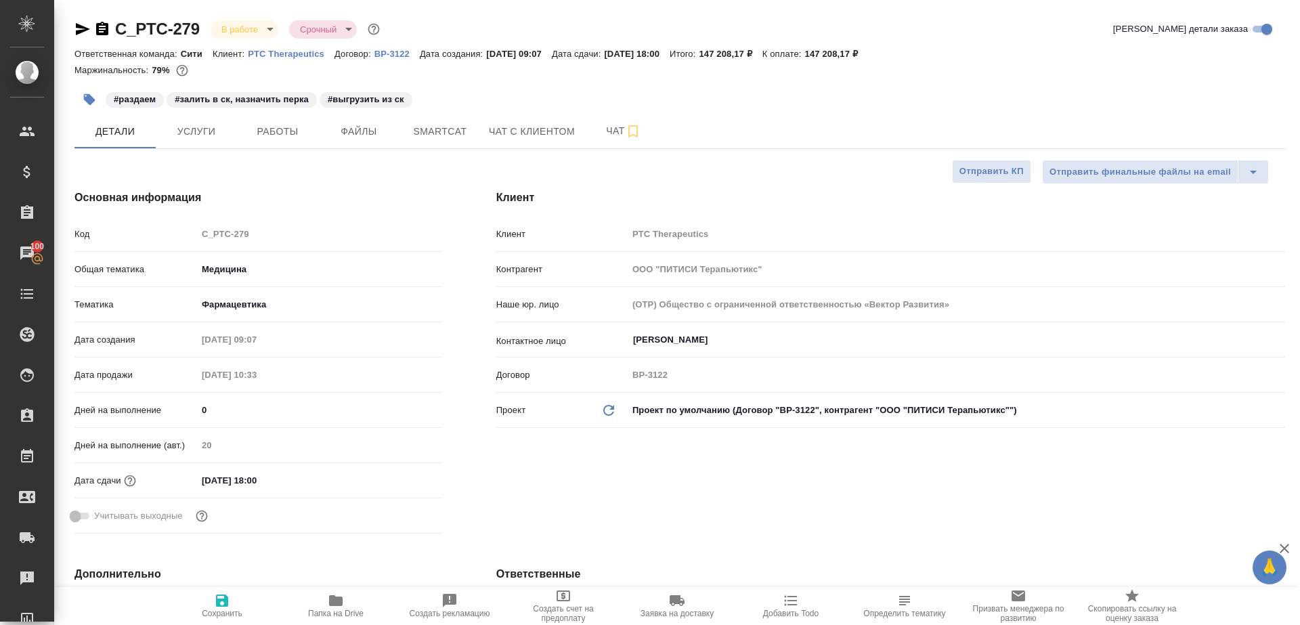
type textarea "x"
click at [270, 123] on span "Работы" at bounding box center [277, 131] width 65 height 17
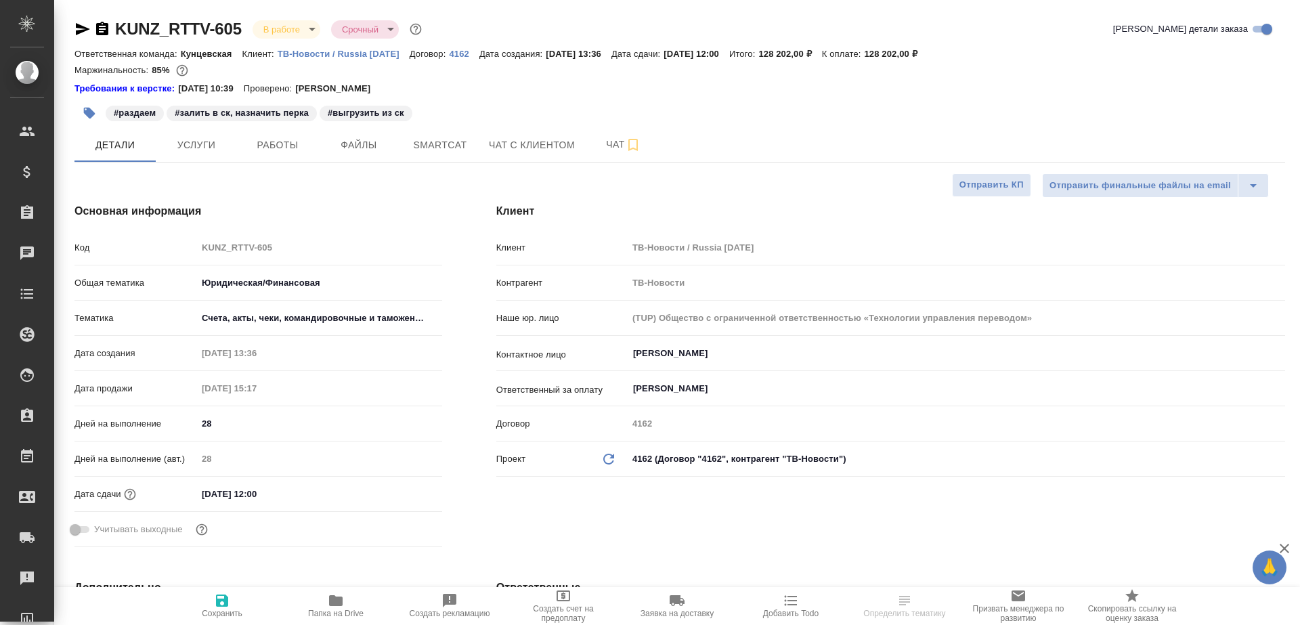
select select "RU"
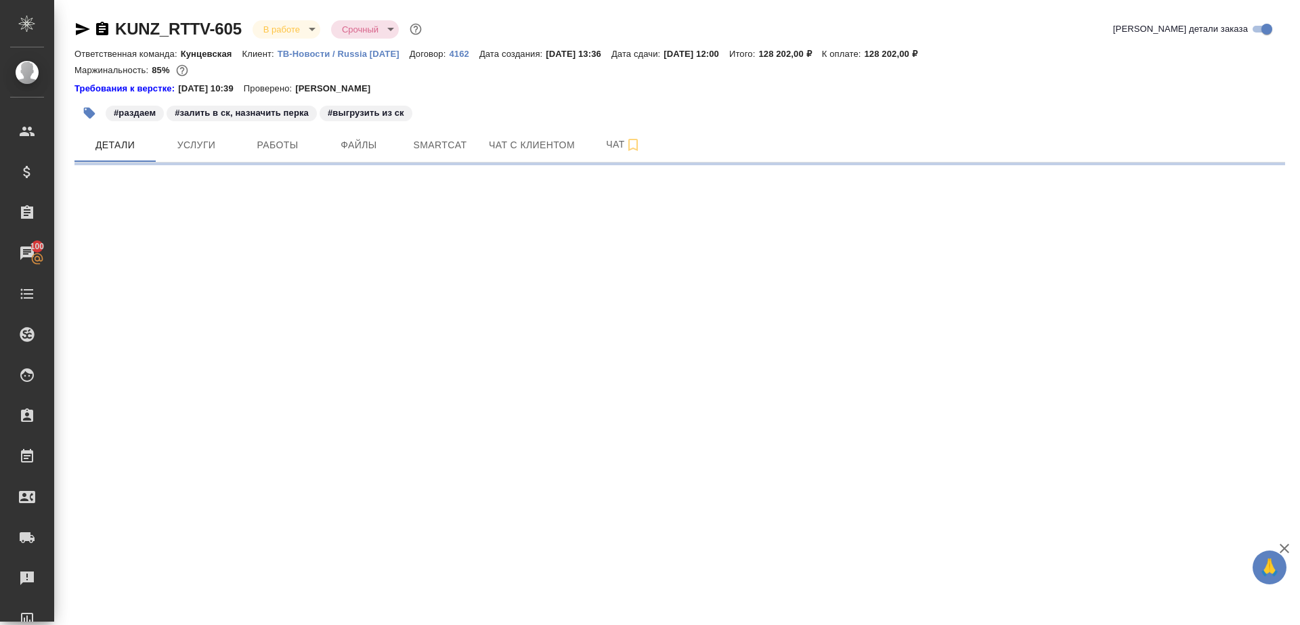
select select "RU"
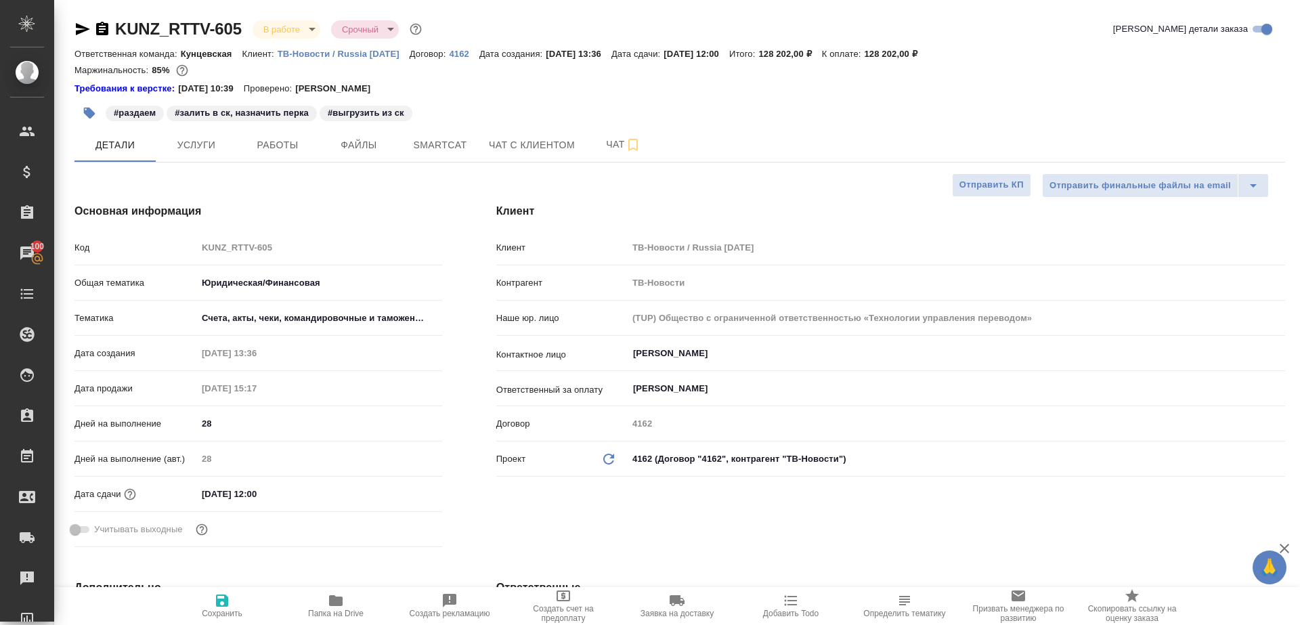
type textarea "x"
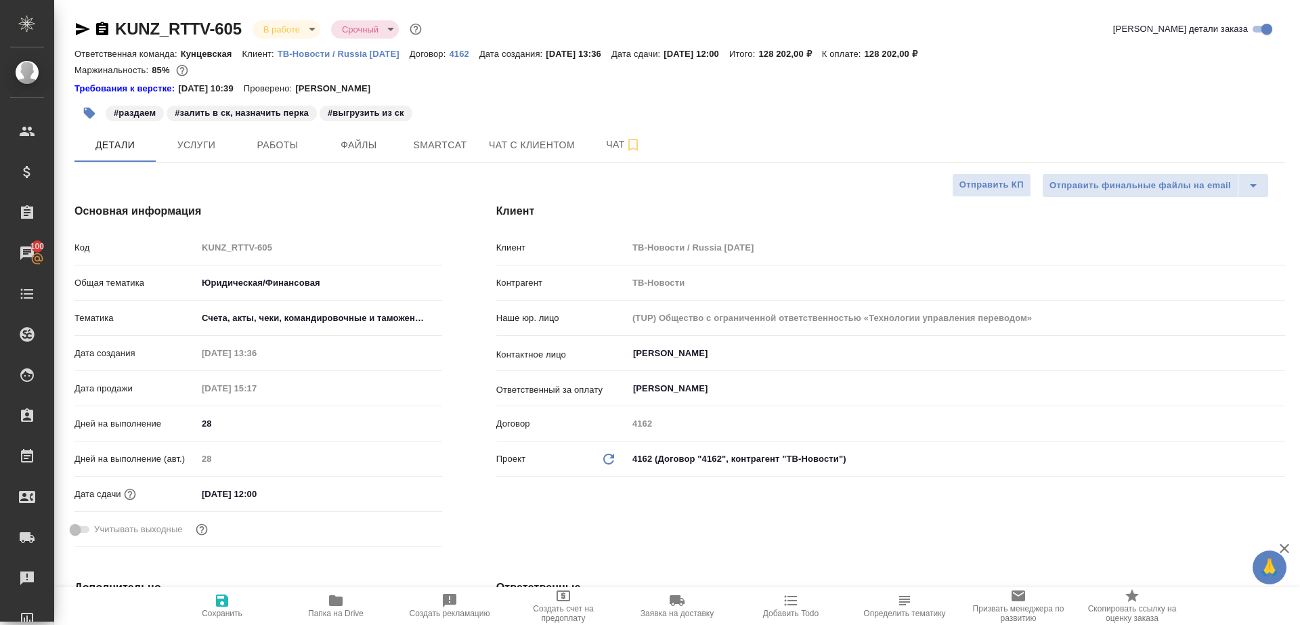
type textarea "x"
click at [280, 148] on span "Работы" at bounding box center [277, 145] width 65 height 17
